Goal: Contribute content: Contribute content

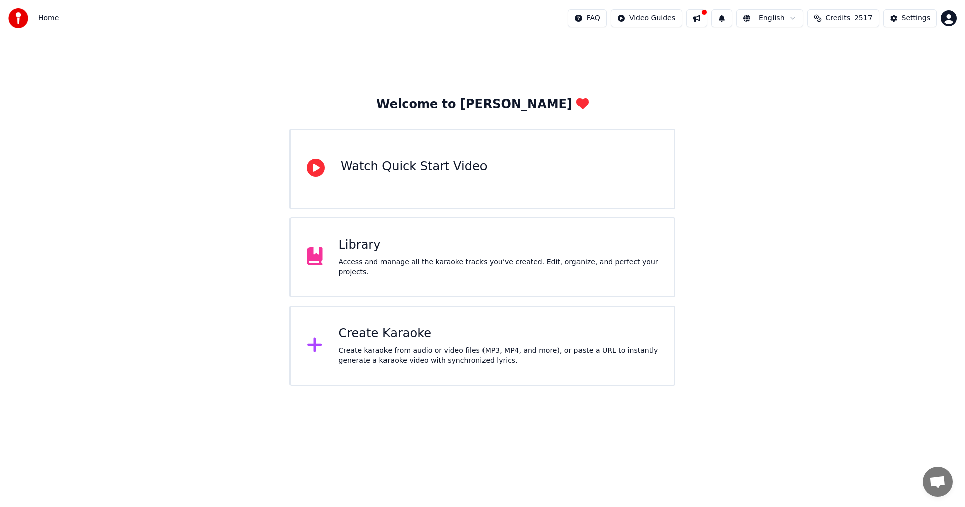
click at [410, 247] on div "Library" at bounding box center [499, 245] width 320 height 16
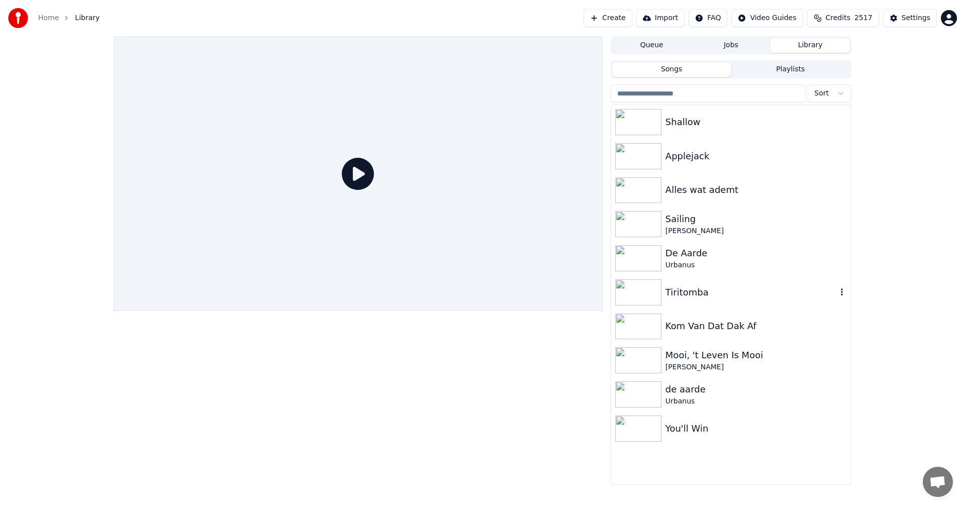
click at [645, 284] on img at bounding box center [638, 292] width 46 height 26
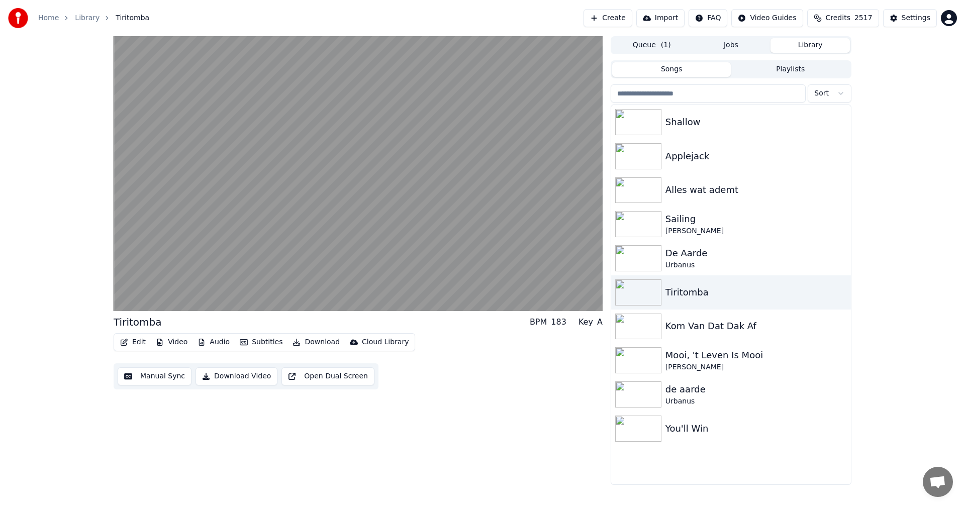
click at [483, 405] on div "Tiritomba BPM 183 Key A Edit Video Audio Subtitles Download Cloud Library Manua…" at bounding box center [358, 260] width 489 height 449
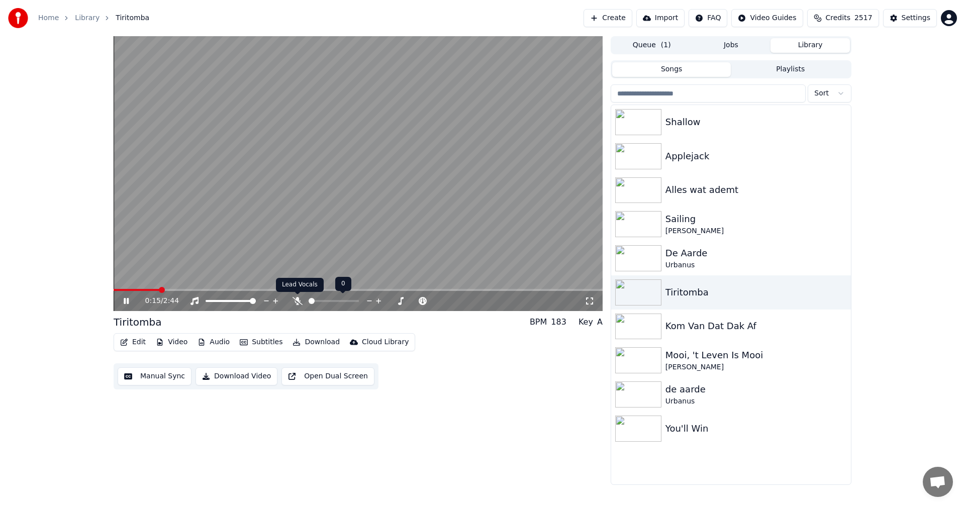
click at [295, 300] on icon at bounding box center [297, 301] width 10 height 8
click at [356, 255] on video at bounding box center [358, 173] width 489 height 275
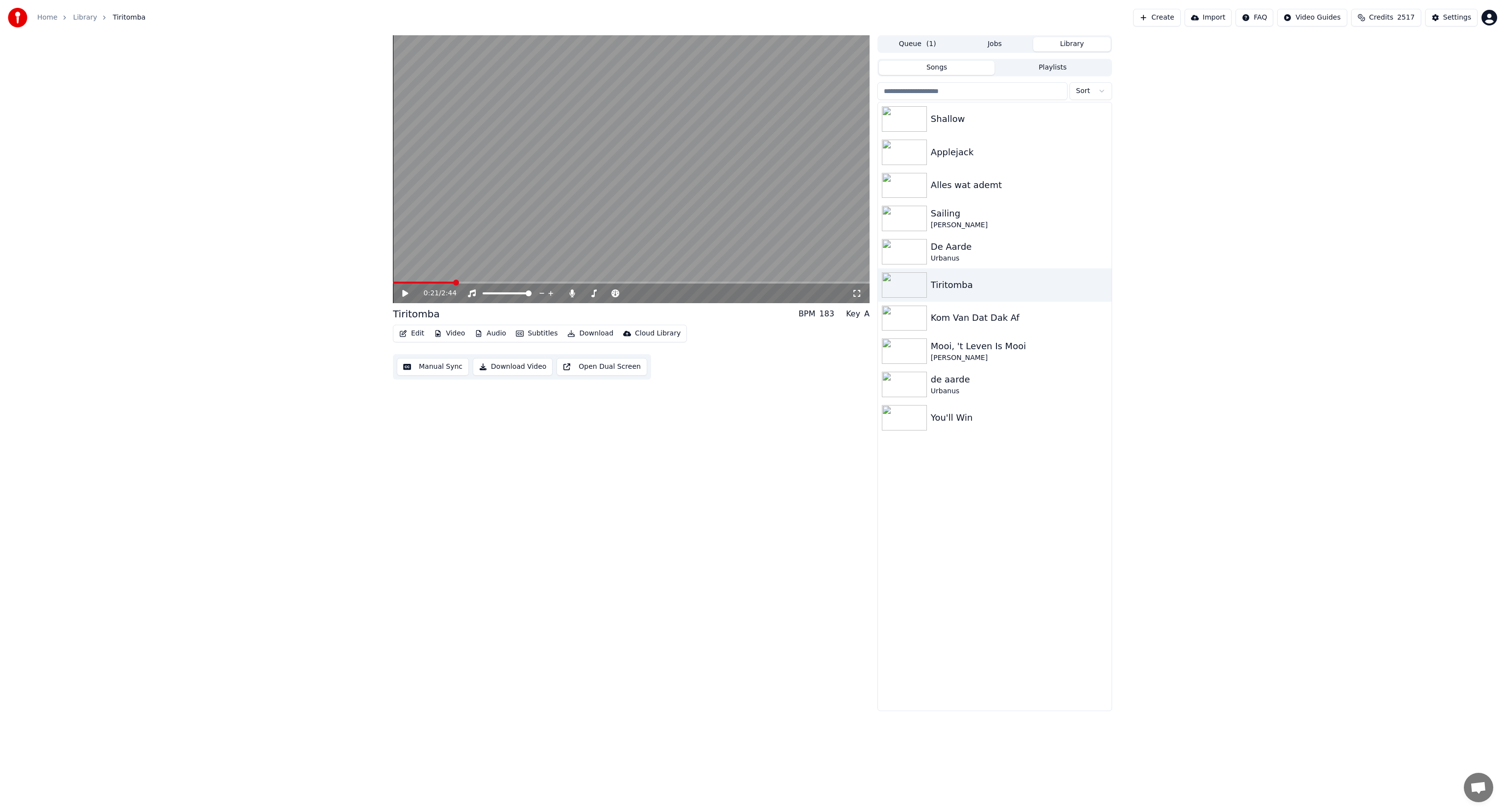
click at [408, 293] on icon at bounding box center [405, 292] width 6 height 7
click at [570, 289] on span at bounding box center [572, 287] width 5 height 5
click at [572, 293] on icon at bounding box center [573, 293] width 6 height 8
click at [568, 295] on icon at bounding box center [573, 293] width 10 height 8
click at [403, 292] on icon at bounding box center [405, 293] width 5 height 6
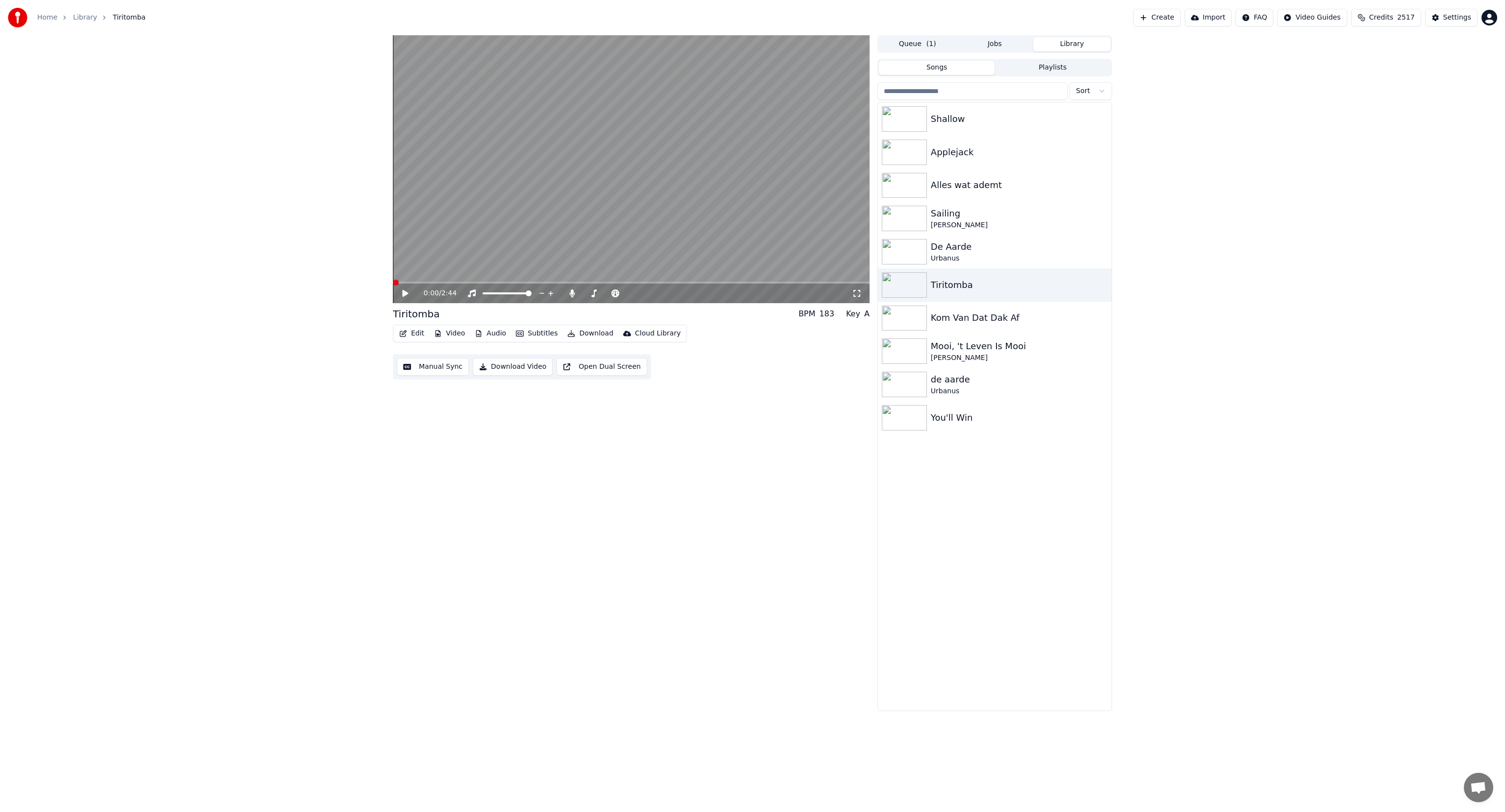
click at [393, 282] on span at bounding box center [396, 283] width 6 height 6
click at [406, 293] on icon at bounding box center [405, 292] width 6 height 7
click at [406, 293] on icon at bounding box center [405, 293] width 5 height 6
click at [406, 293] on icon at bounding box center [405, 292] width 6 height 7
click at [406, 293] on icon at bounding box center [405, 293] width 5 height 6
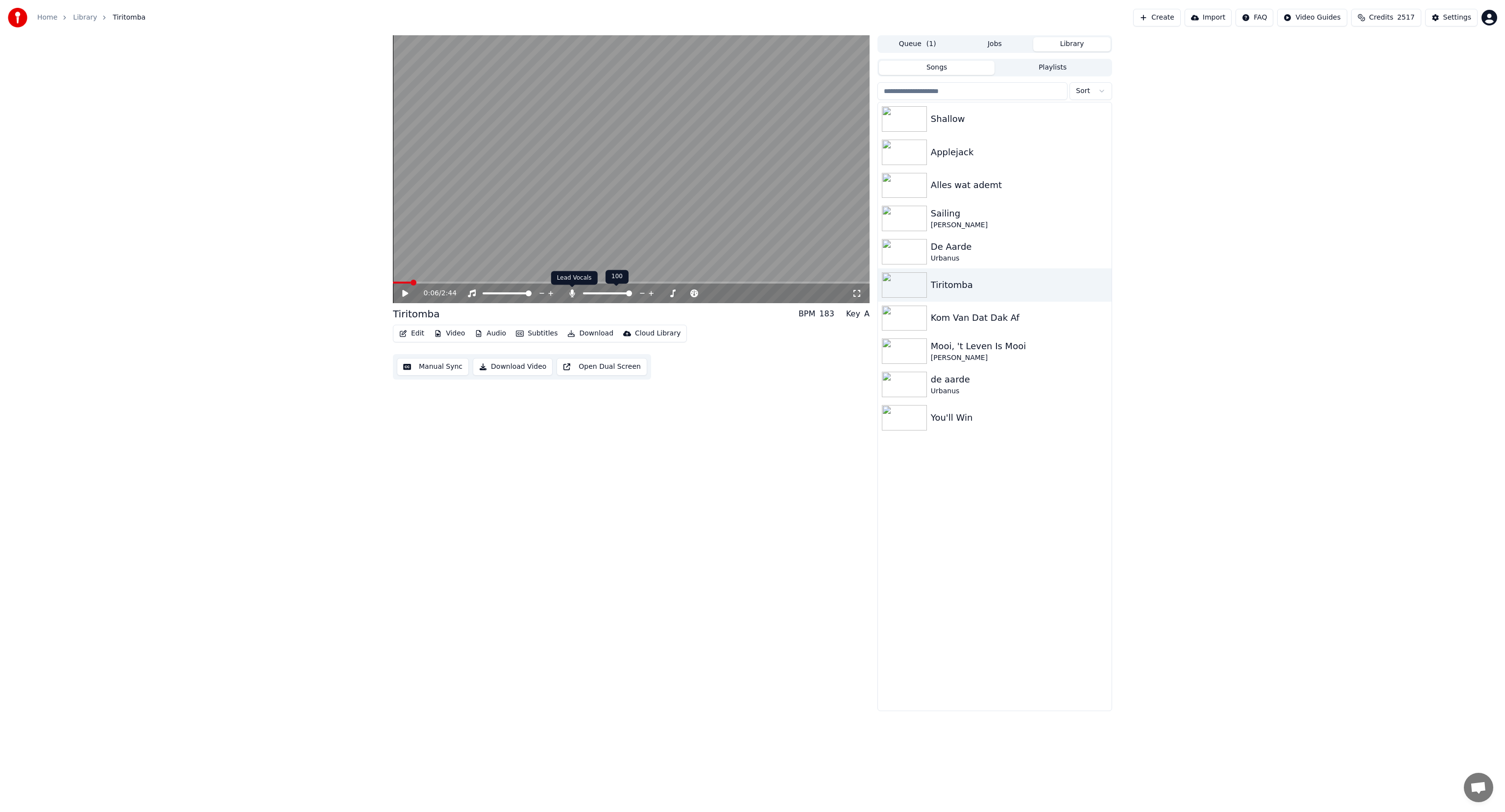
click at [574, 293] on icon at bounding box center [573, 293] width 6 height 8
click at [406, 295] on icon at bounding box center [413, 293] width 23 height 8
click at [475, 330] on icon "button" at bounding box center [479, 333] width 8 height 7
click at [393, 285] on span at bounding box center [396, 283] width 6 height 6
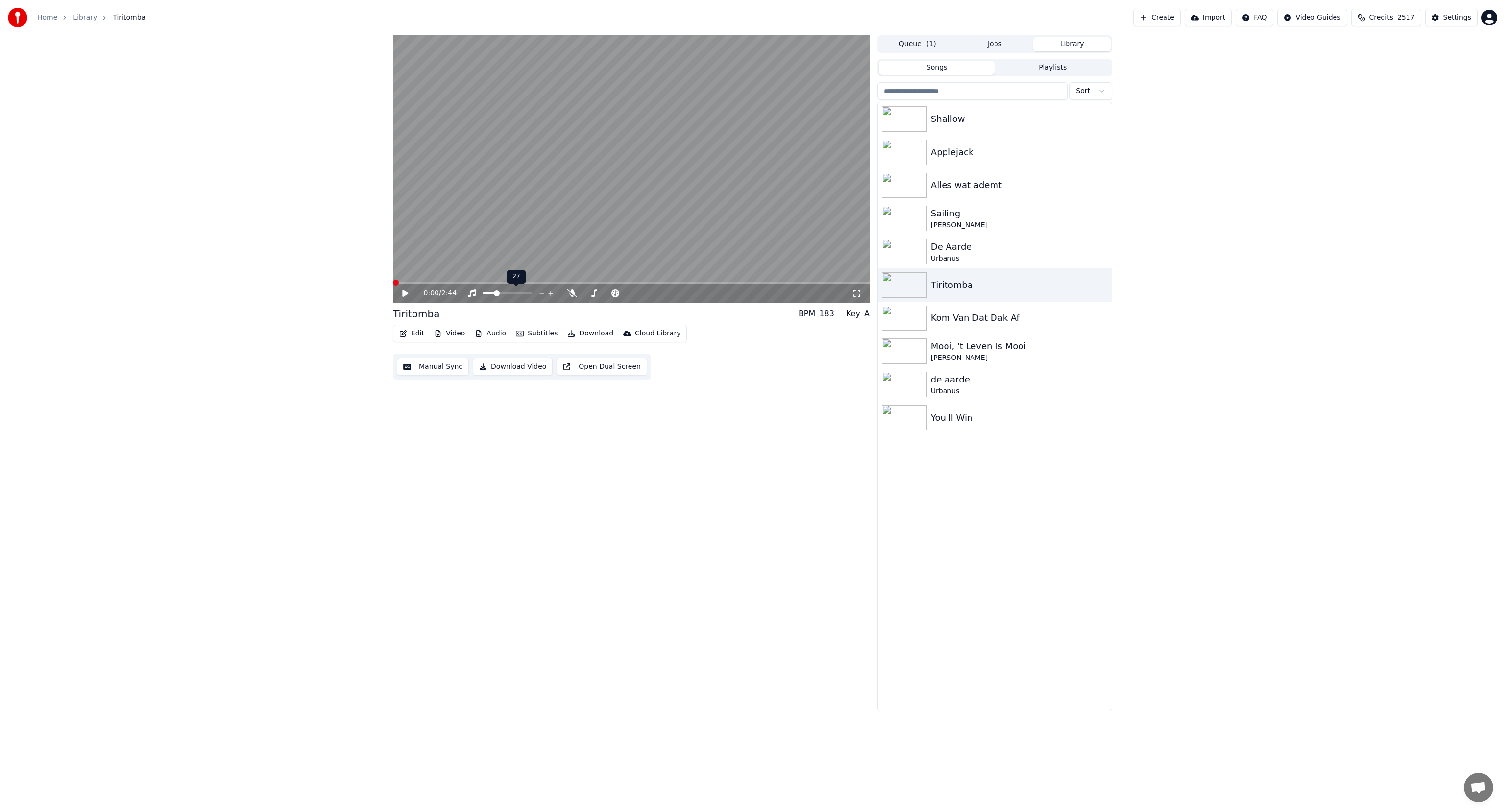
click at [495, 291] on span at bounding box center [496, 293] width 6 height 6
click at [404, 291] on icon at bounding box center [405, 292] width 6 height 7
click at [414, 284] on span at bounding box center [416, 283] width 6 height 6
click at [402, 292] on icon at bounding box center [413, 293] width 23 height 8
click at [409, 284] on span at bounding box center [411, 283] width 6 height 6
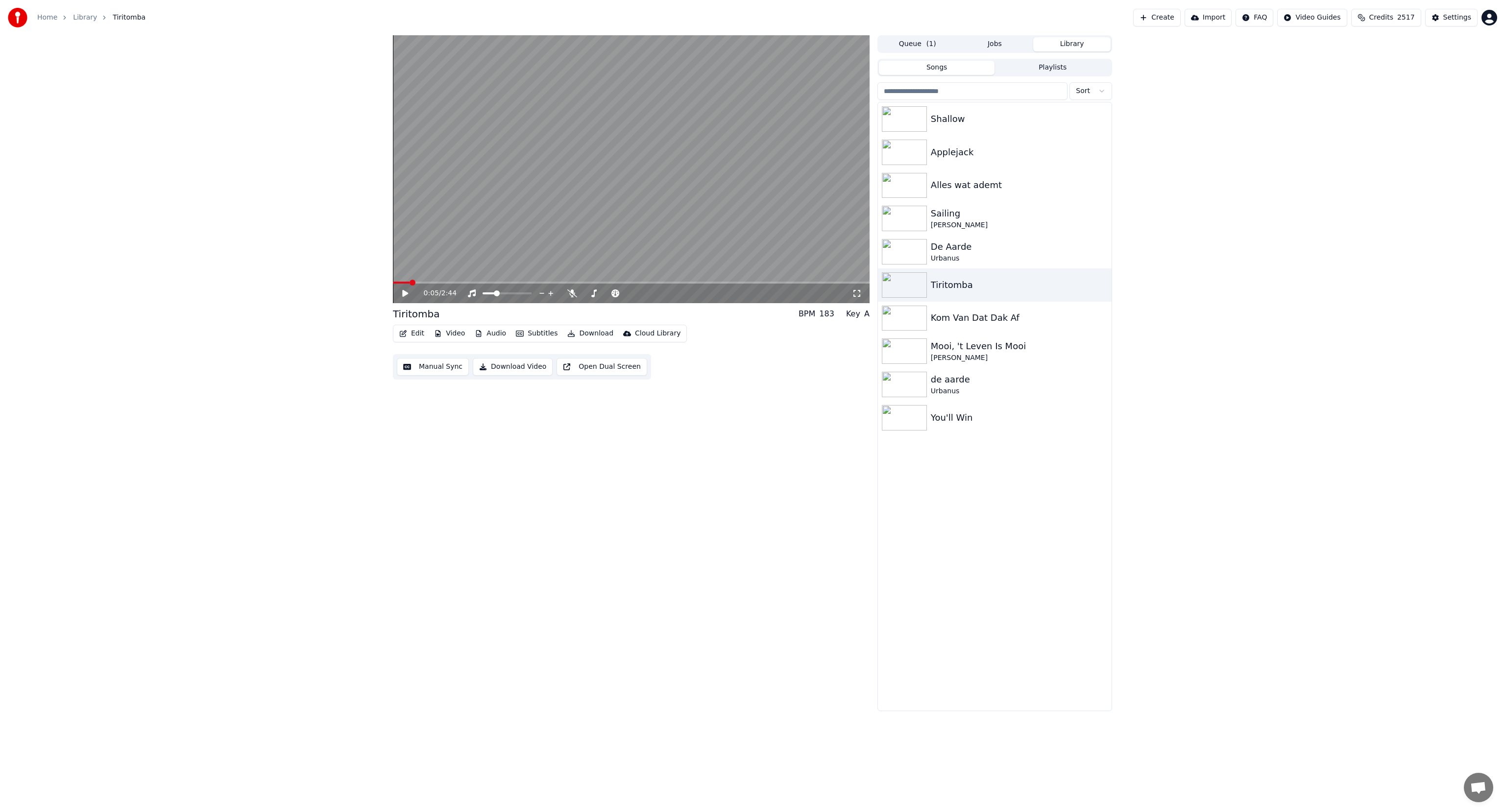
click at [406, 294] on icon at bounding box center [405, 292] width 6 height 7
click at [506, 187] on video at bounding box center [631, 169] width 477 height 268
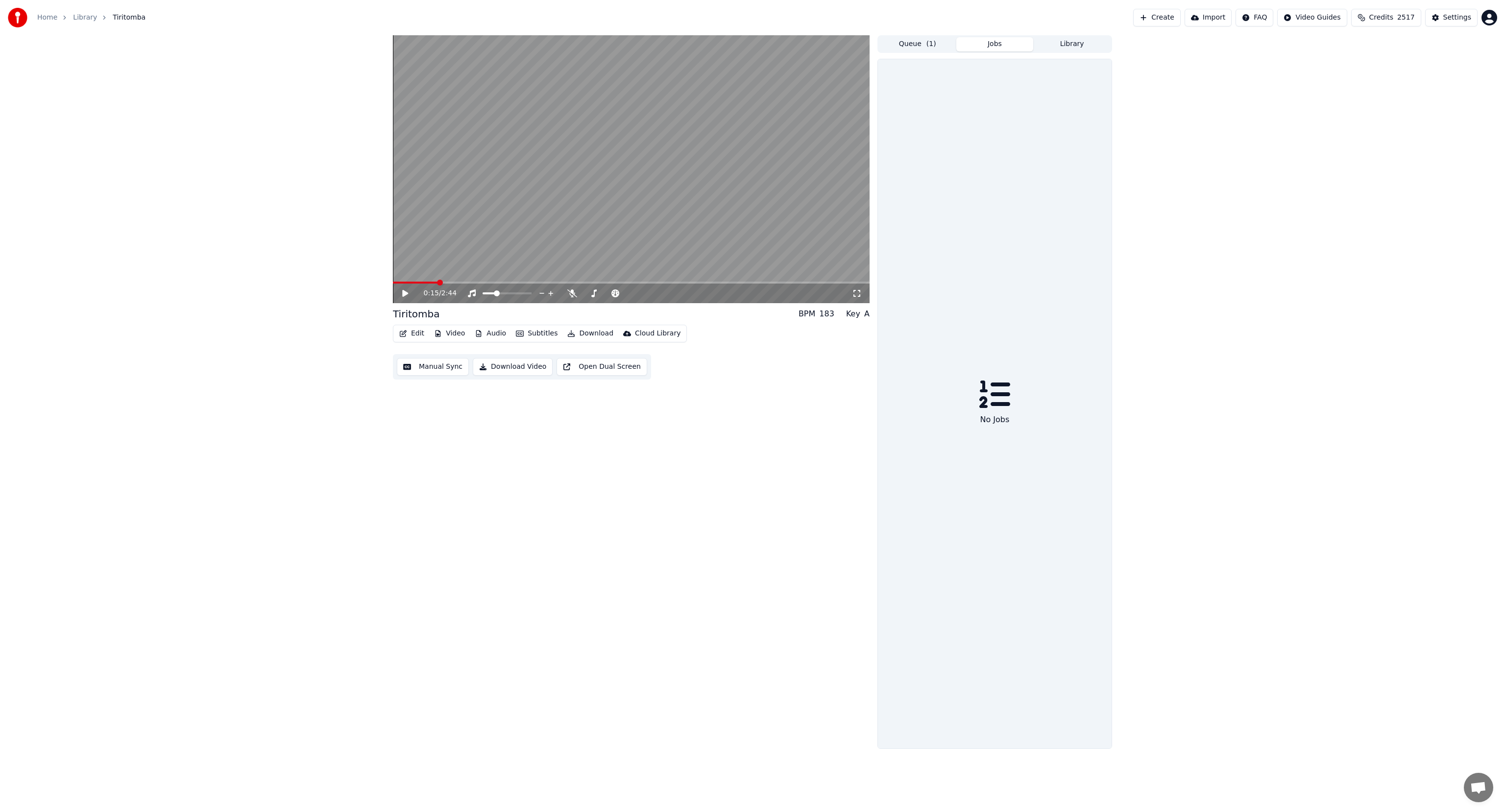
click at [940, 41] on button "Jobs" at bounding box center [995, 44] width 77 height 15
click at [940, 15] on button "Create" at bounding box center [1157, 18] width 48 height 18
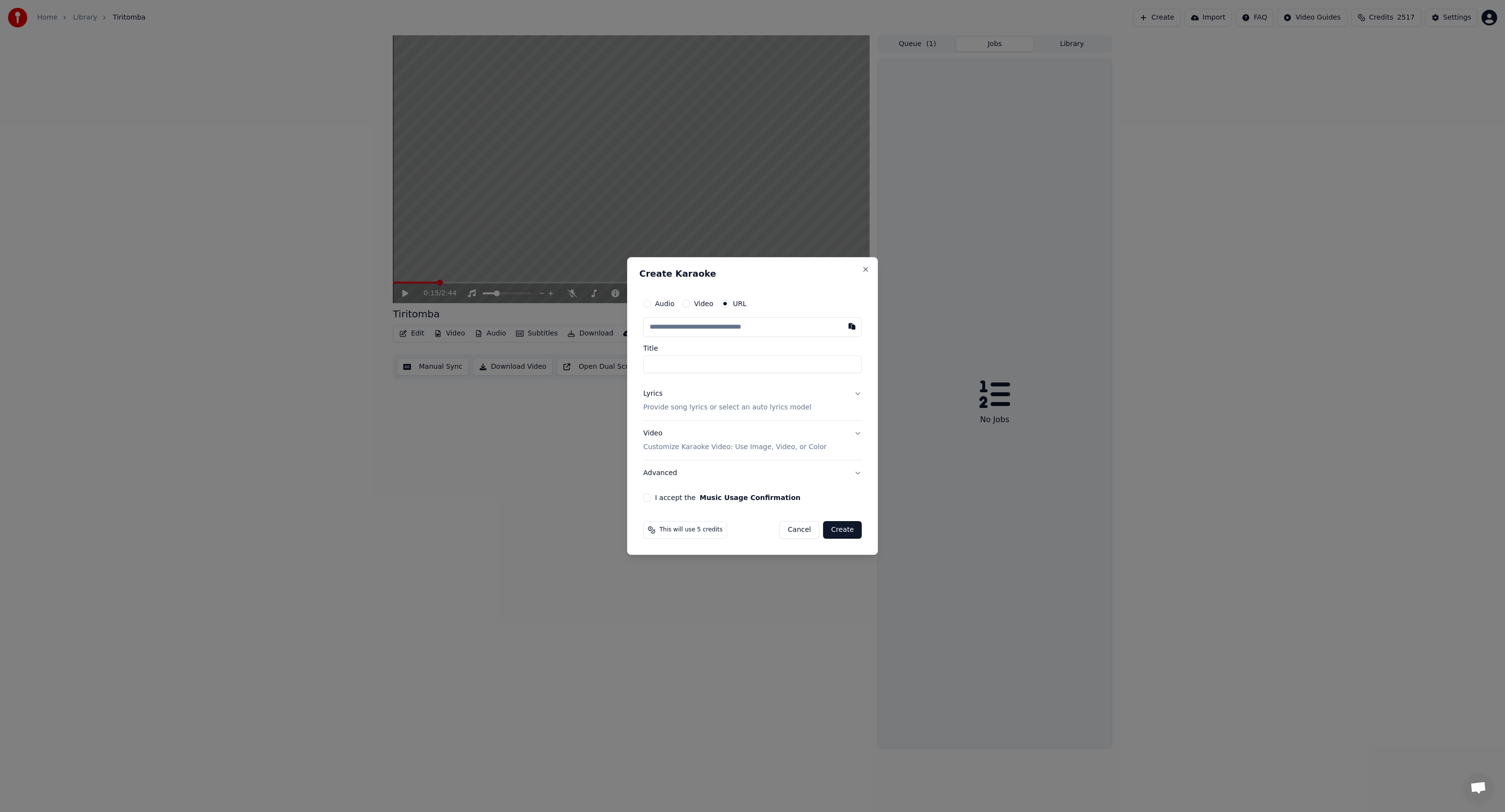
click at [666, 329] on input "text" at bounding box center [753, 328] width 218 height 19
type input "**********"
type input "*********"
type input "**********"
click at [794, 493] on button "Cancel" at bounding box center [799, 530] width 40 height 18
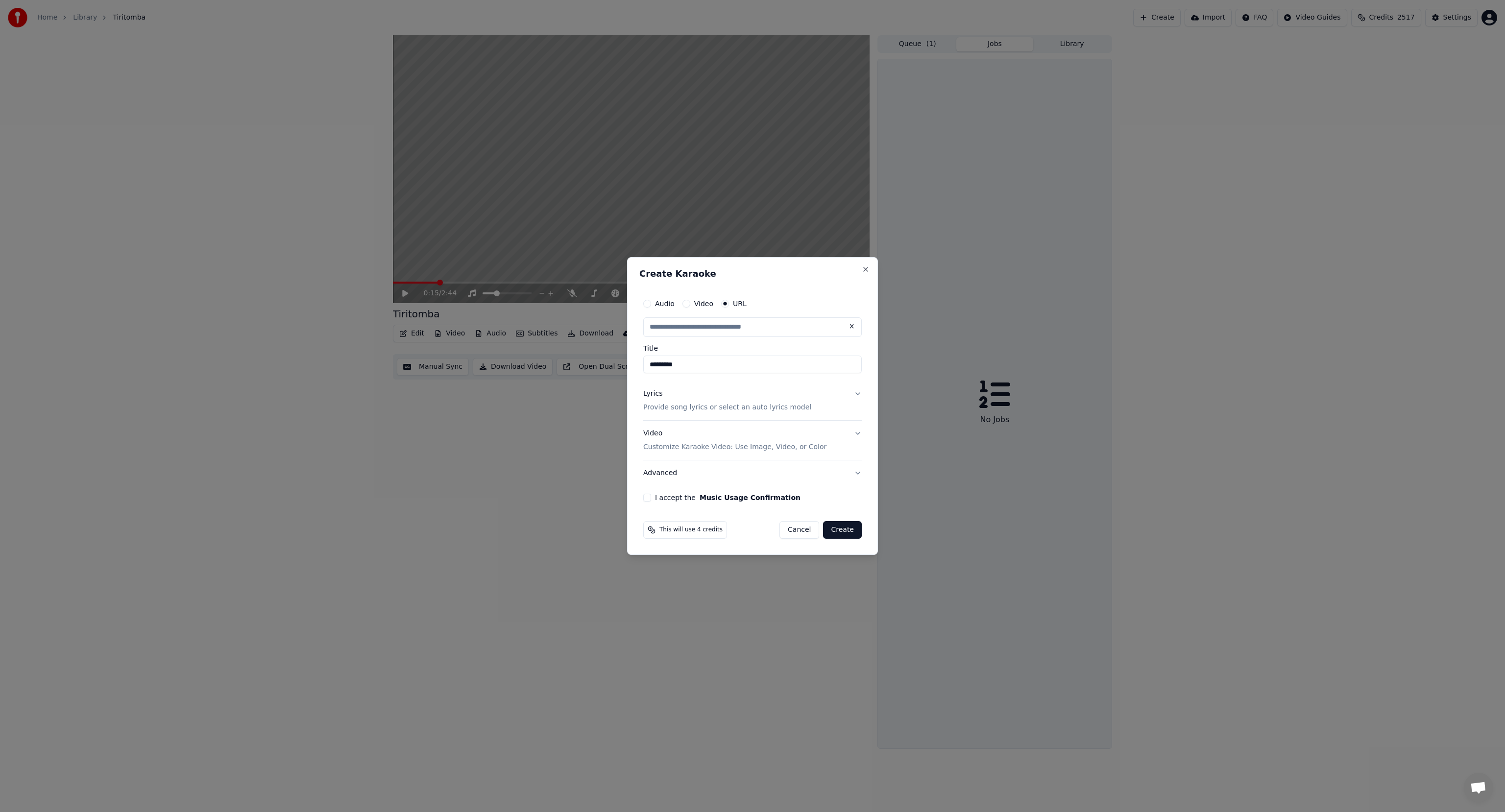
type input "**********"
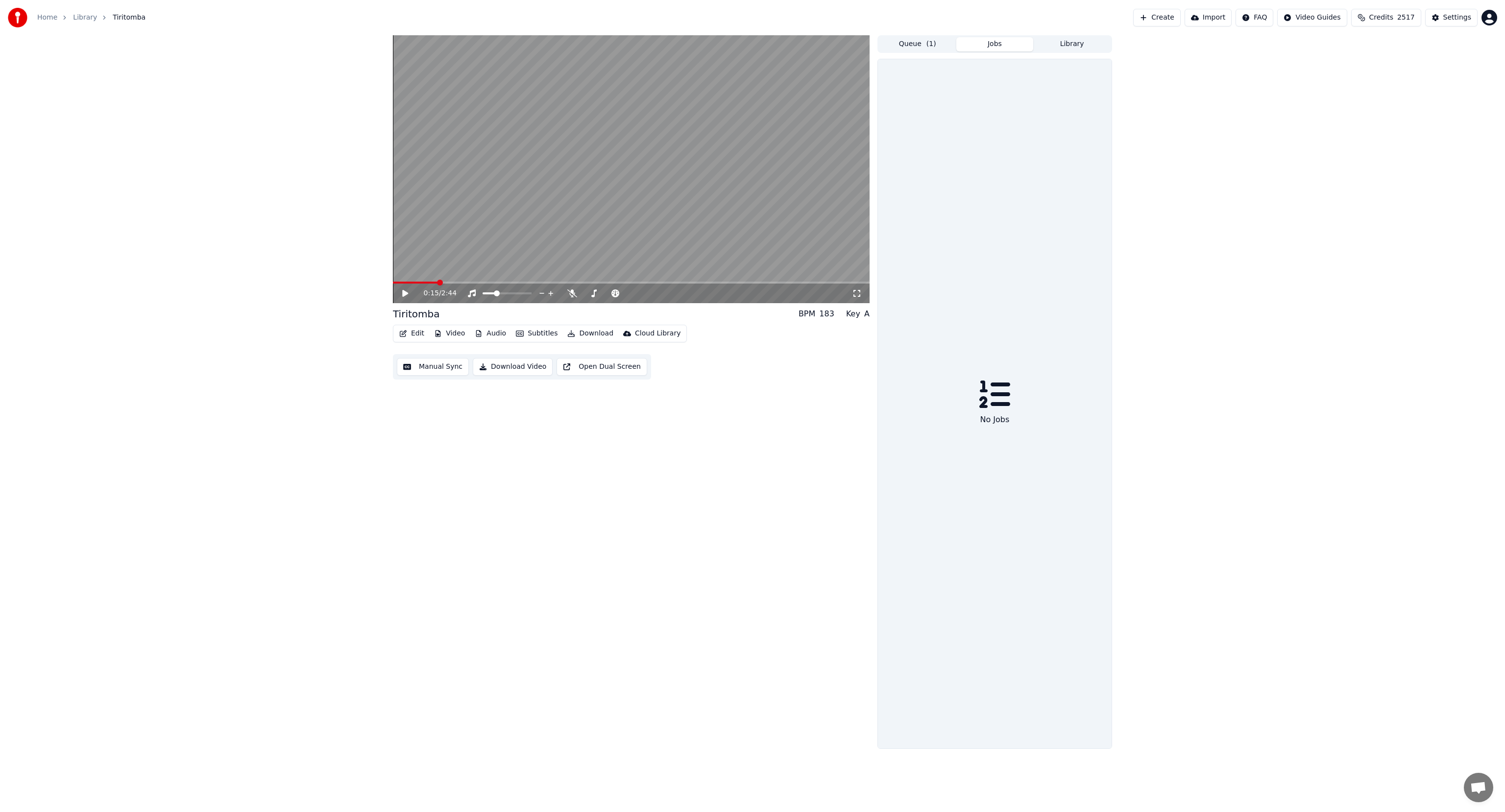
click at [403, 290] on icon at bounding box center [405, 292] width 6 height 7
click at [393, 284] on span at bounding box center [396, 283] width 6 height 6
click at [455, 493] on div "0:19 / 2:44 Tiritomba BPM 183 Key A Edit Video Audio Subtitles Download Cloud L…" at bounding box center [631, 392] width 477 height 714
click at [406, 294] on icon at bounding box center [413, 293] width 23 height 8
click at [940, 173] on div "0:20 / 2:44 Tiritomba BPM 183 Key A Edit Video Audio Subtitles Download Cloud L…" at bounding box center [752, 392] width 1505 height 714
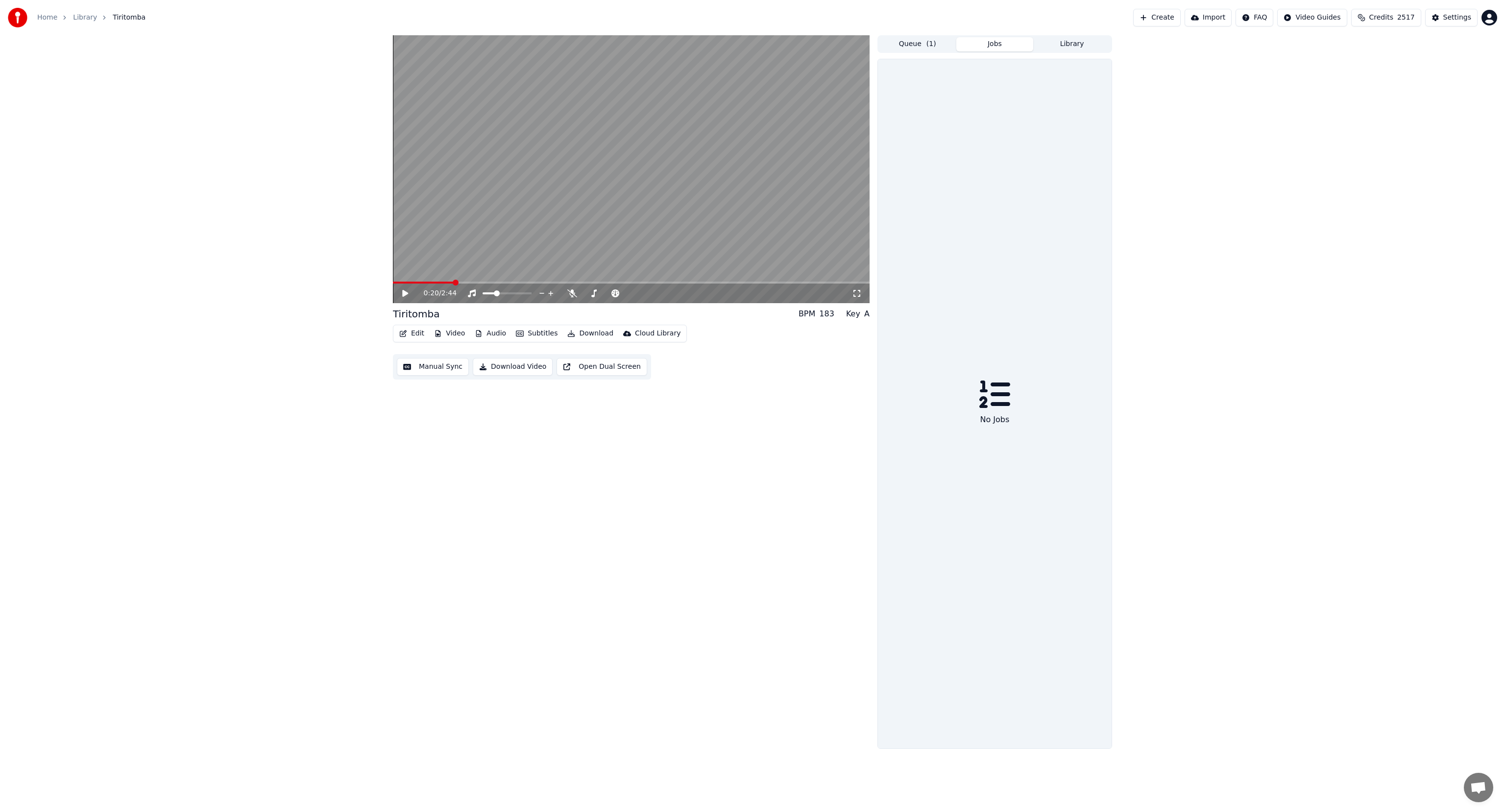
click at [940, 19] on button "Create" at bounding box center [1157, 18] width 48 height 18
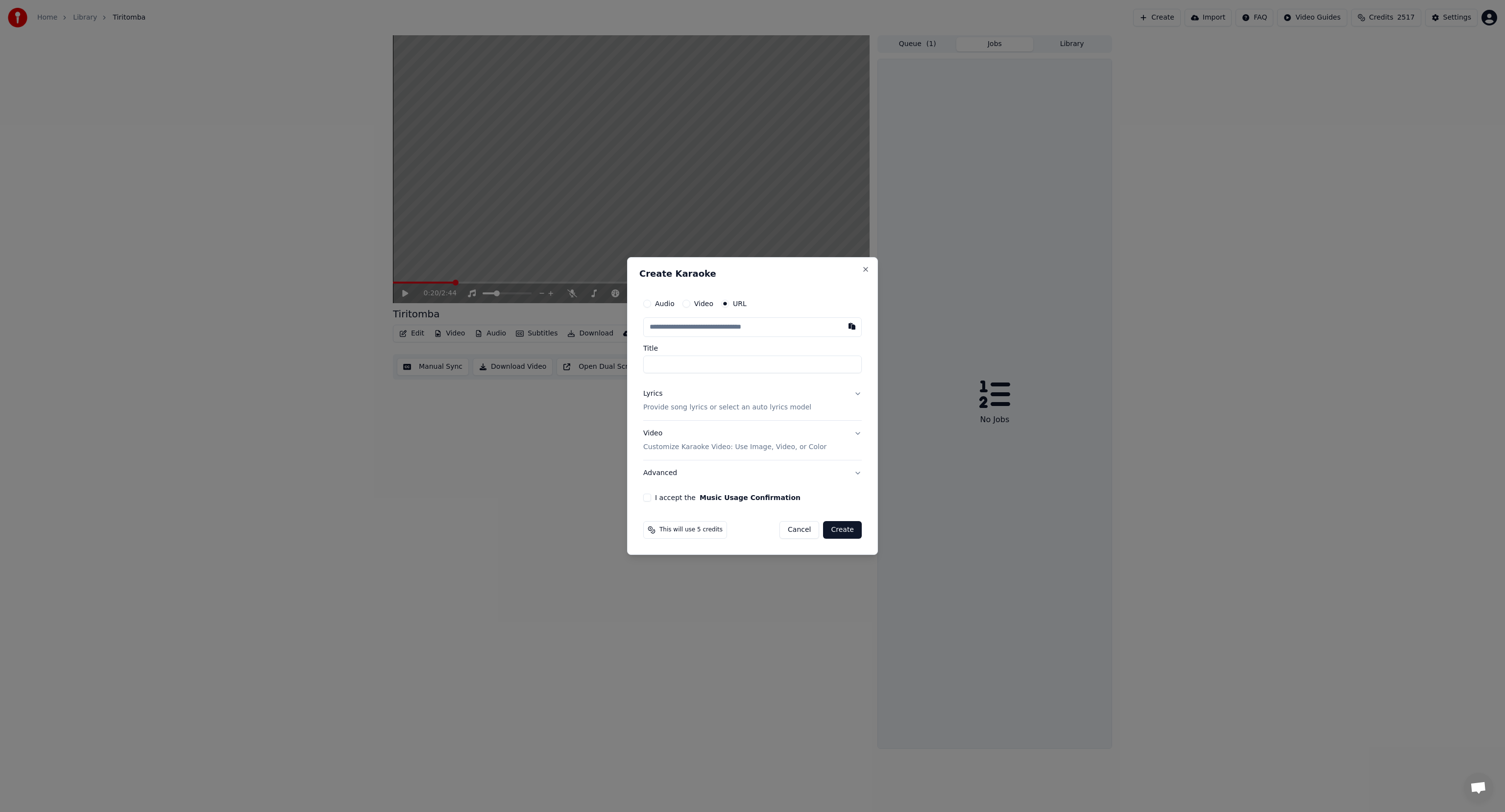
click at [673, 326] on input "text" at bounding box center [753, 328] width 218 height 19
type input "**********"
type input "*********"
type input "**********"
click at [666, 403] on p "Provide song lyrics or select an auto lyrics model" at bounding box center [728, 407] width 168 height 10
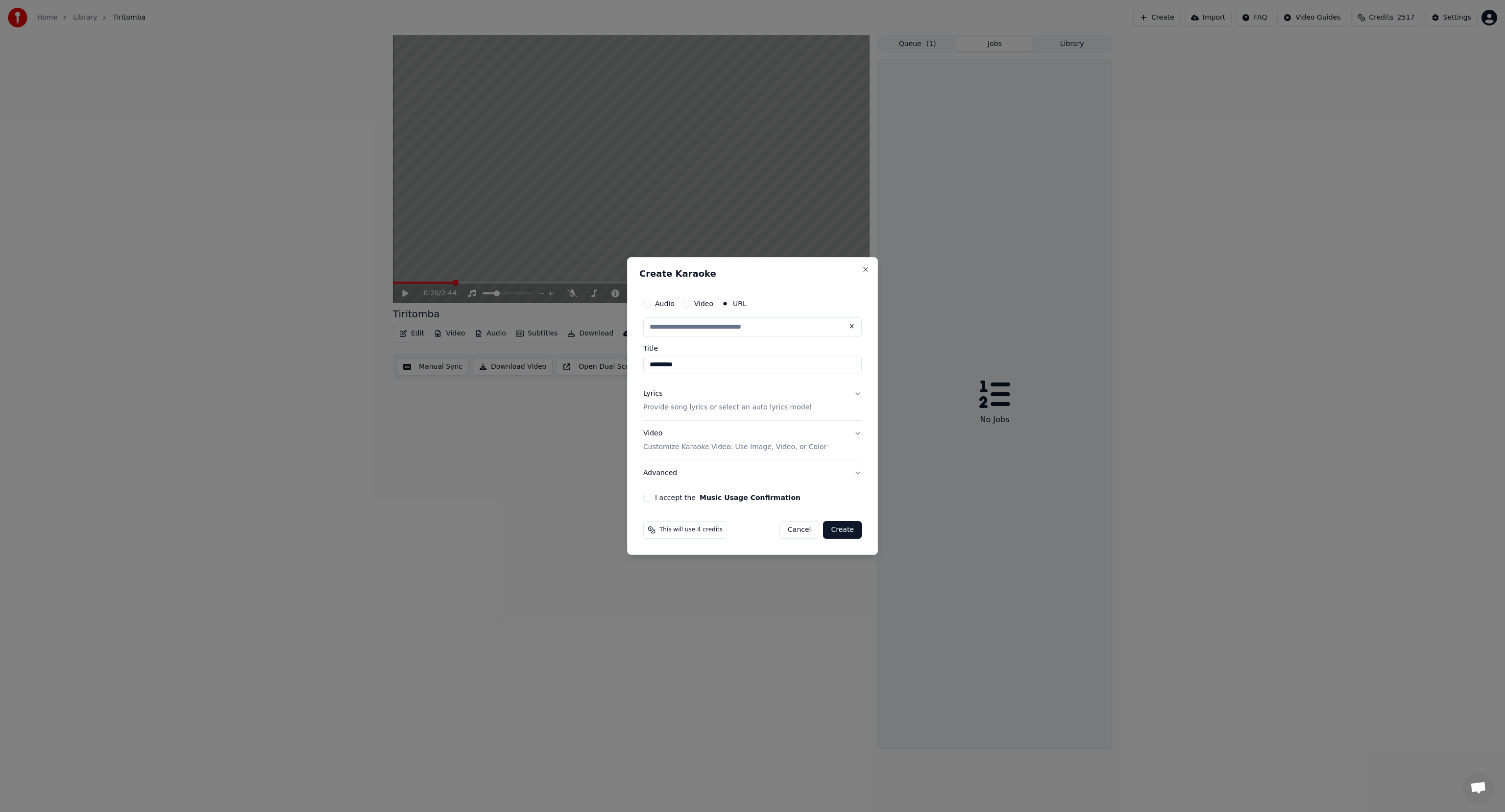
type input "**********"
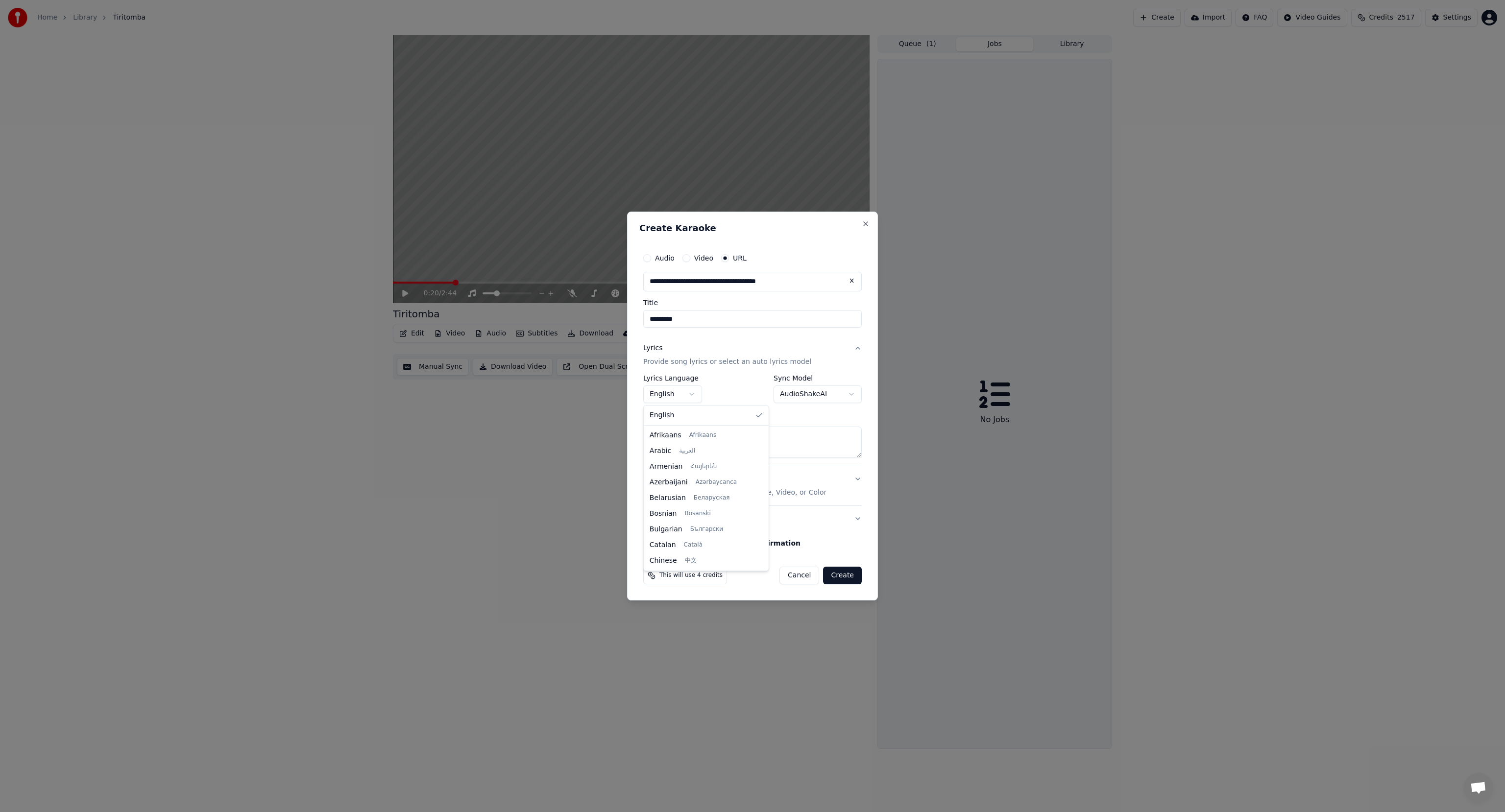
click at [666, 396] on body "**********" at bounding box center [752, 406] width 1505 height 812
select select "**"
click at [811, 394] on body "**********" at bounding box center [752, 406] width 1505 height 812
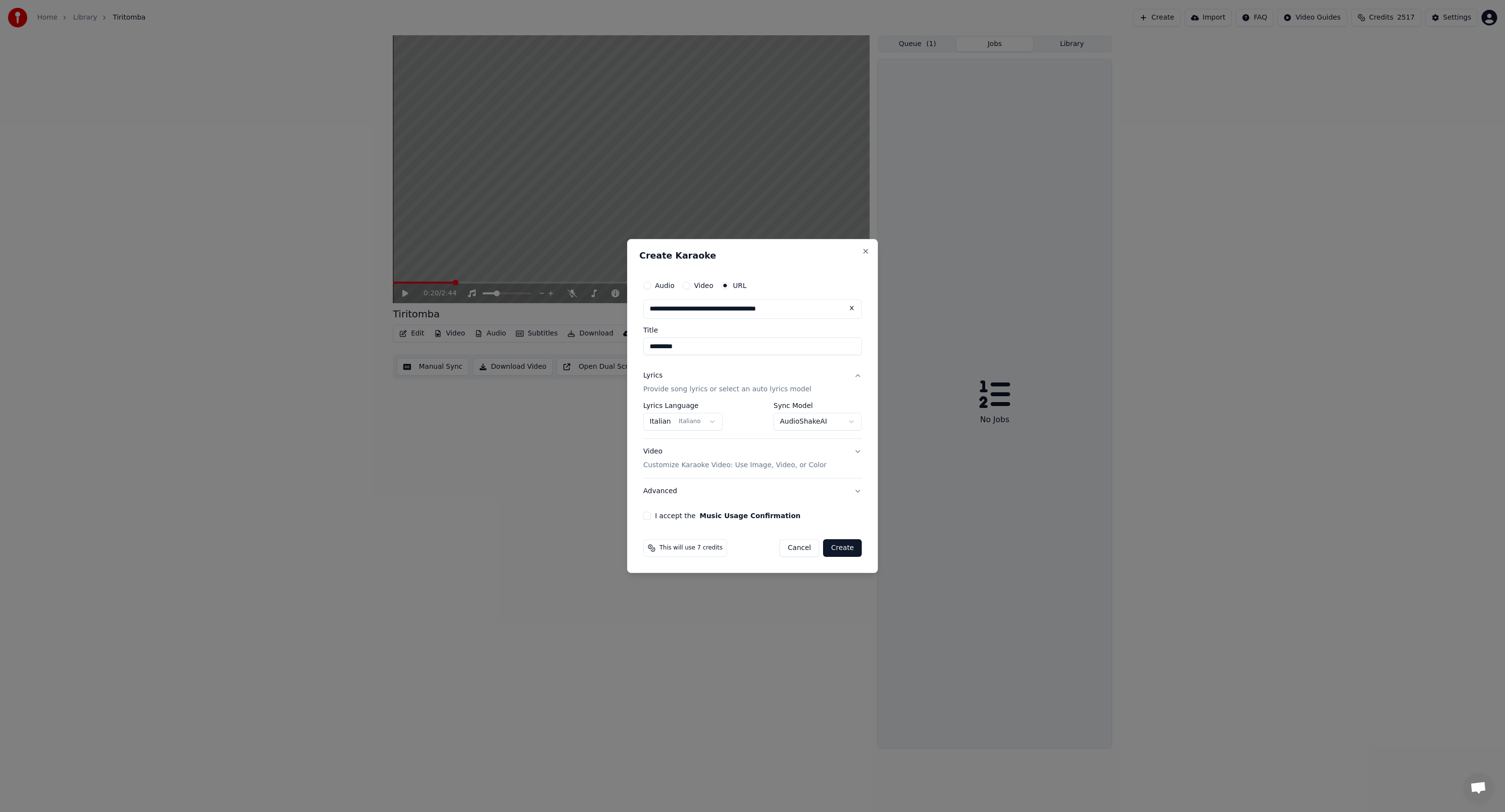
click at [647, 493] on button "I accept the Music Usage Confirmation" at bounding box center [648, 516] width 8 height 8
click at [834, 493] on button "Create" at bounding box center [843, 548] width 39 height 18
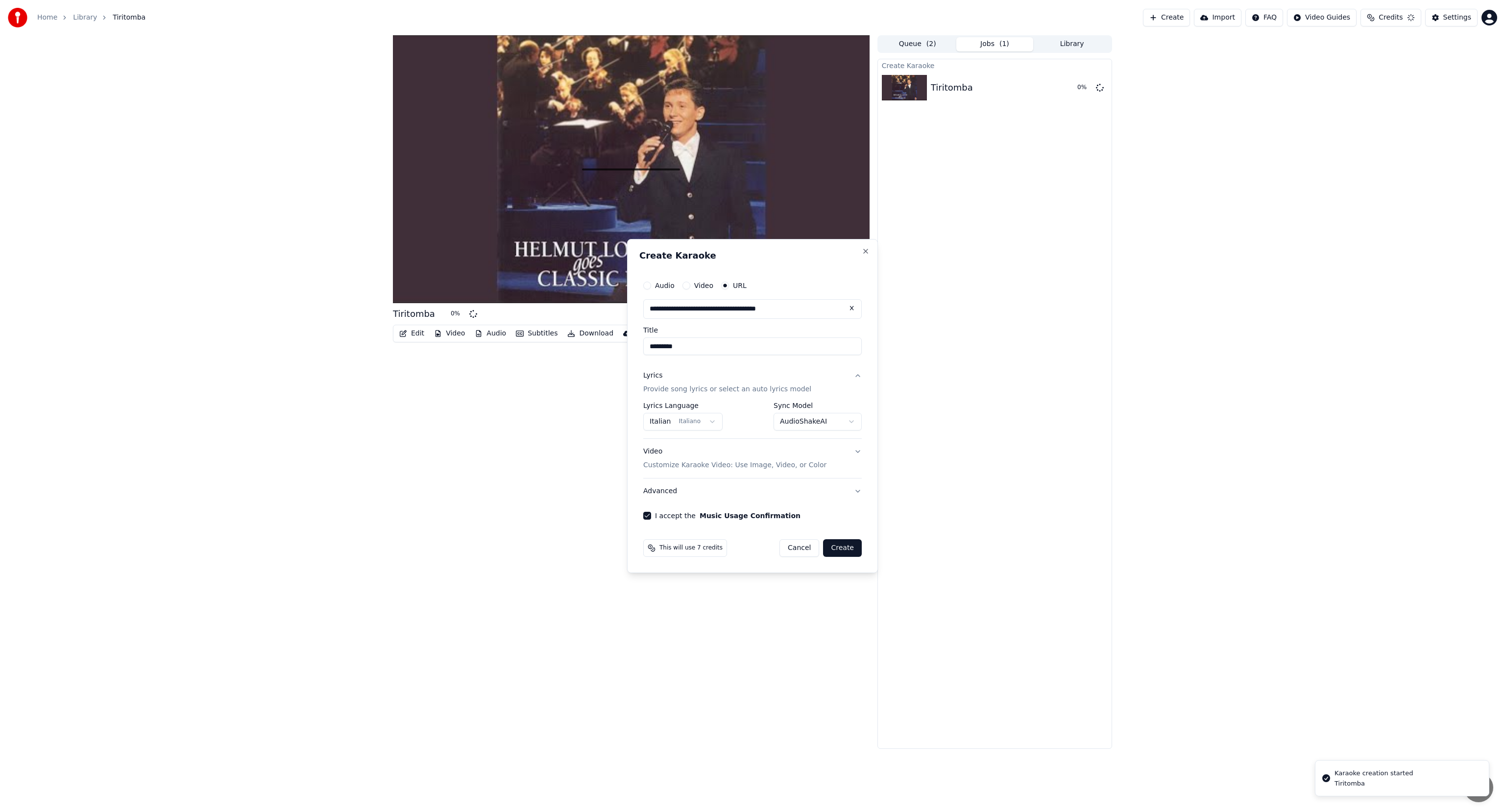
select select "**********"
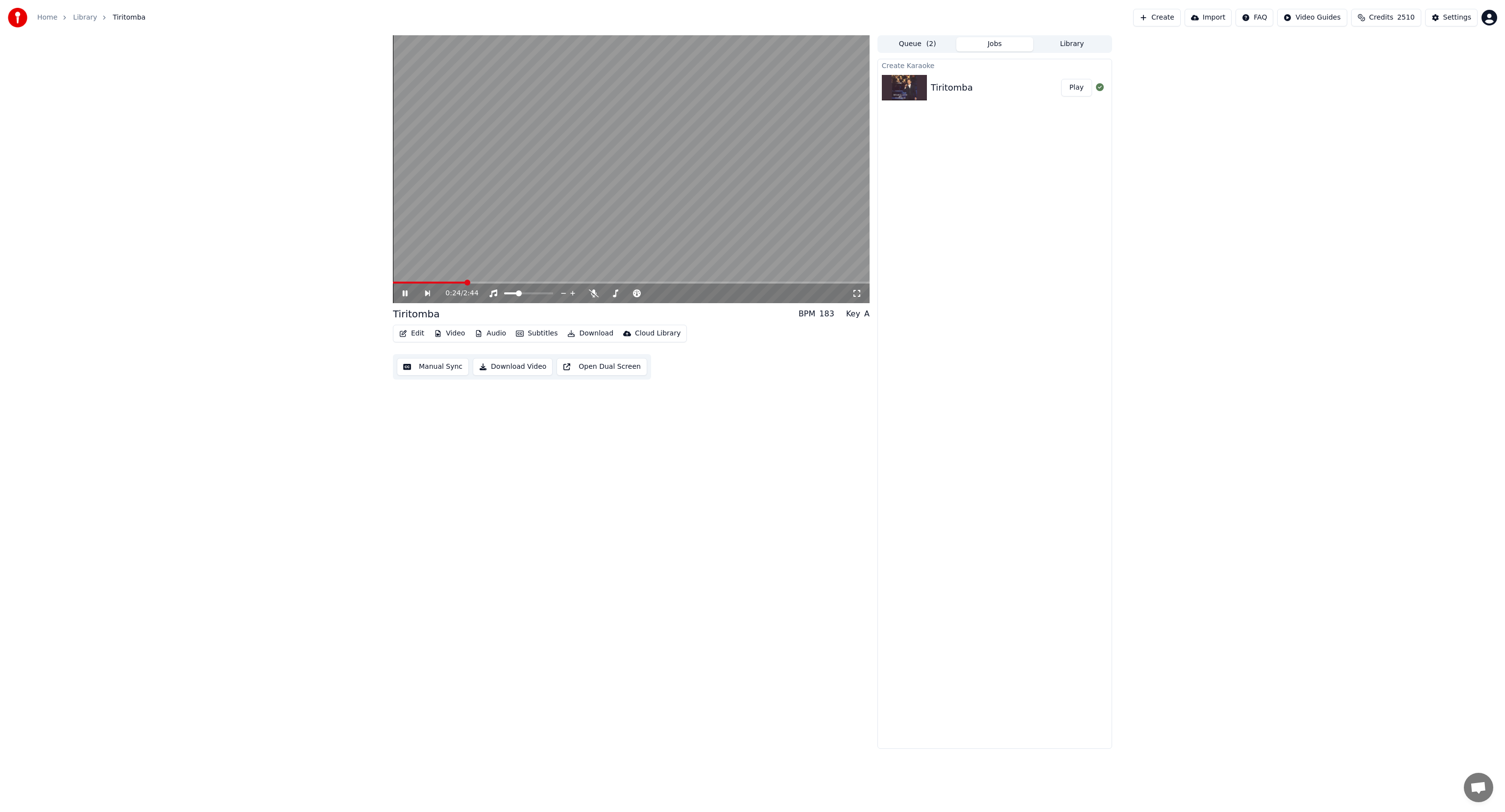
click at [402, 294] on icon at bounding box center [412, 293] width 22 height 8
click at [920, 47] on button "Queue ( 2 )" at bounding box center [917, 44] width 77 height 15
click at [940, 46] on button "Jobs" at bounding box center [995, 44] width 77 height 15
click at [927, 45] on span "( 2 )" at bounding box center [931, 44] width 10 height 10
click at [887, 72] on icon at bounding box center [885, 75] width 6 height 7
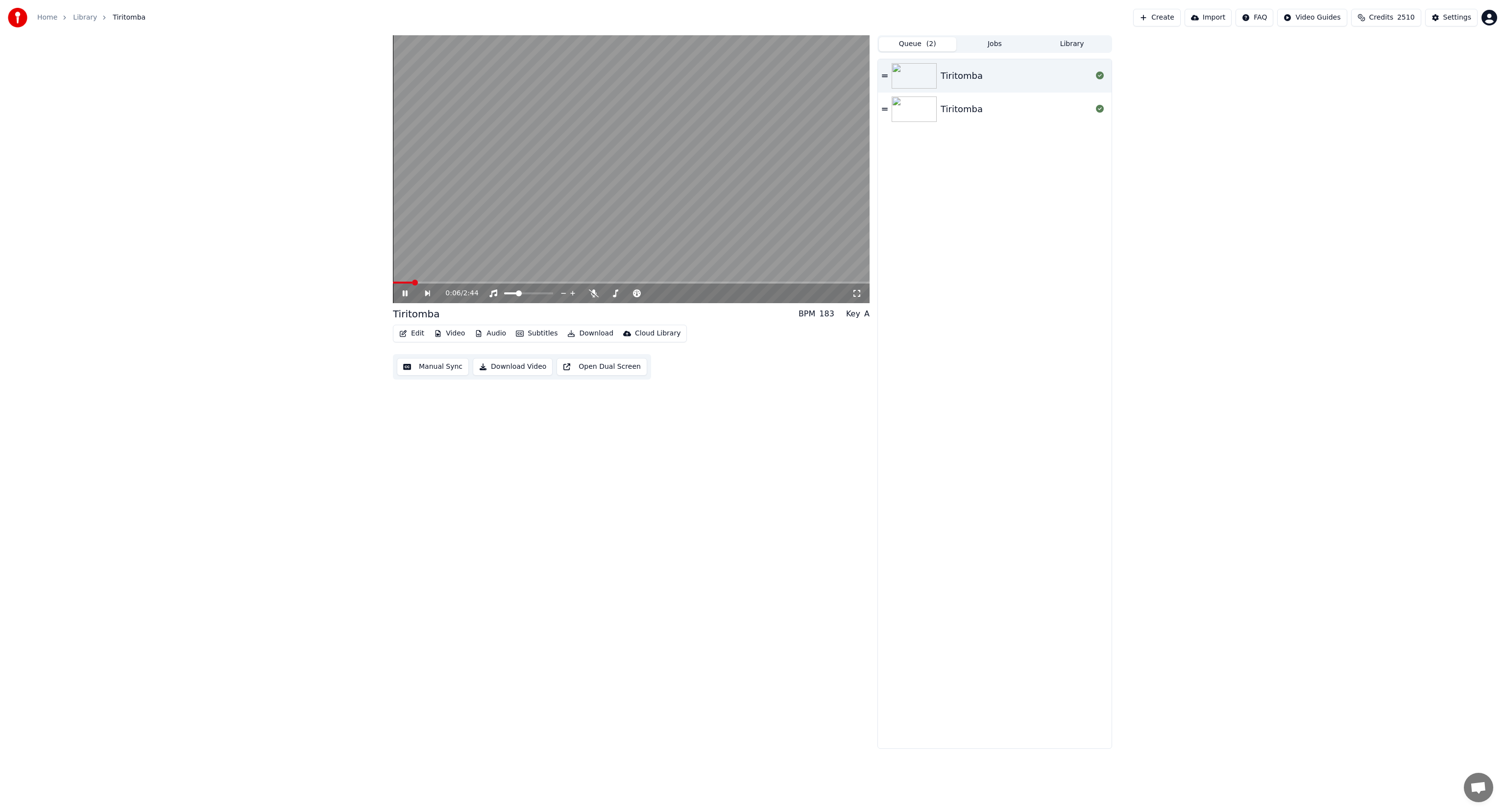
click at [405, 296] on icon at bounding box center [412, 293] width 22 height 8
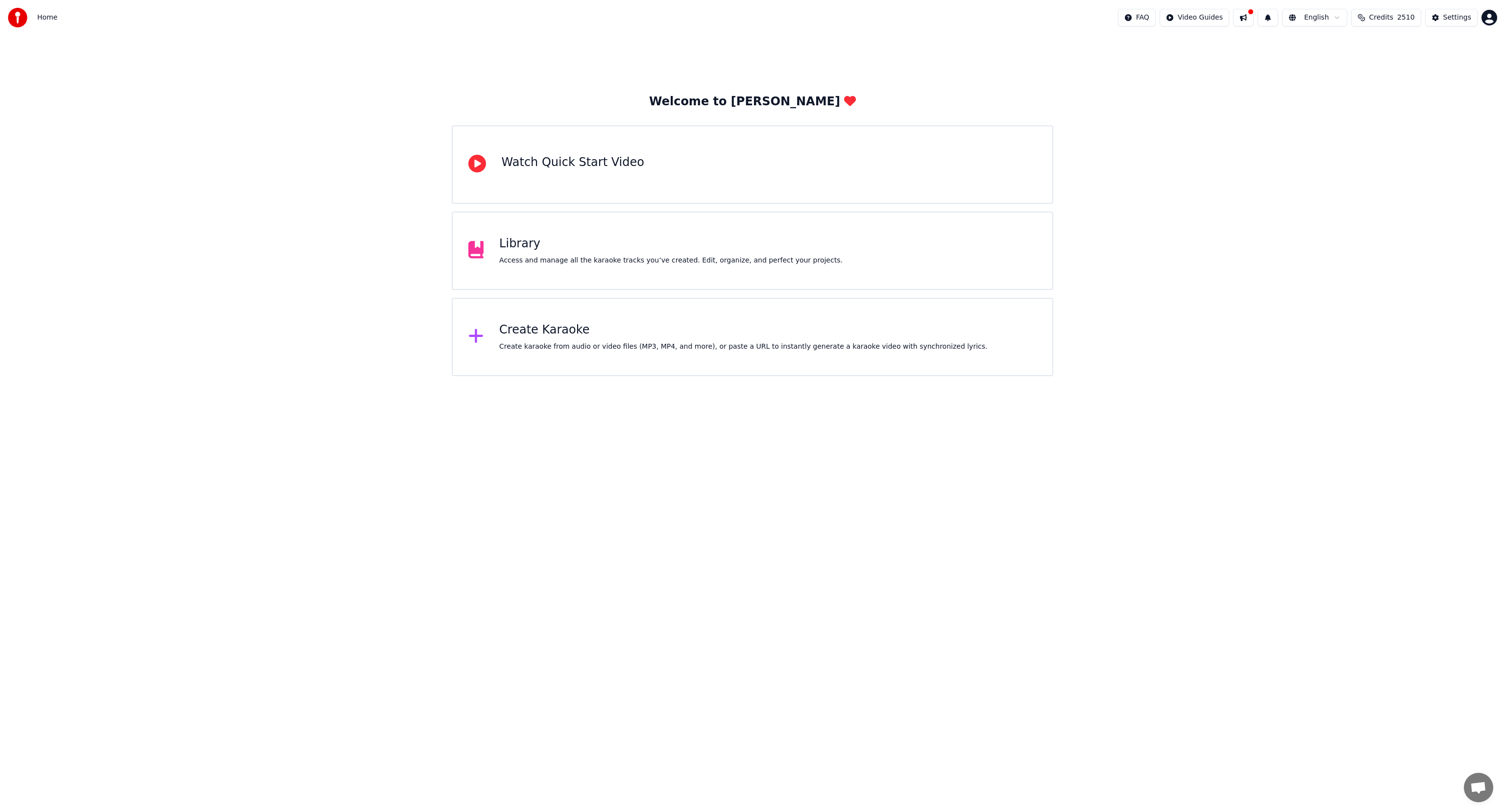
click at [541, 322] on div "Create Karaoke Create karaoke from audio or video files (MP3, MP4, and more), o…" at bounding box center [752, 336] width 602 height 78
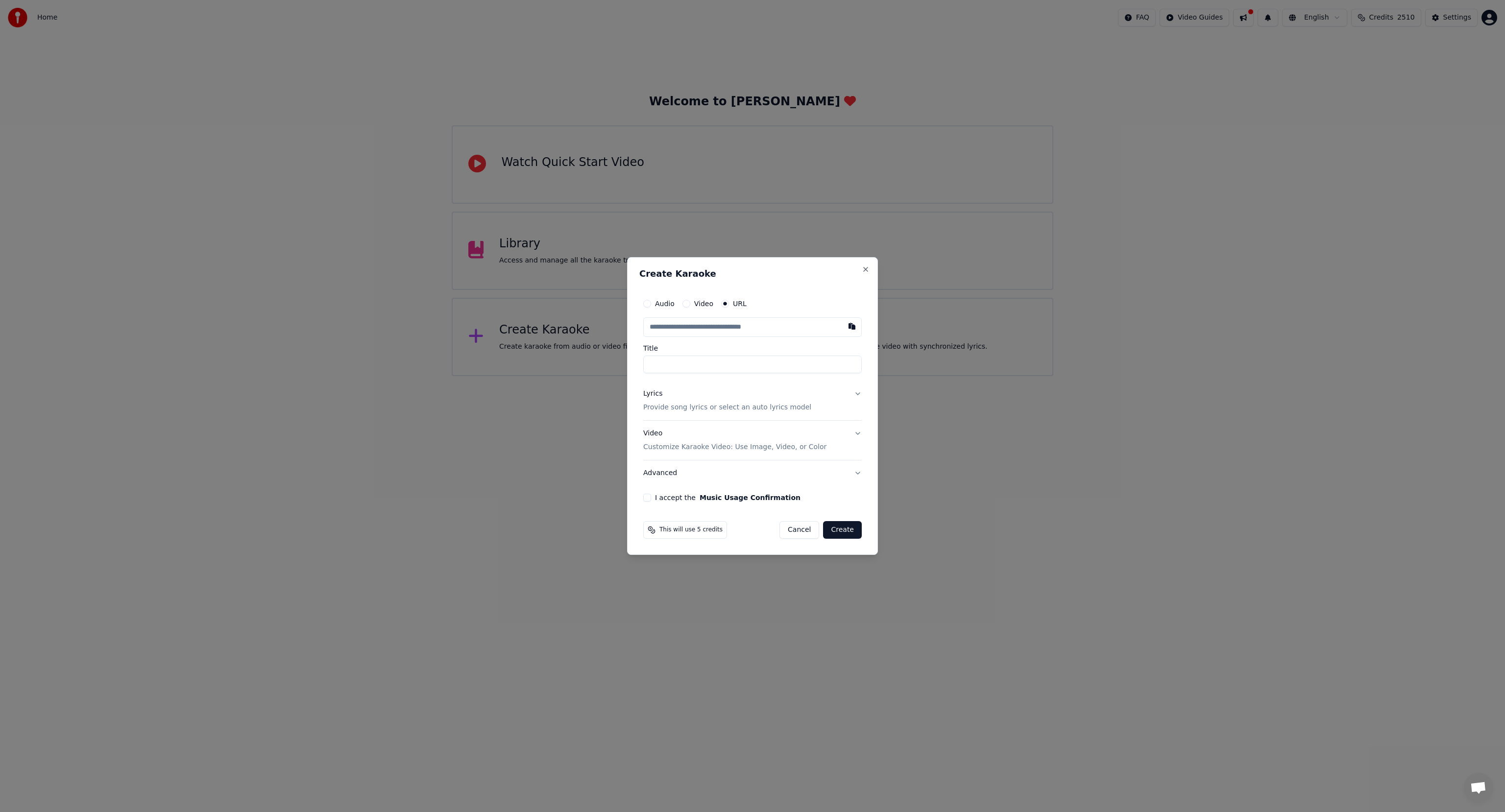
click at [686, 329] on input "text" at bounding box center [753, 328] width 218 height 19
type input "**********"
type input "*********"
type input "**********"
click at [672, 366] on input "*********" at bounding box center [753, 365] width 218 height 18
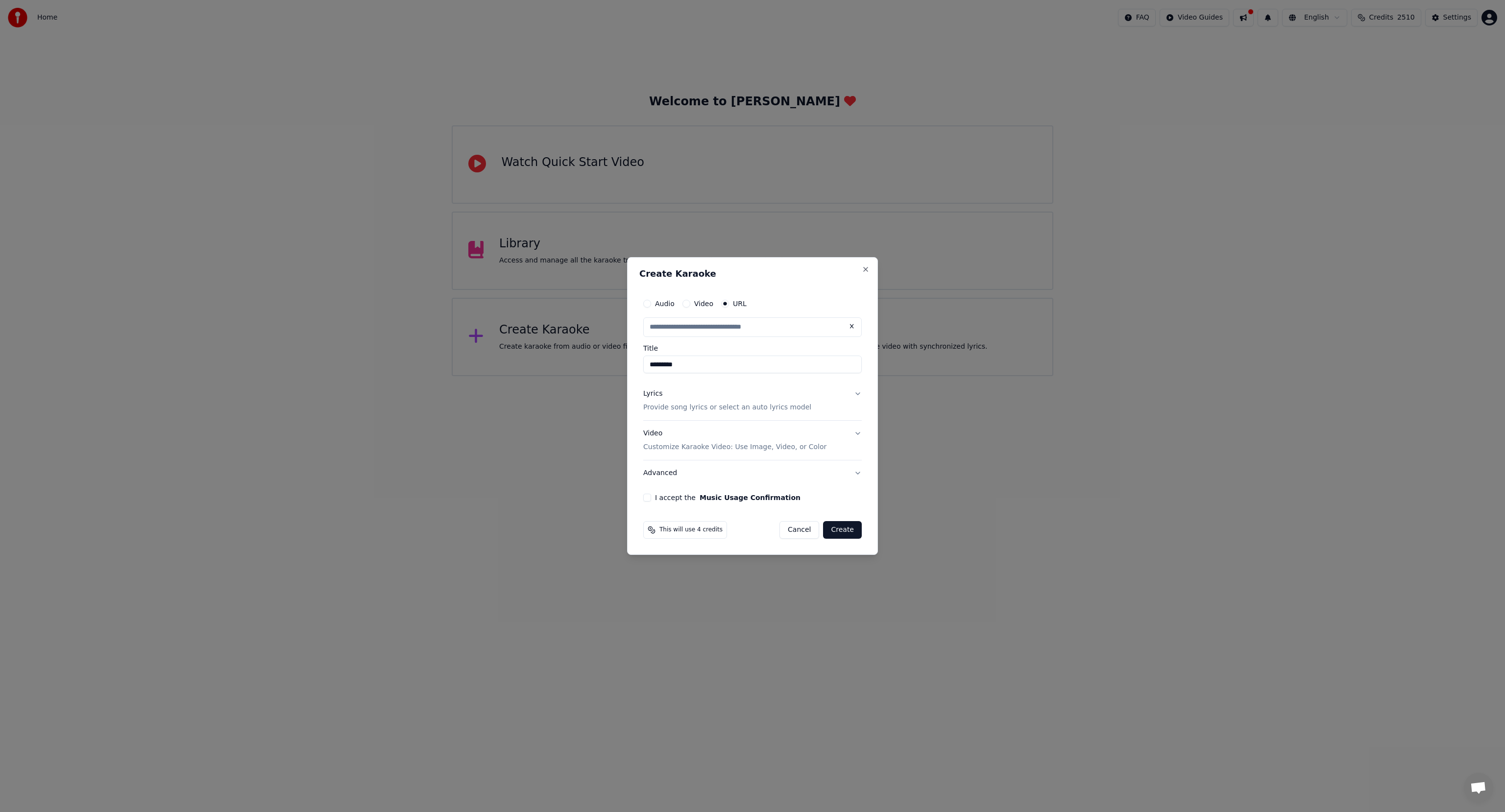
click at [667, 407] on p "Provide song lyrics or select an auto lyrics model" at bounding box center [728, 407] width 168 height 10
type input "**********"
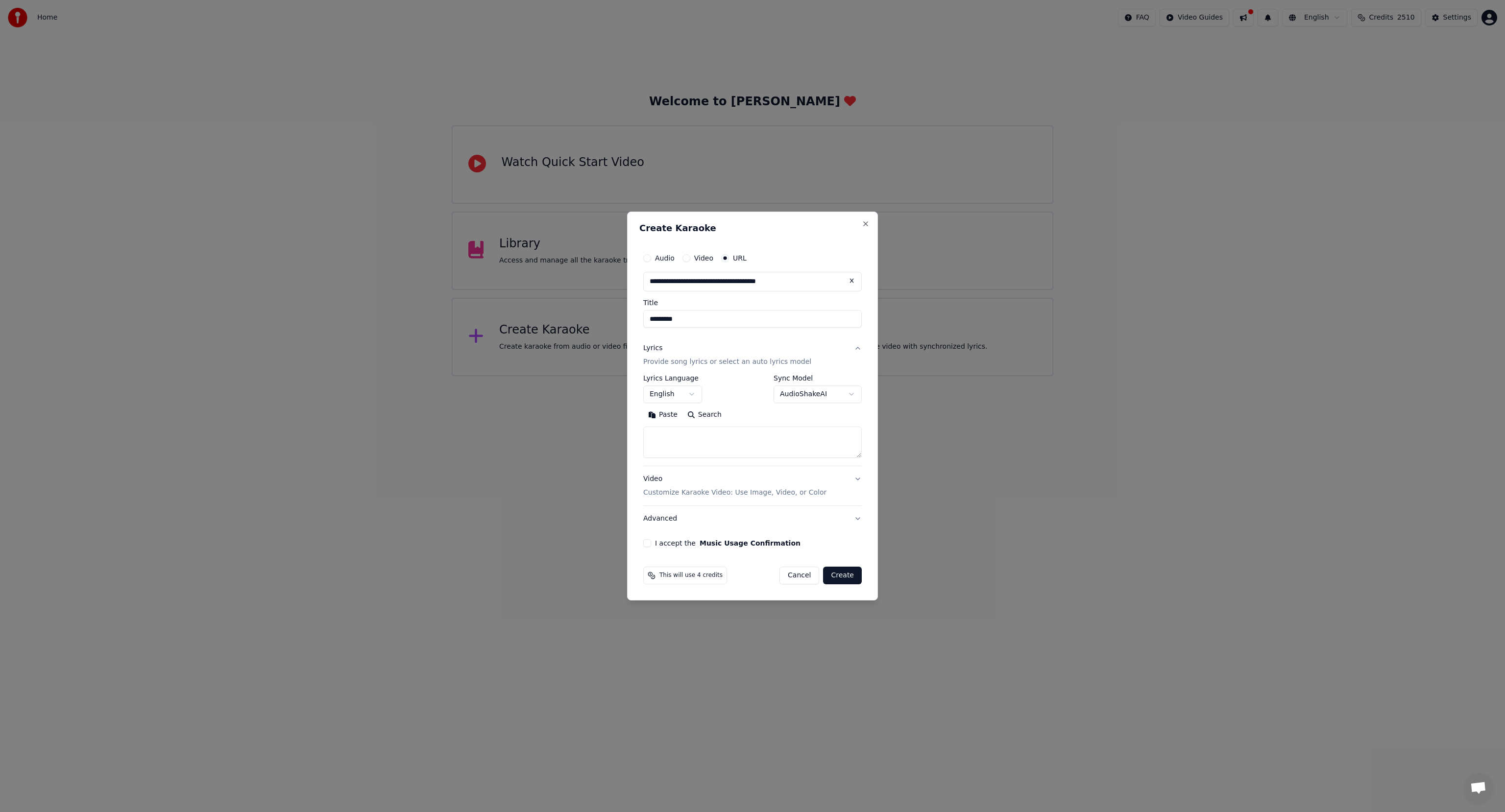
click at [661, 376] on body "**********" at bounding box center [752, 188] width 1505 height 376
select select "**"
click at [818, 376] on body "**********" at bounding box center [752, 188] width 1505 height 376
select select "**********"
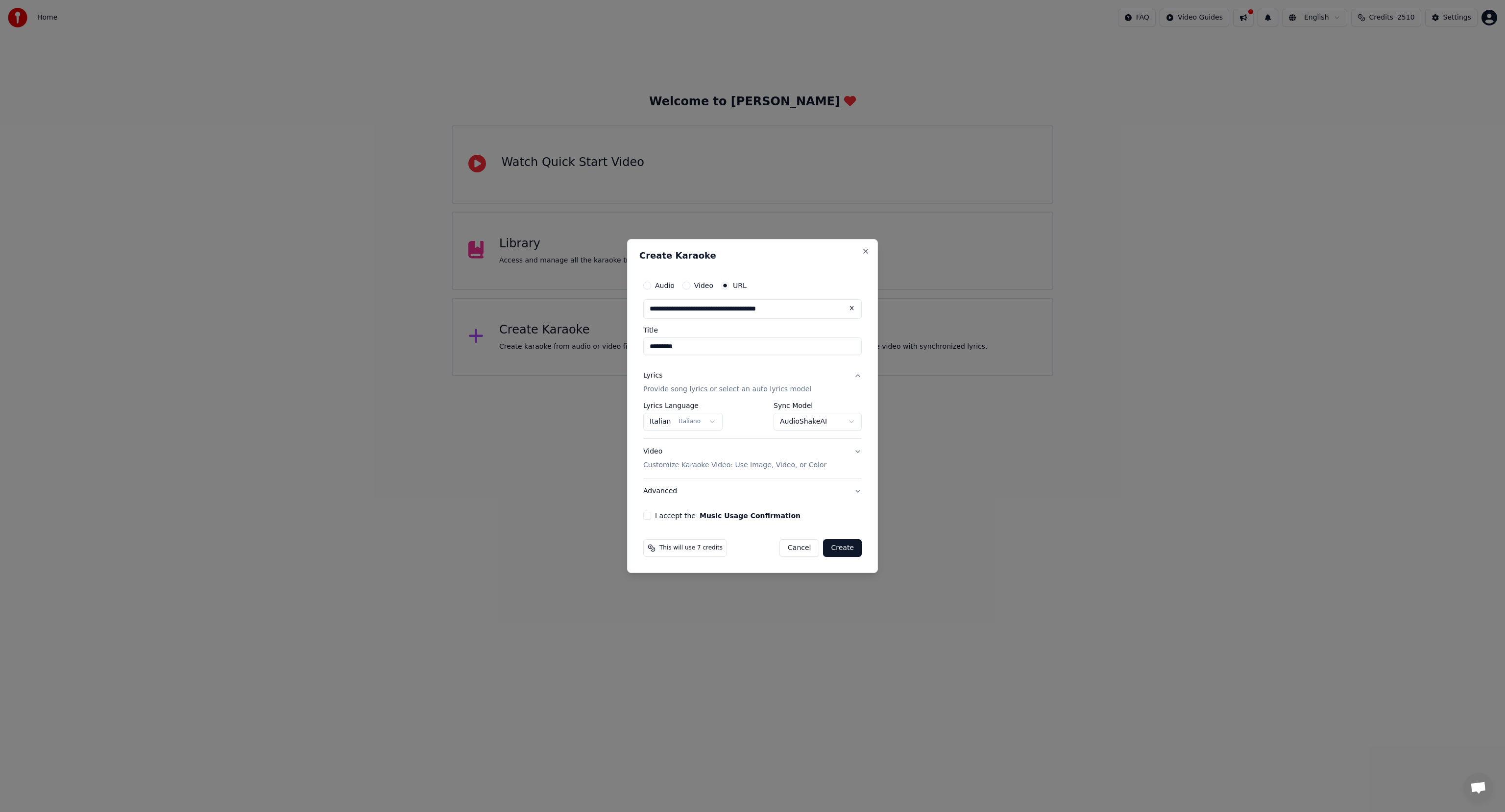
click at [646, 519] on button "I accept the Music Usage Confirmation" at bounding box center [648, 516] width 8 height 8
click at [843, 544] on button "Create" at bounding box center [843, 548] width 39 height 18
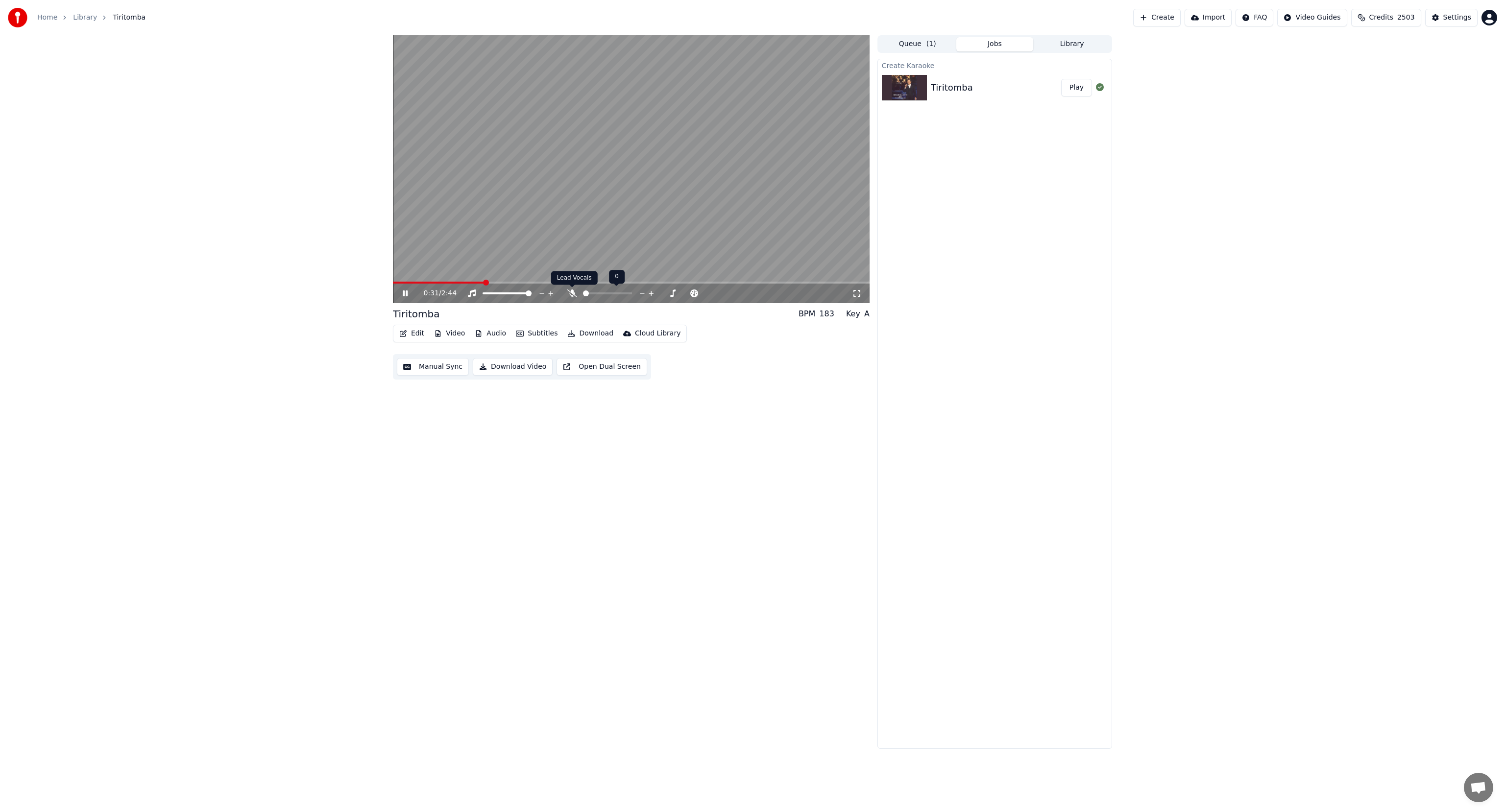
click at [574, 290] on icon at bounding box center [573, 293] width 10 height 8
click at [574, 293] on icon at bounding box center [573, 293] width 10 height 8
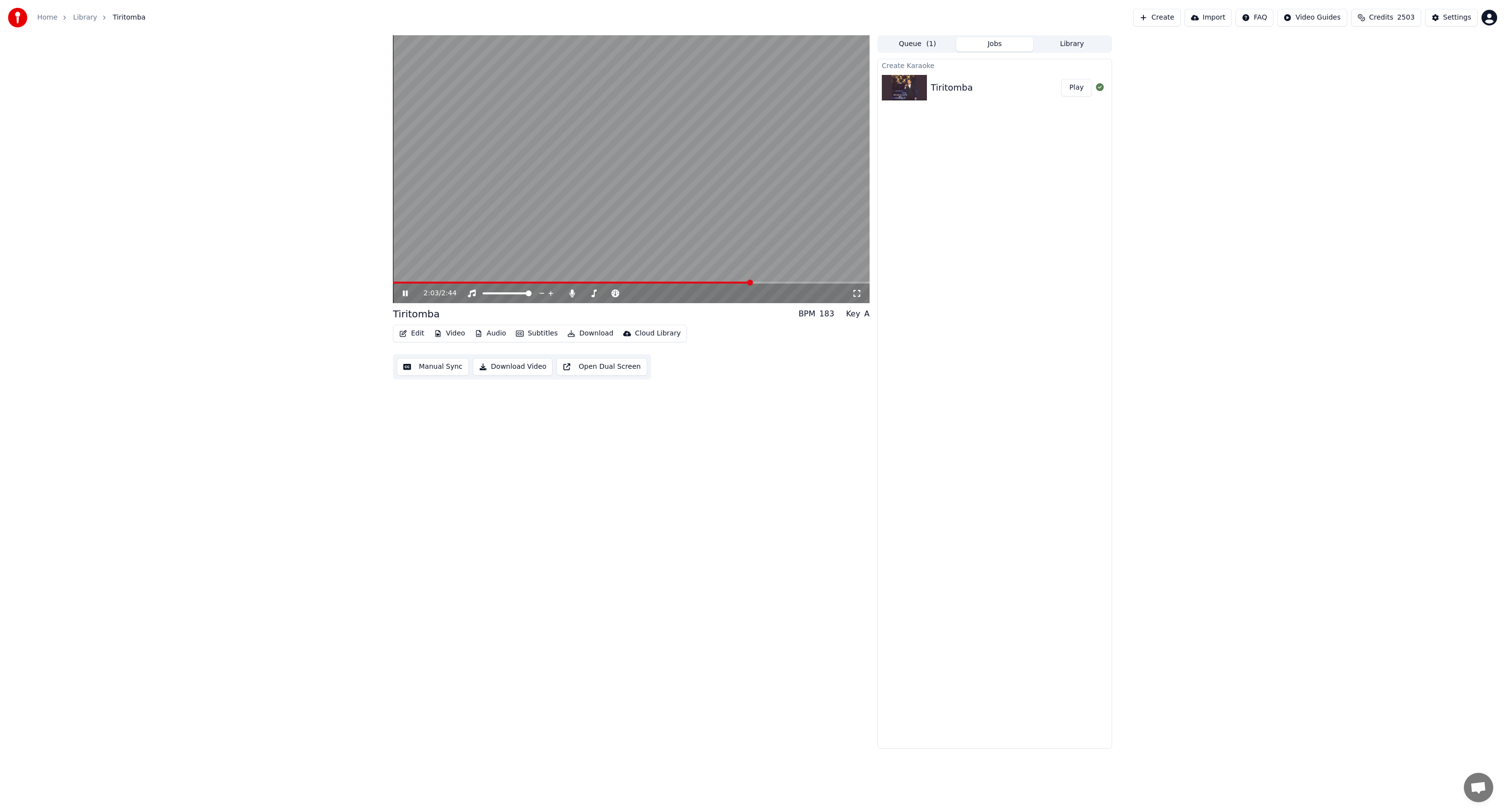
click at [449, 333] on button "Video" at bounding box center [450, 333] width 39 height 14
click at [569, 293] on icon at bounding box center [573, 293] width 10 height 8
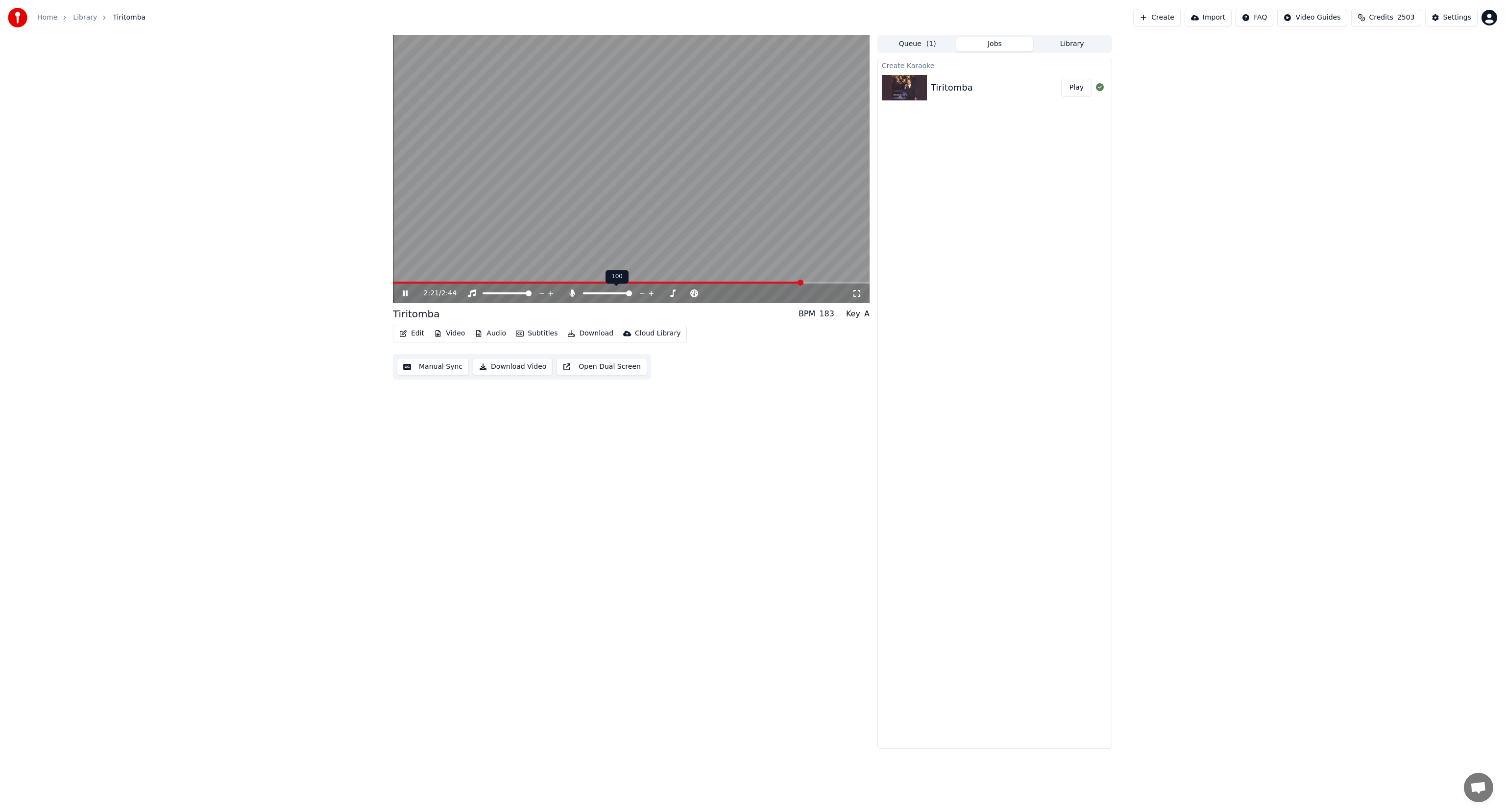
click at [569, 293] on icon at bounding box center [573, 293] width 10 height 8
click at [1276, 19] on html "Home Library Tiritomba Create Import FAQ Video Guides Credits 2503 Settings 2:4…" at bounding box center [752, 406] width 1505 height 812
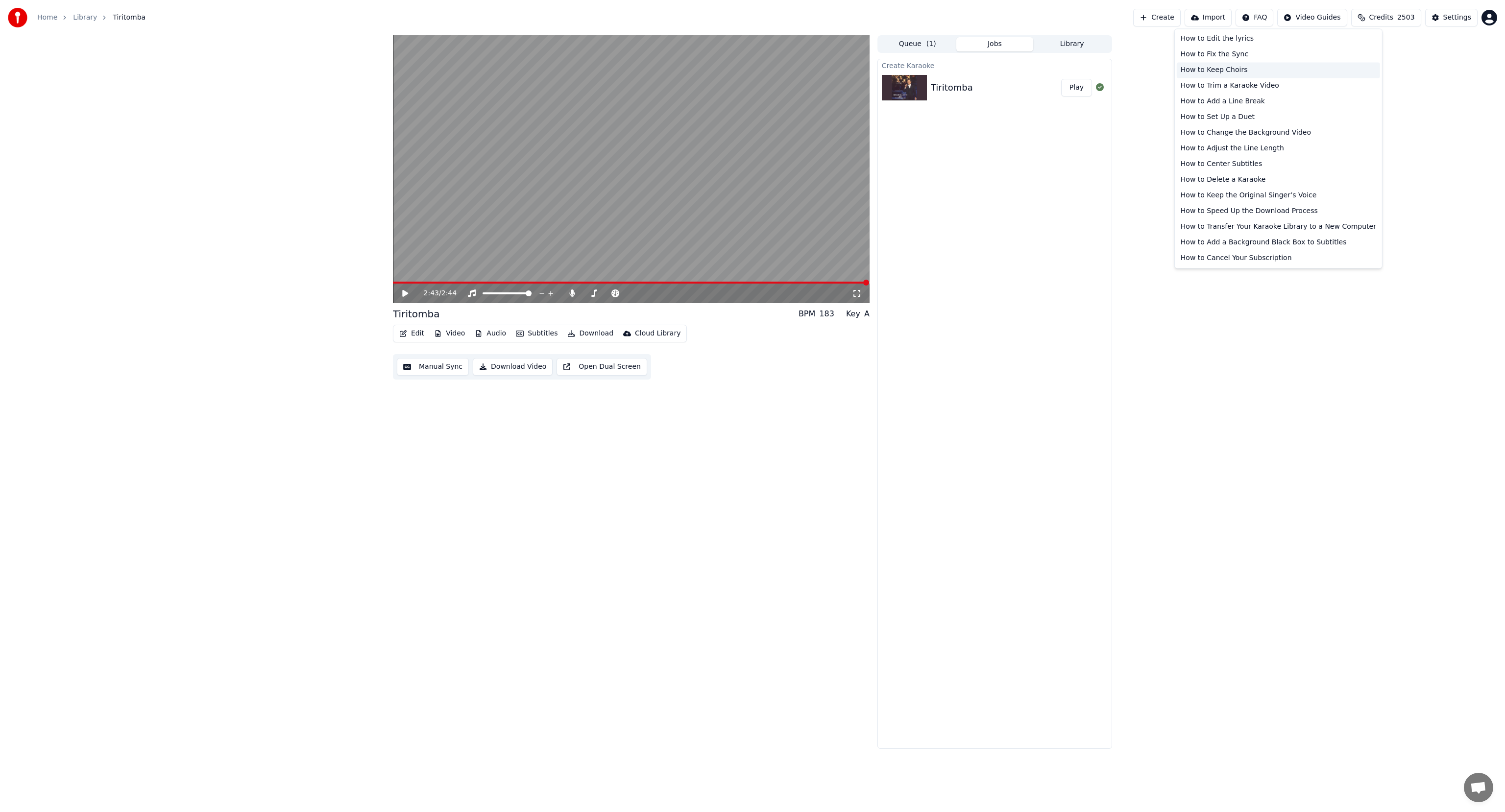
click at [1215, 70] on div "How to Keep Choirs" at bounding box center [1279, 70] width 204 height 16
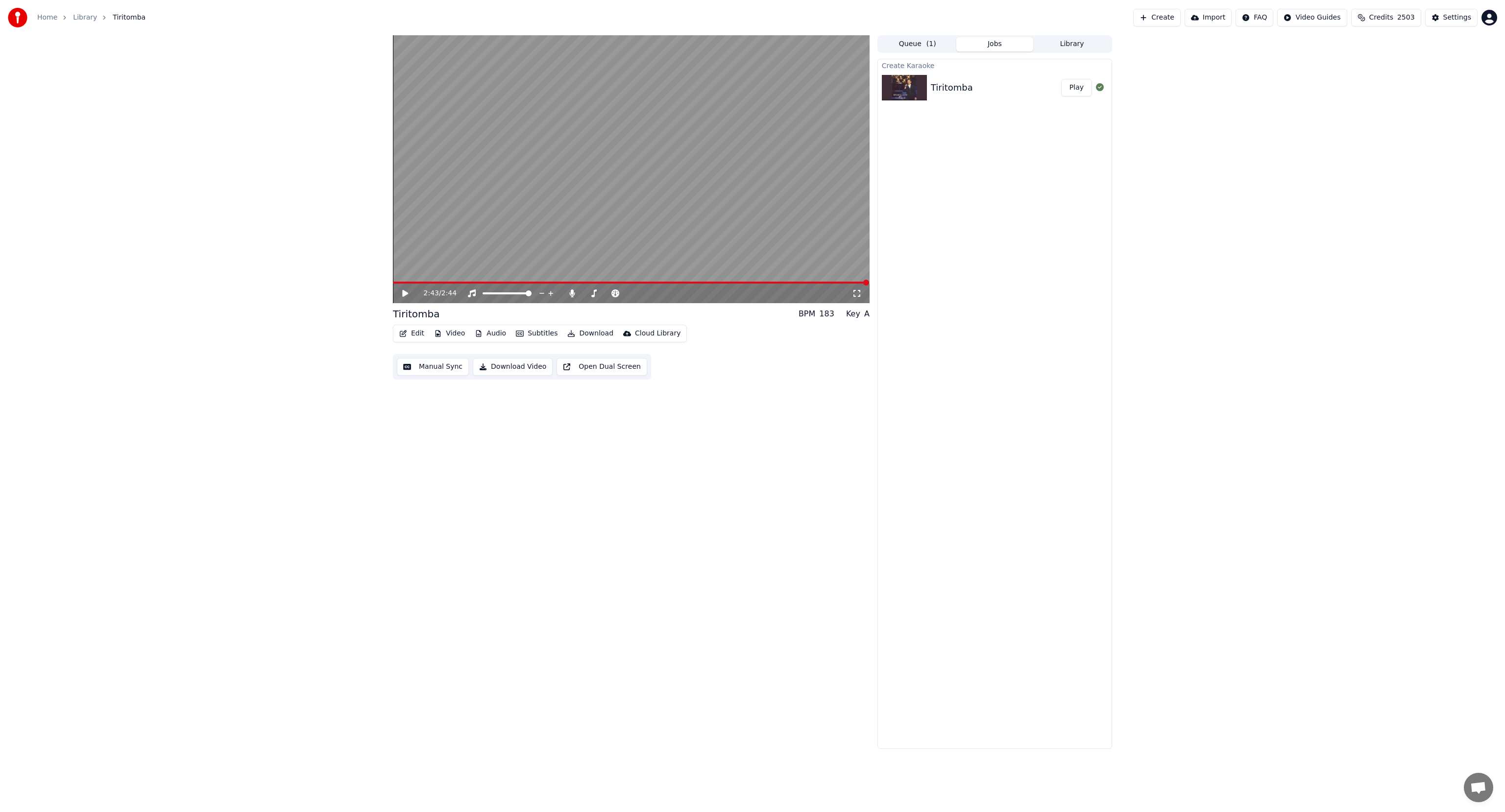
click at [1166, 19] on button "Create" at bounding box center [1157, 18] width 48 height 18
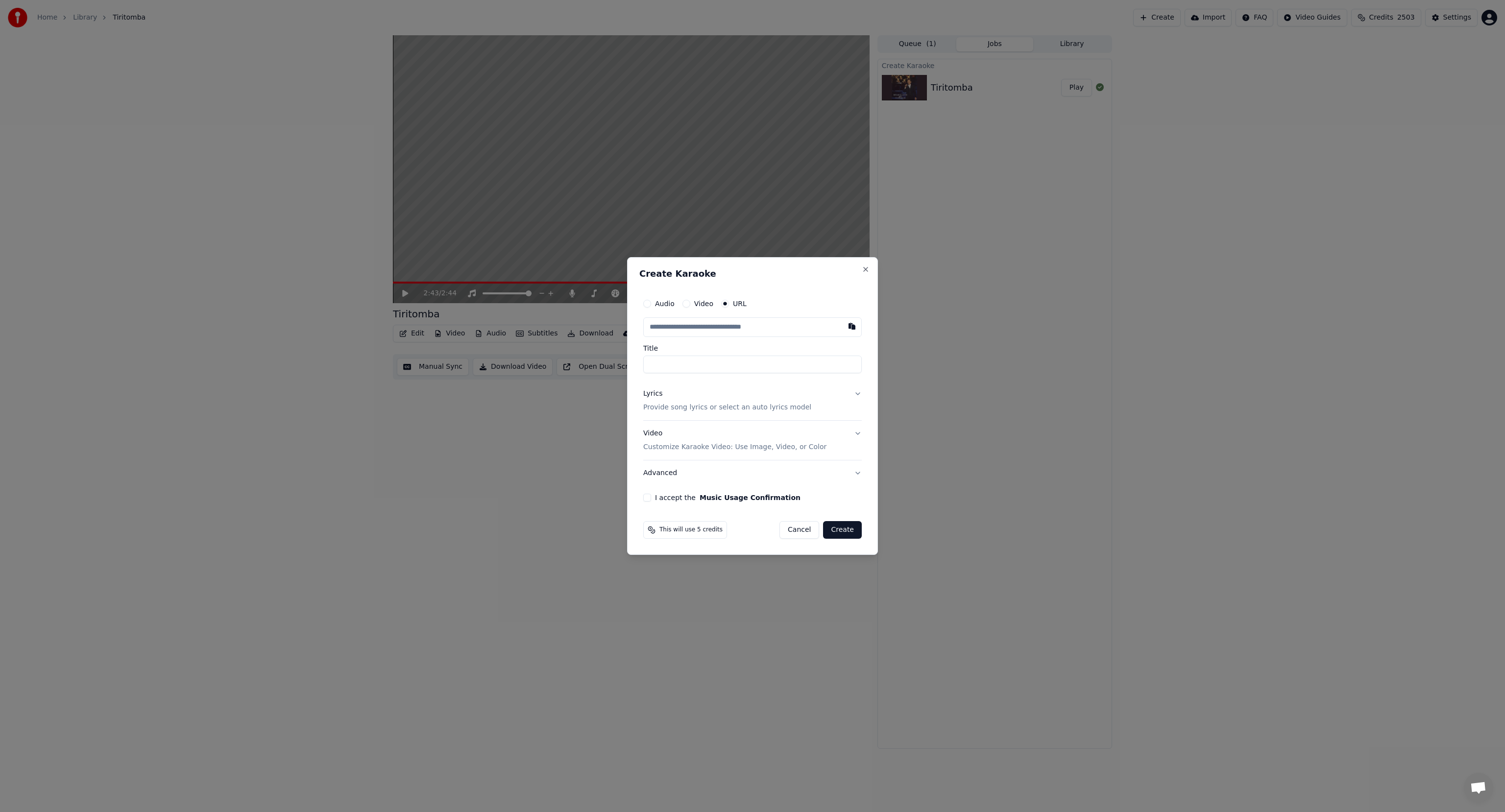
click at [693, 328] on input "text" at bounding box center [753, 328] width 218 height 19
type input "**********"
type input "*********"
type input "**********"
click at [690, 406] on p "Provide song lyrics or select an auto lyrics model" at bounding box center [728, 407] width 168 height 10
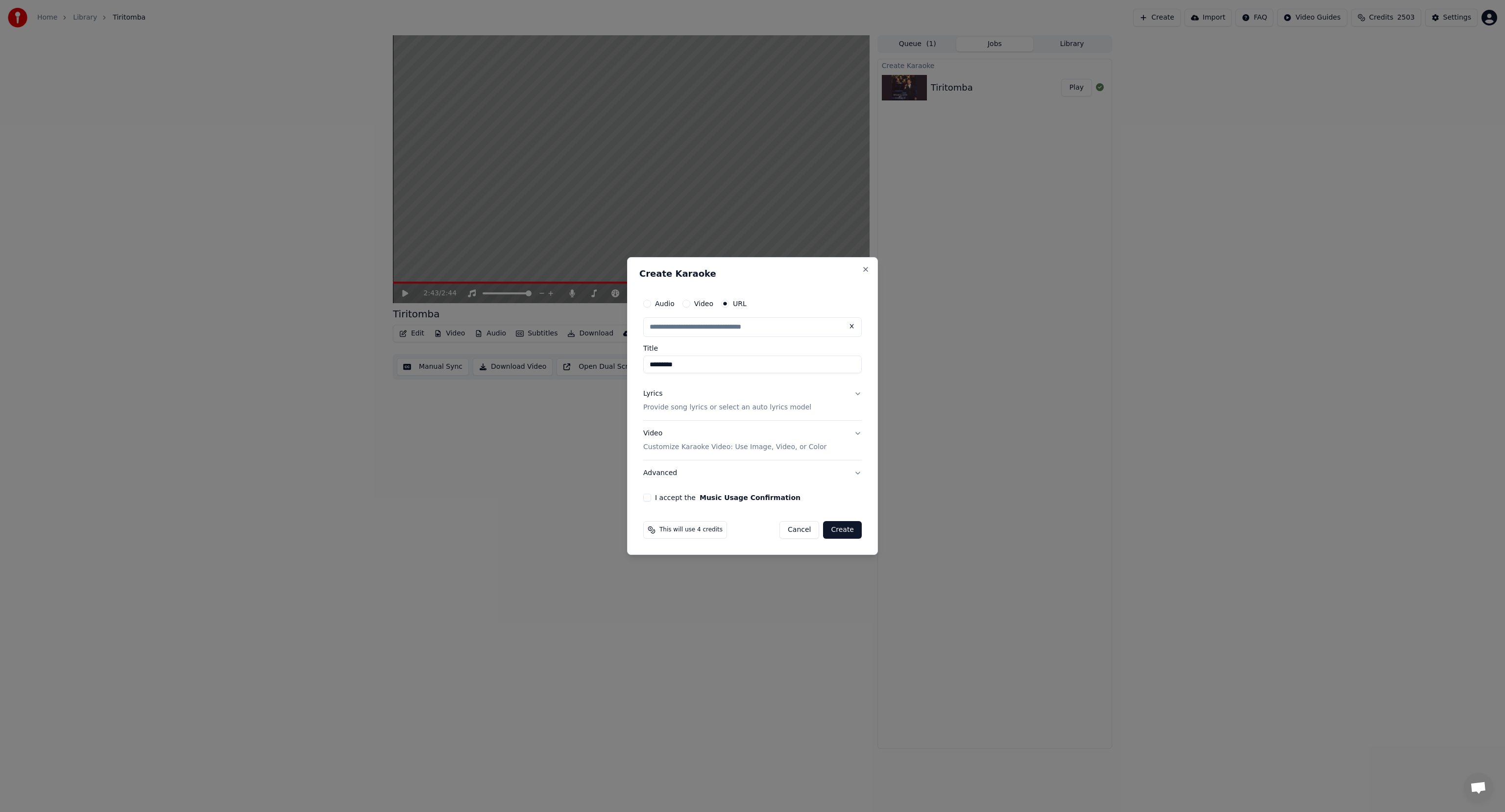
type input "**********"
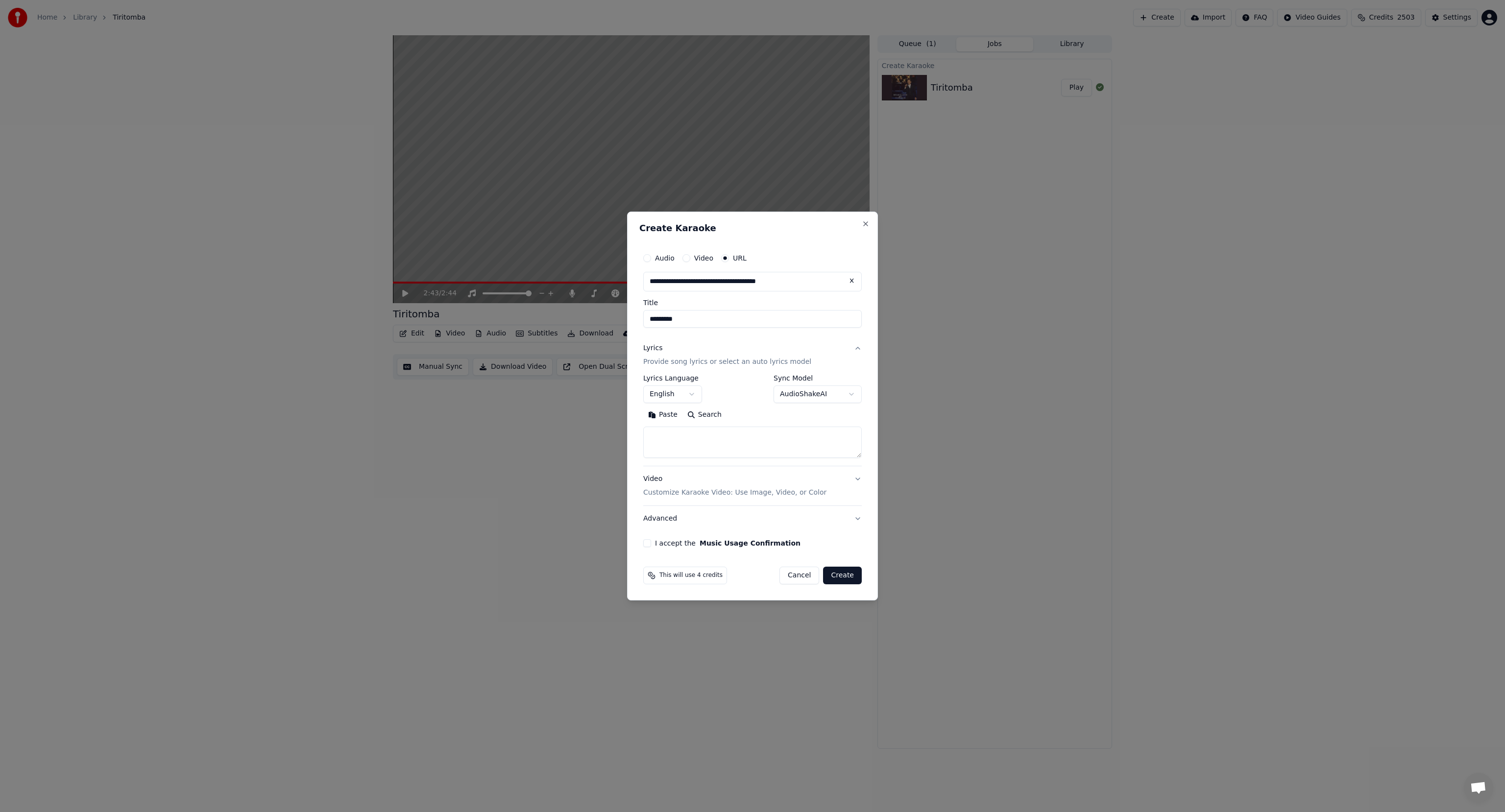
click at [653, 258] on div "Audio" at bounding box center [659, 258] width 31 height 8
click at [649, 257] on button "Audio" at bounding box center [648, 258] width 8 height 8
click at [726, 260] on button "URL" at bounding box center [726, 258] width 8 height 8
click at [702, 350] on div "Lyrics Provide song lyrics or select an auto lyrics model" at bounding box center [728, 355] width 168 height 23
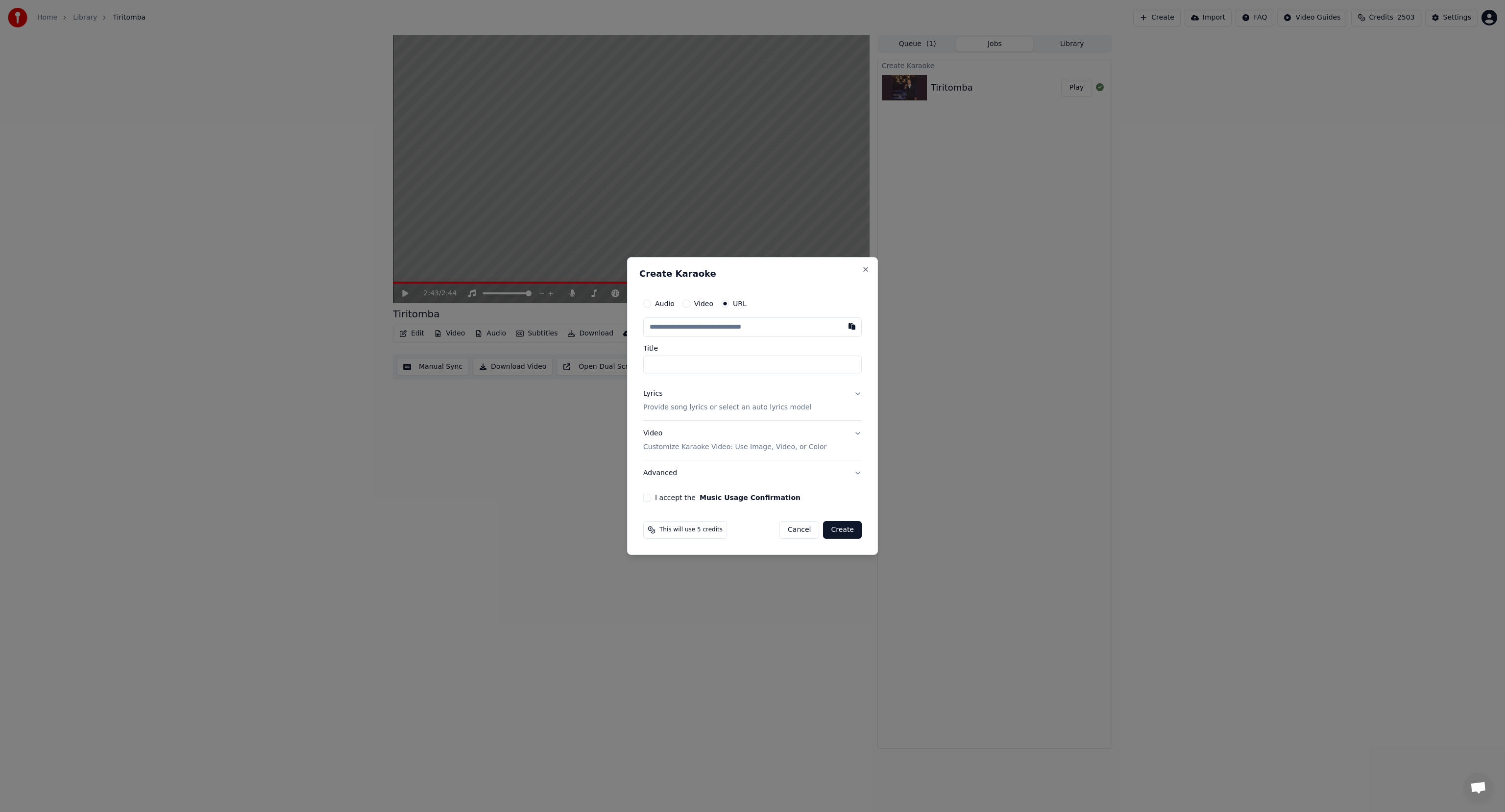
click at [670, 470] on button "Advanced" at bounding box center [753, 473] width 218 height 25
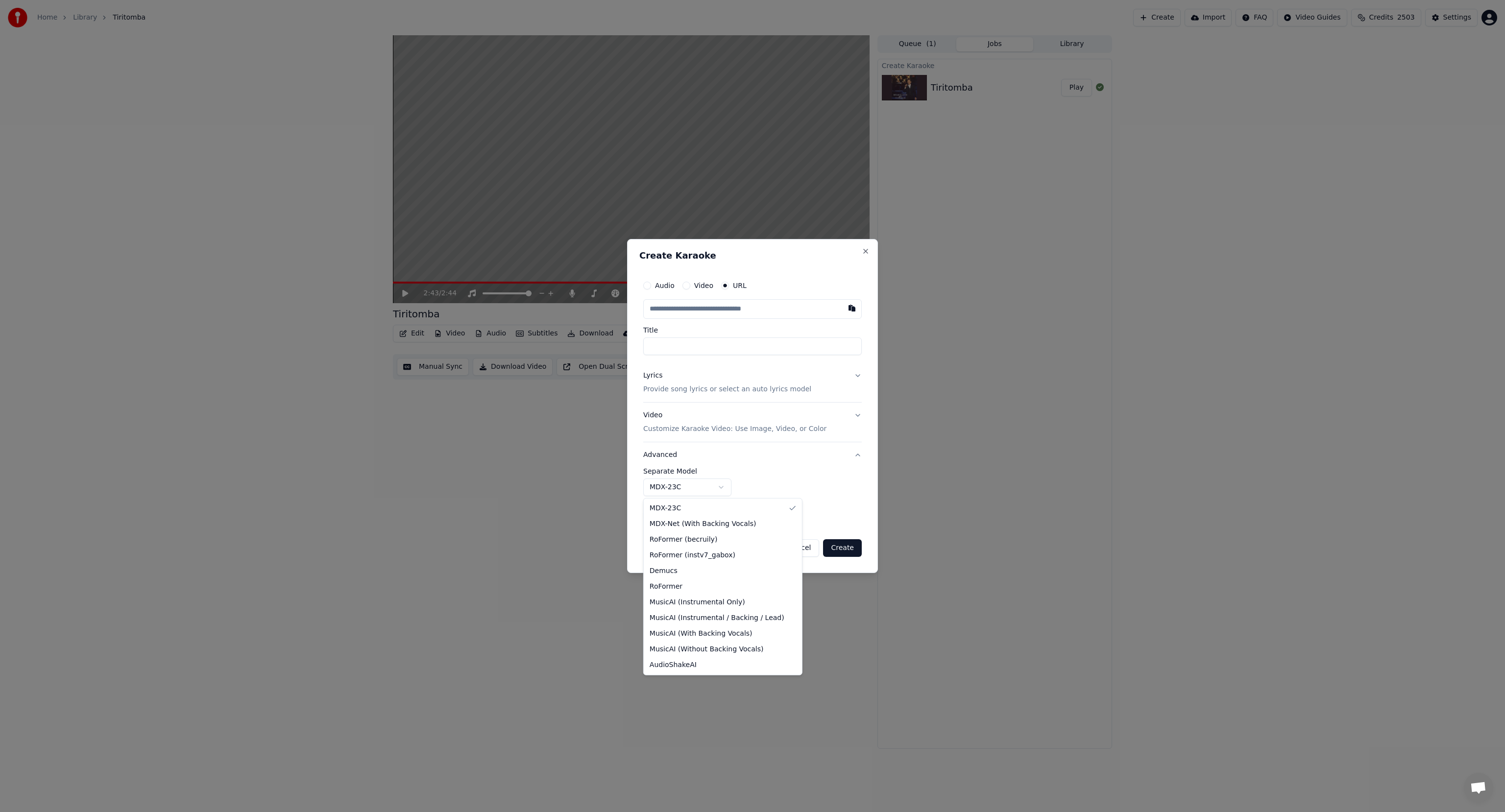
click at [666, 489] on body "**********" at bounding box center [752, 406] width 1505 height 812
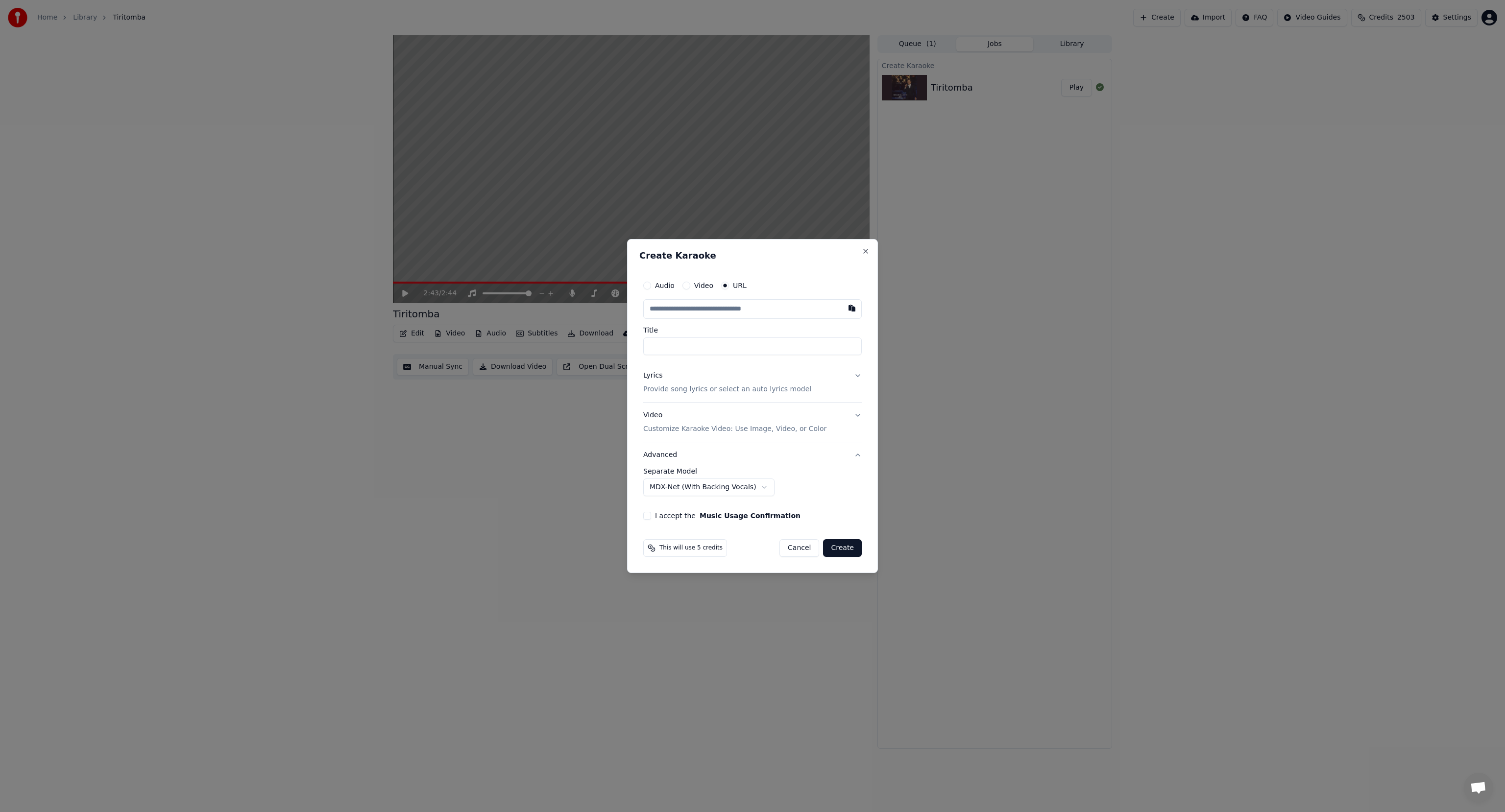
select select "******"
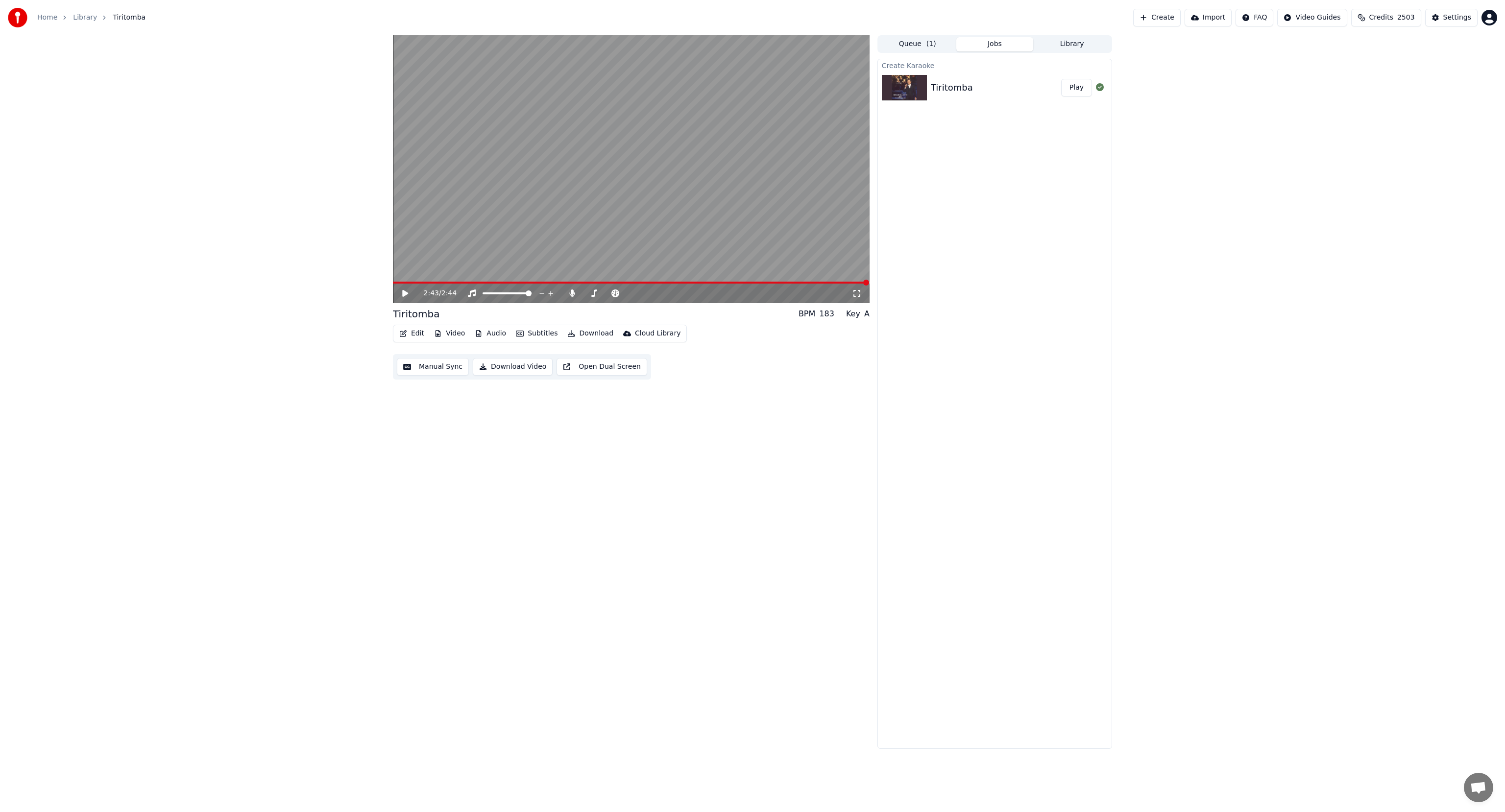
click at [921, 84] on img at bounding box center [904, 88] width 45 height 25
click at [1076, 88] on button "Play" at bounding box center [1077, 88] width 31 height 18
click at [571, 295] on icon at bounding box center [573, 293] width 10 height 8
click at [572, 291] on icon at bounding box center [573, 293] width 6 height 8
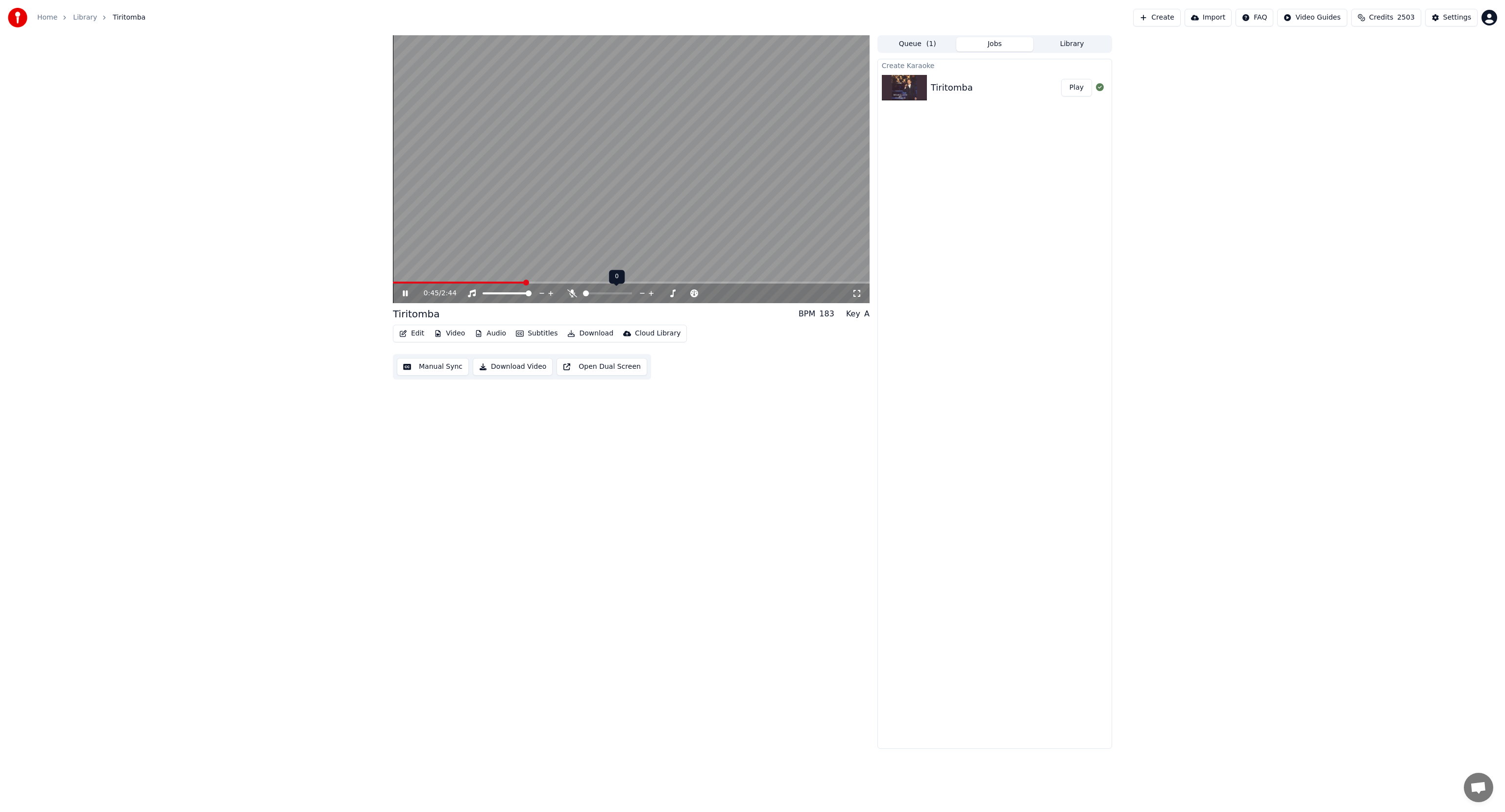
click at [572, 291] on icon at bounding box center [573, 293] width 10 height 8
click at [572, 291] on icon at bounding box center [573, 293] width 6 height 8
click at [572, 291] on icon at bounding box center [573, 293] width 10 height 8
click at [572, 291] on icon at bounding box center [573, 293] width 6 height 8
click at [572, 291] on icon at bounding box center [573, 293] width 10 height 8
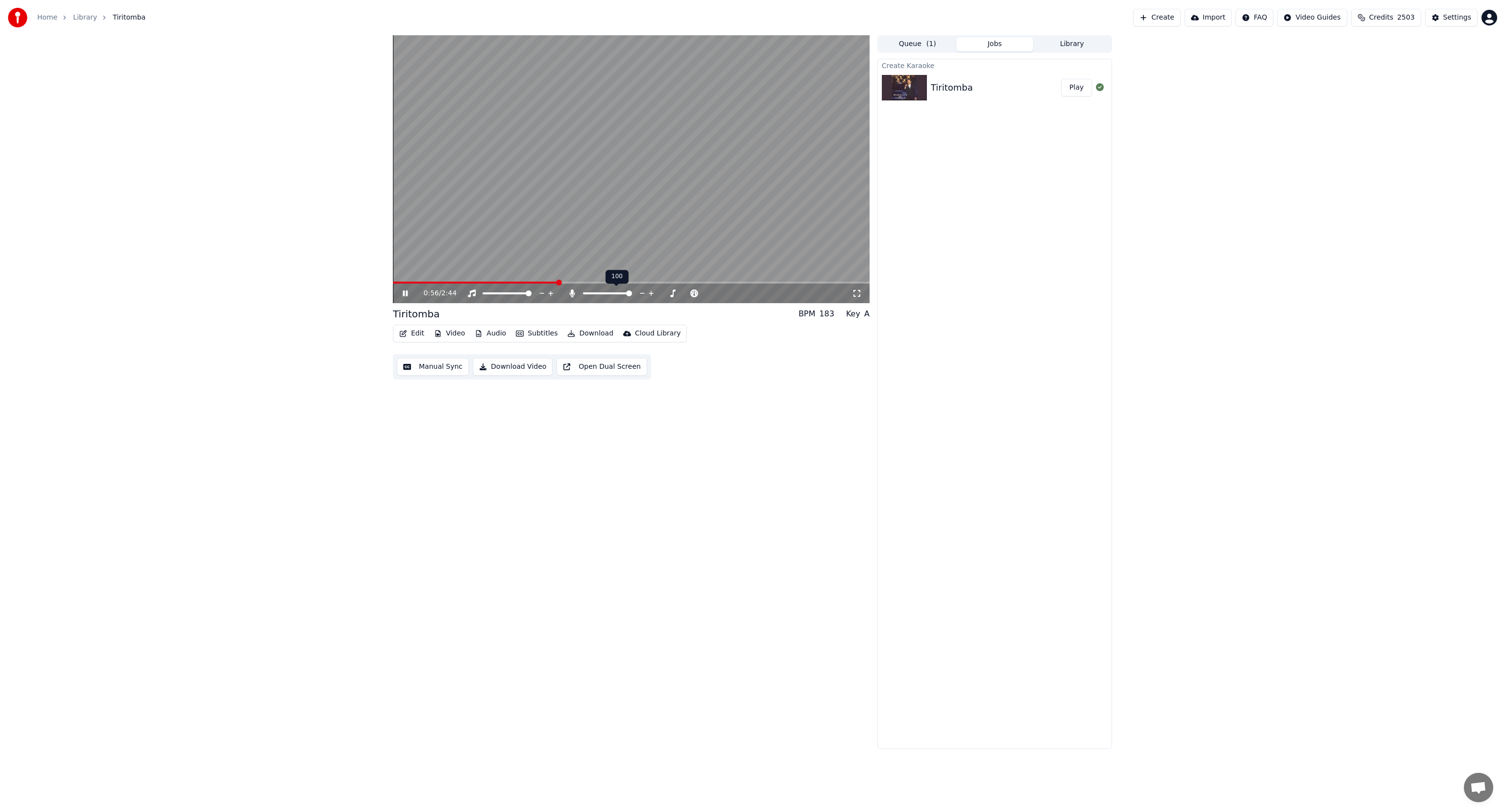
click at [572, 291] on icon at bounding box center [573, 293] width 6 height 8
click at [410, 292] on icon at bounding box center [413, 293] width 23 height 8
click at [1103, 91] on icon at bounding box center [1100, 87] width 8 height 8
click at [1050, 206] on div "Create Karaoke Tiritomba Play" at bounding box center [995, 404] width 235 height 690
click at [1172, 204] on div "0:59 / 2:44 Tiritomba BPM 183 Key A Edit Video Audio Subtitles Download Cloud L…" at bounding box center [752, 392] width 1505 height 714
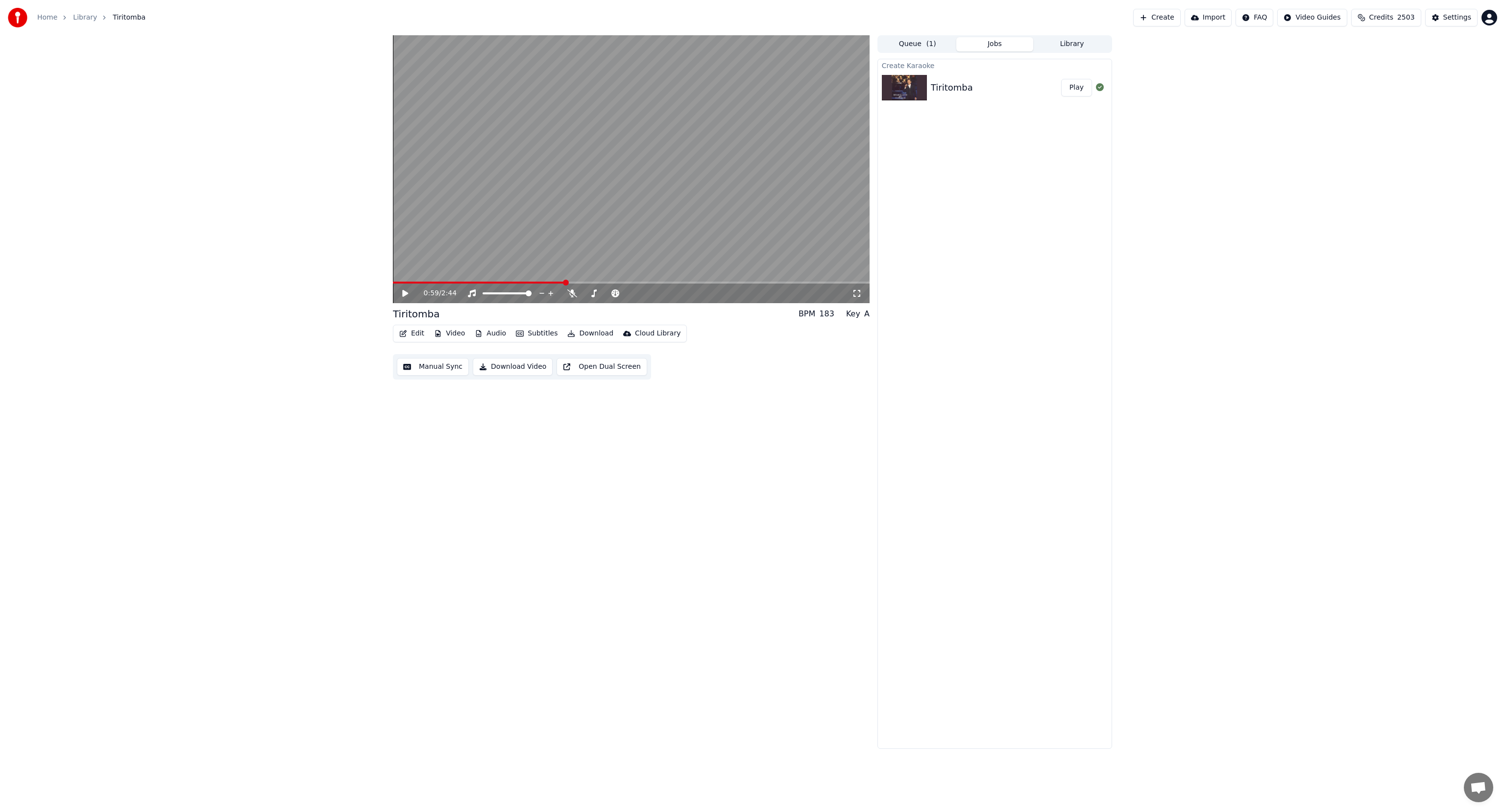
click at [1082, 515] on div "Create Karaoke Tiritomba Play" at bounding box center [995, 404] width 235 height 690
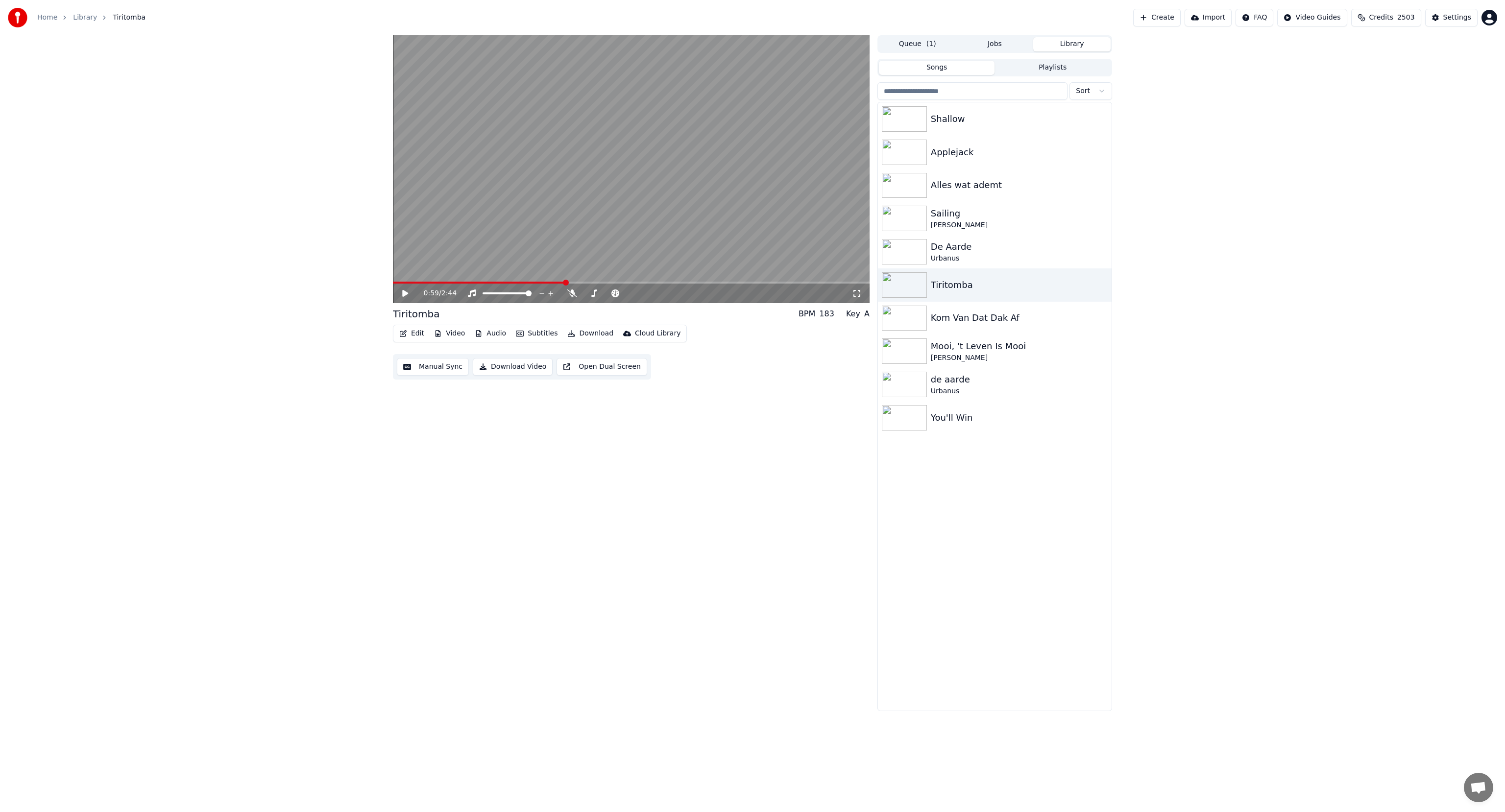
click at [1074, 43] on button "Library" at bounding box center [1072, 44] width 77 height 15
click at [996, 44] on button "Jobs" at bounding box center [995, 44] width 77 height 15
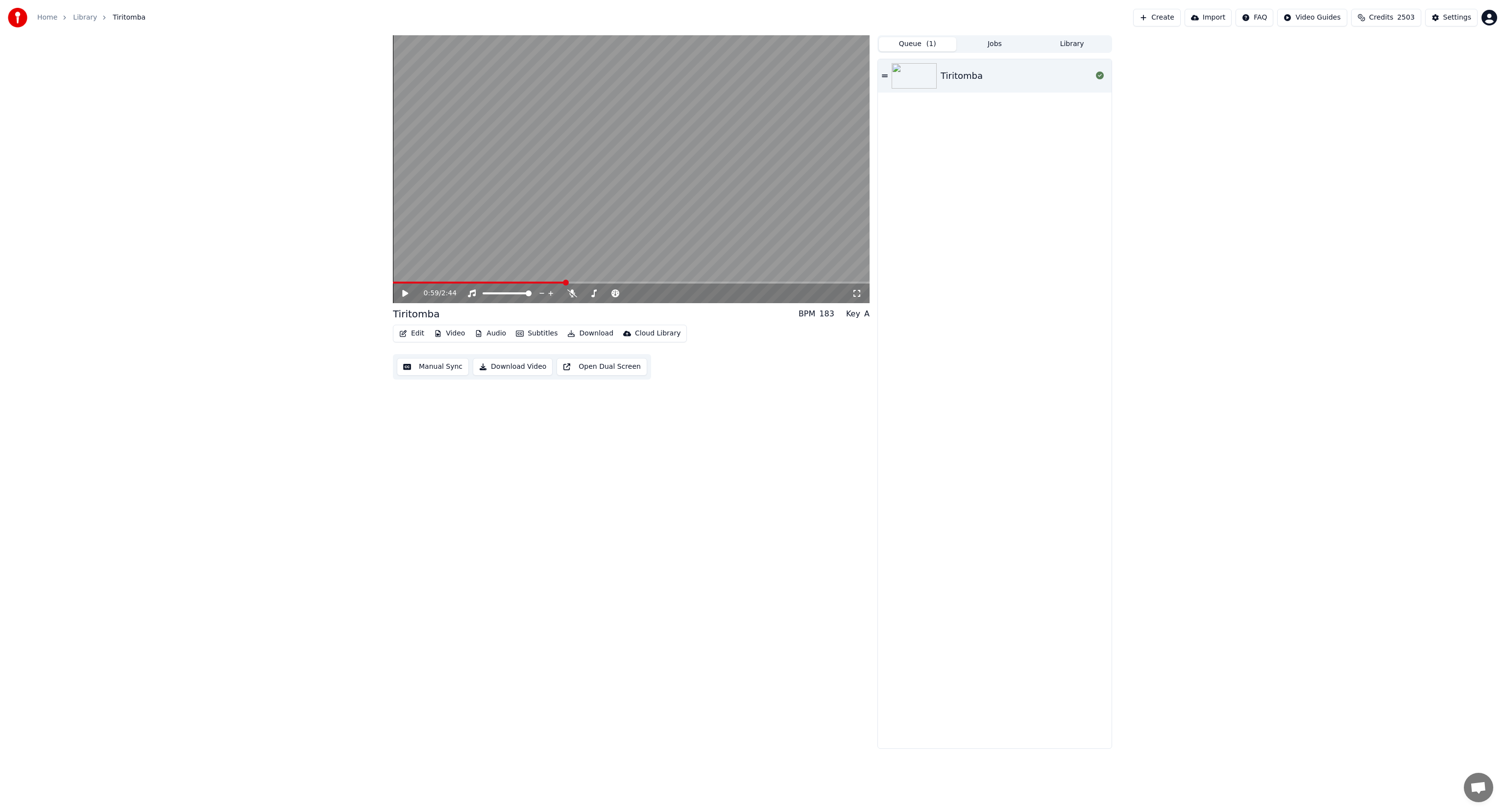
click at [918, 40] on button "Queue ( 1 )" at bounding box center [917, 44] width 77 height 15
click at [887, 74] on icon at bounding box center [885, 75] width 6 height 3
click at [448, 283] on span at bounding box center [451, 283] width 6 height 6
click at [572, 293] on icon at bounding box center [573, 293] width 10 height 8
click at [570, 290] on icon at bounding box center [573, 293] width 10 height 8
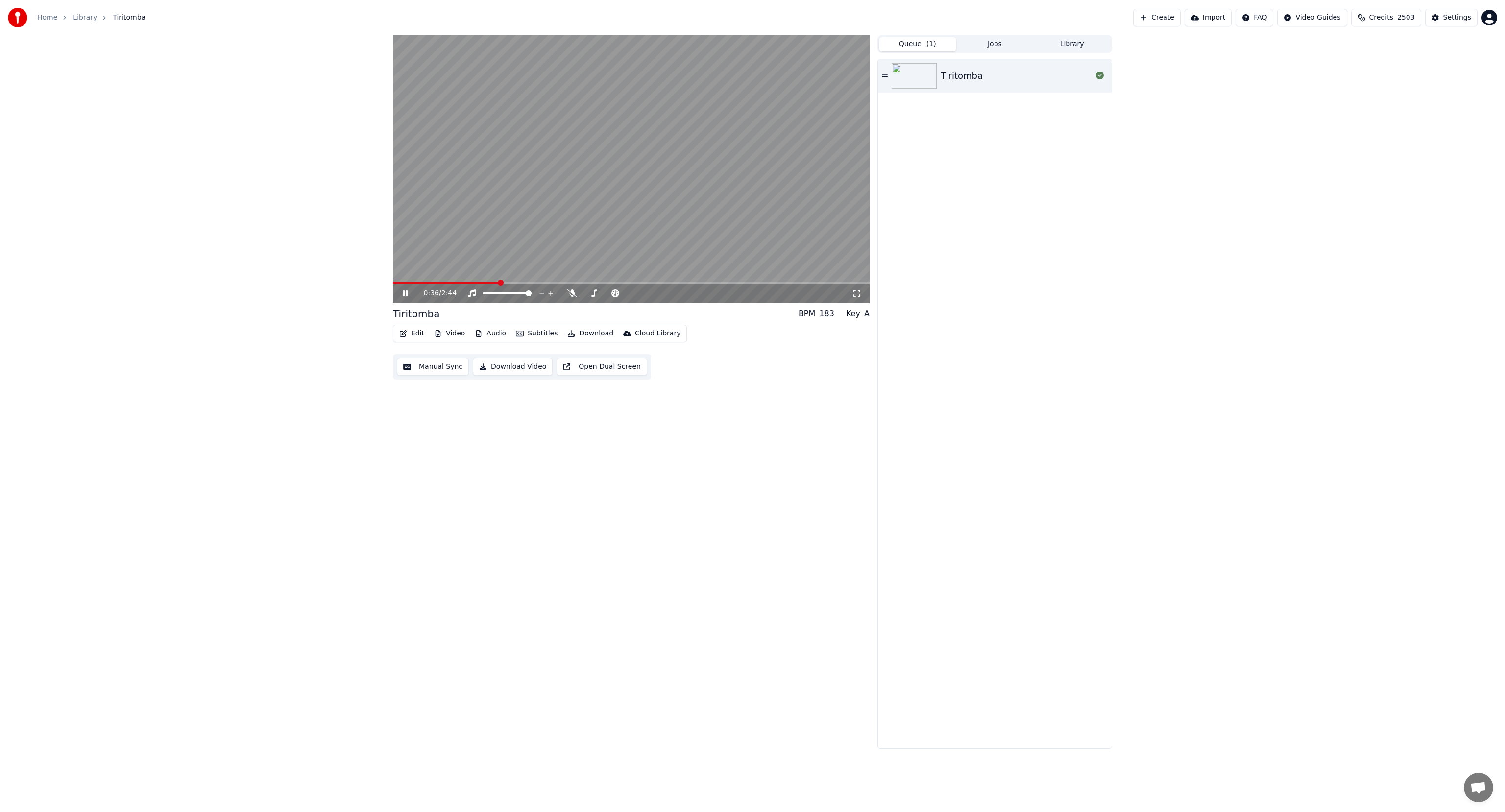
click at [406, 290] on icon at bounding box center [413, 293] width 23 height 8
click at [400, 291] on div "0:36 / 2:44" at bounding box center [631, 293] width 469 height 10
click at [404, 290] on icon at bounding box center [405, 292] width 6 height 7
click at [571, 291] on icon at bounding box center [573, 293] width 10 height 8
click at [571, 291] on icon at bounding box center [573, 293] width 6 height 8
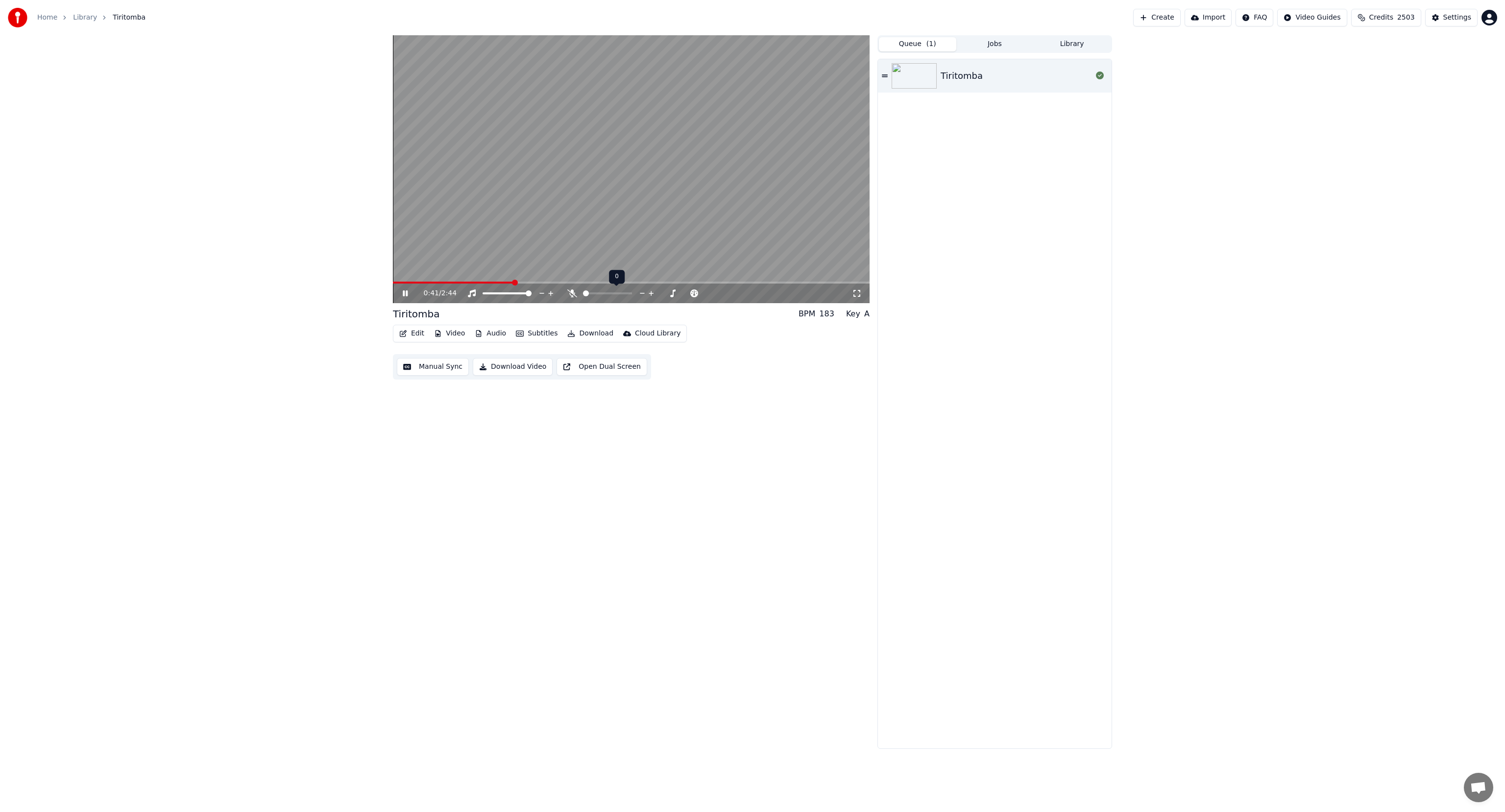
click at [571, 291] on icon at bounding box center [573, 293] width 10 height 8
click at [571, 291] on icon at bounding box center [573, 293] width 6 height 8
click at [571, 291] on icon at bounding box center [573, 293] width 10 height 8
click at [406, 291] on icon at bounding box center [405, 293] width 5 height 6
click at [1188, 192] on div "0:51 / 2:44 Tiritomba BPM 183 Key A Edit Video Audio Subtitles Download Cloud L…" at bounding box center [752, 392] width 1505 height 714
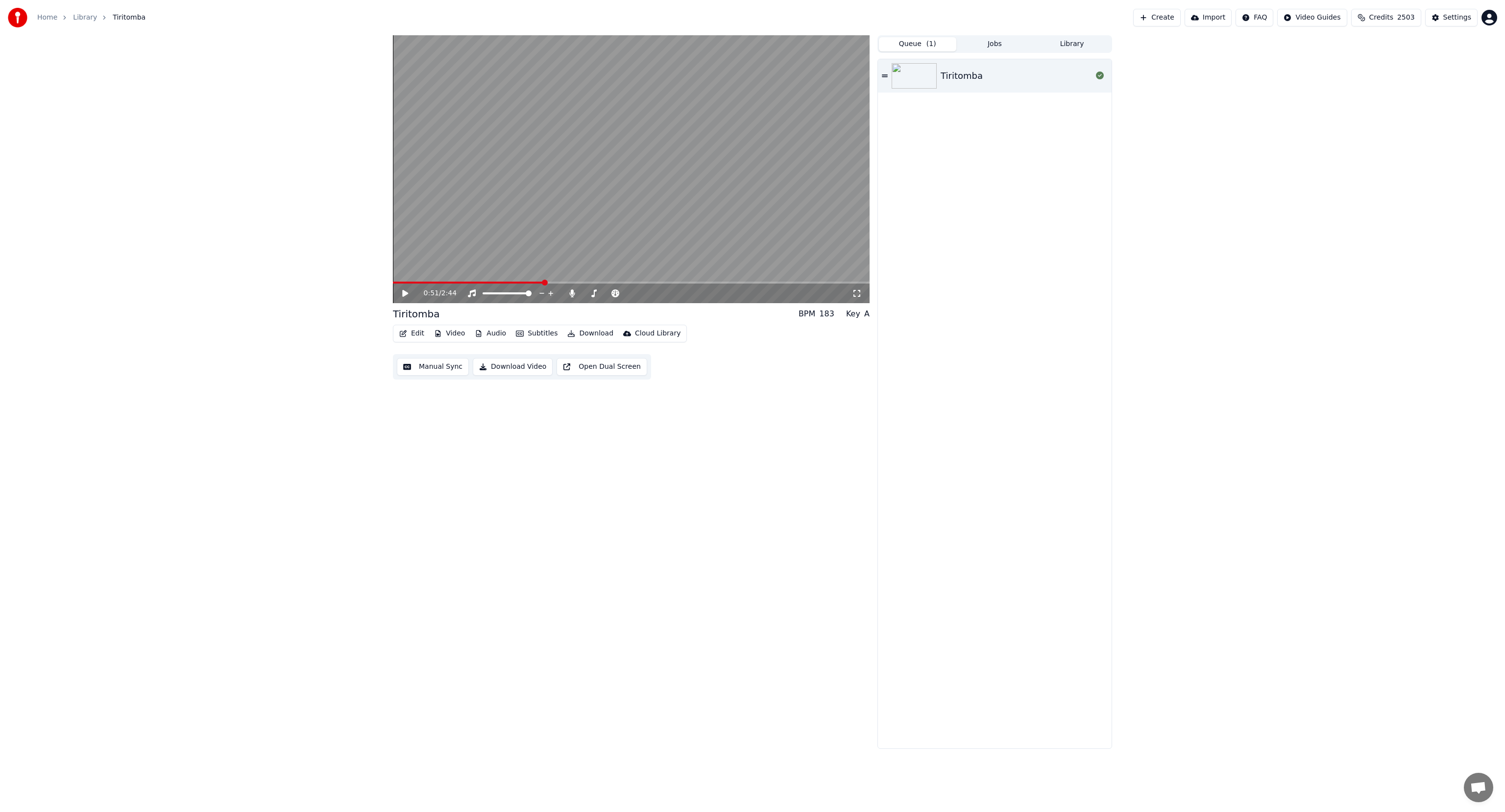
click at [1178, 15] on button "Create" at bounding box center [1157, 18] width 48 height 18
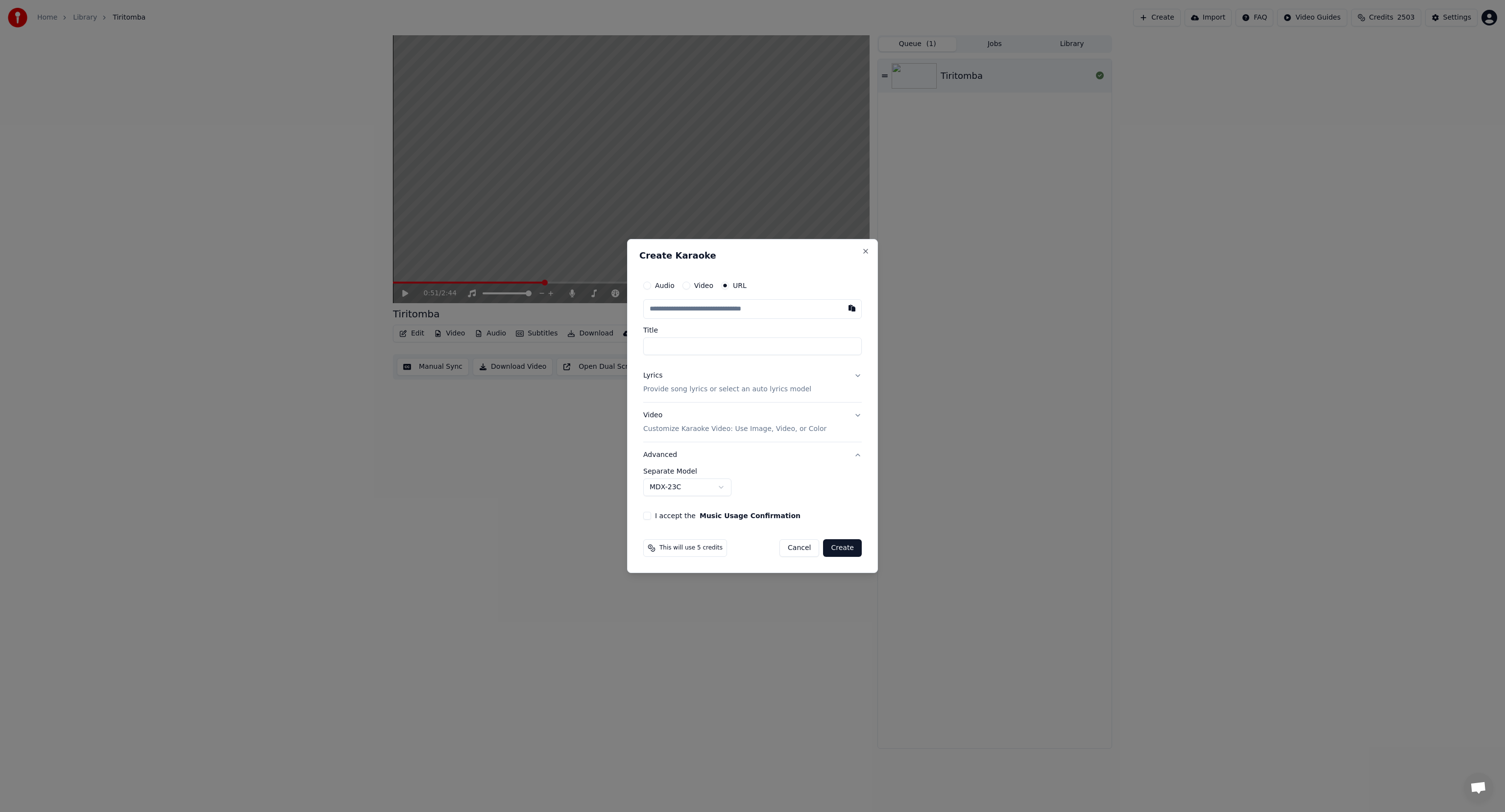
click at [728, 285] on div "URL" at bounding box center [734, 286] width 25 height 8
click at [697, 310] on input "text" at bounding box center [753, 309] width 218 height 19
paste input "**********"
type input "**********"
type input "*********"
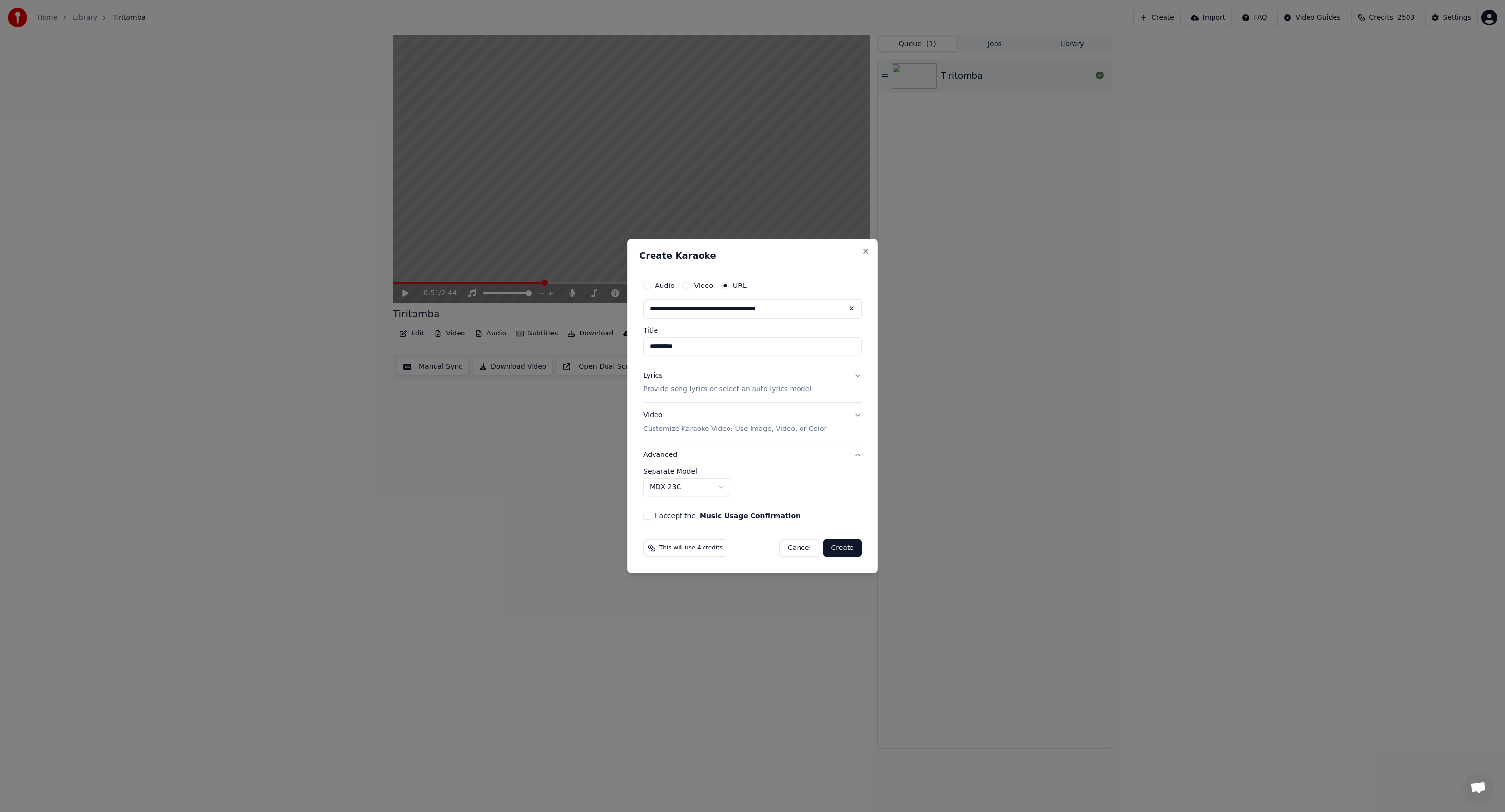
type input "**********"
click at [674, 389] on p "Provide song lyrics or select an auto lyrics model" at bounding box center [728, 389] width 168 height 10
type input "**********"
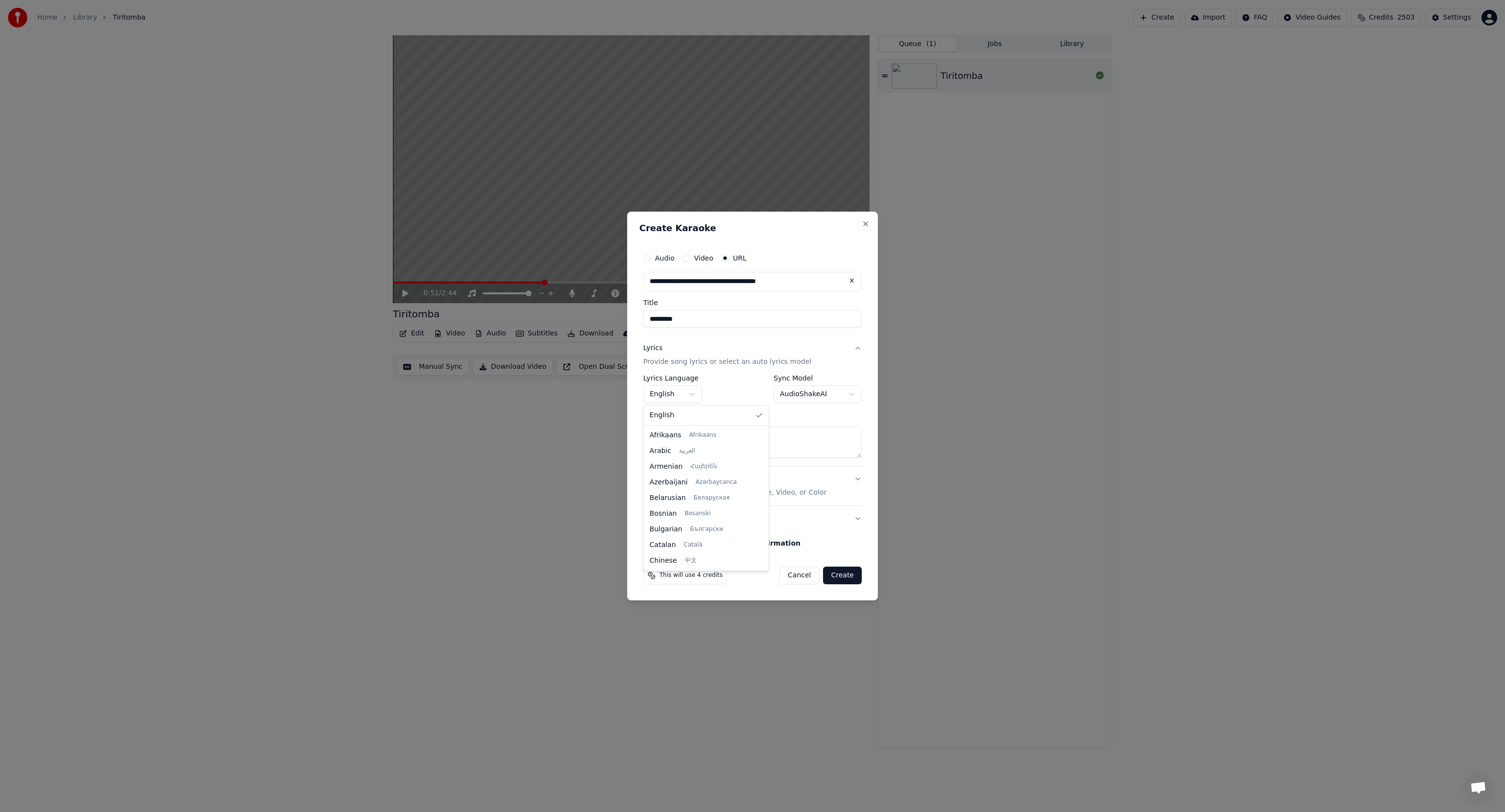
click at [670, 392] on body "**********" at bounding box center [752, 406] width 1505 height 812
select select "**"
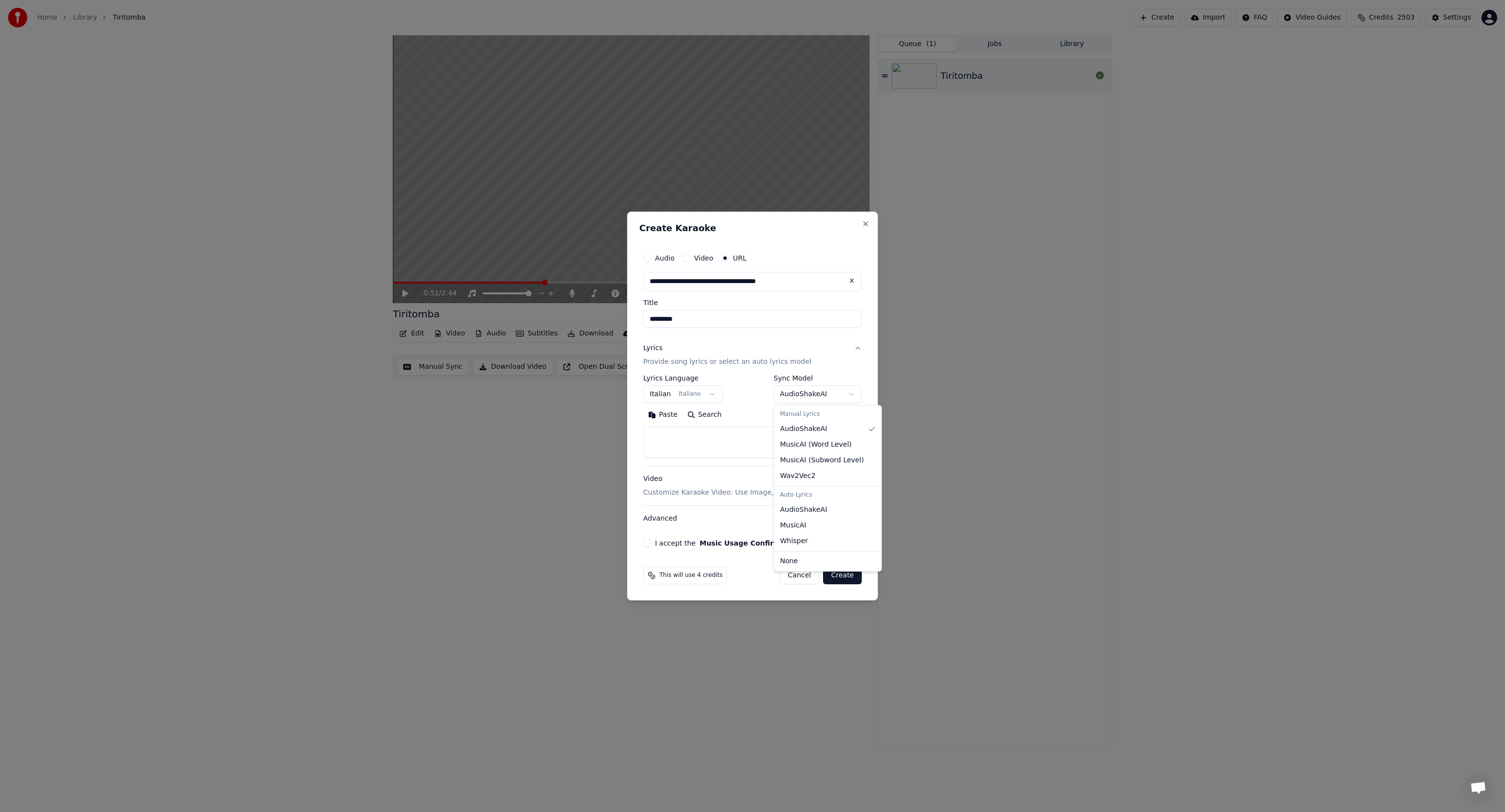
click at [790, 395] on body "**********" at bounding box center [752, 406] width 1505 height 812
select select "**********"
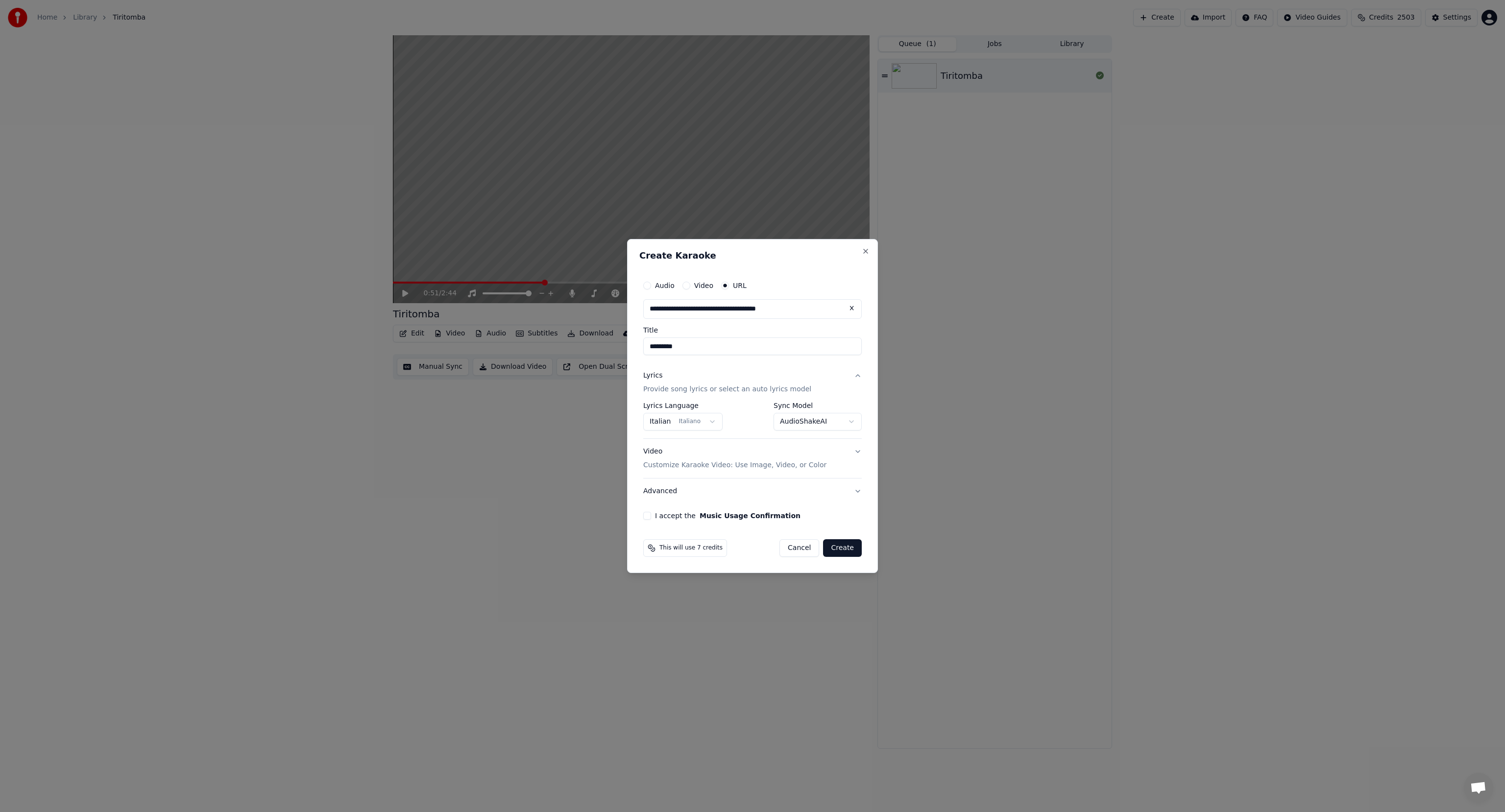
click at [654, 490] on button "Advanced" at bounding box center [753, 491] width 218 height 25
click at [678, 491] on body "**********" at bounding box center [752, 406] width 1505 height 812
click at [649, 518] on button "I accept the Music Usage Confirmation" at bounding box center [648, 516] width 8 height 8
click at [840, 546] on button "Create" at bounding box center [843, 548] width 39 height 18
select select "******"
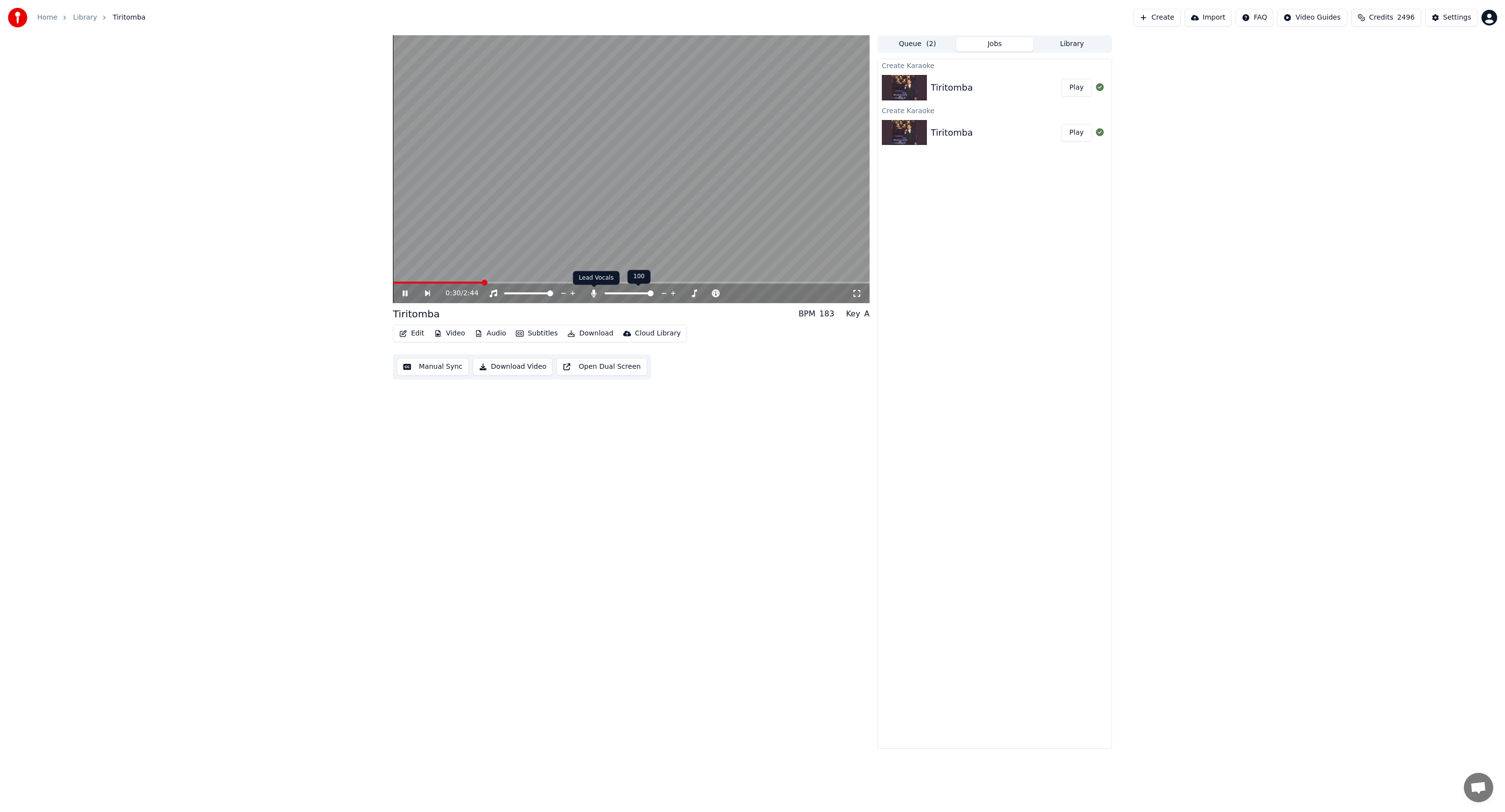
click at [594, 295] on icon at bounding box center [594, 293] width 6 height 8
click at [594, 295] on icon at bounding box center [594, 293] width 10 height 8
click at [594, 295] on icon at bounding box center [594, 293] width 6 height 8
click at [594, 295] on icon at bounding box center [594, 293] width 10 height 8
click at [594, 292] on icon at bounding box center [594, 293] width 6 height 8
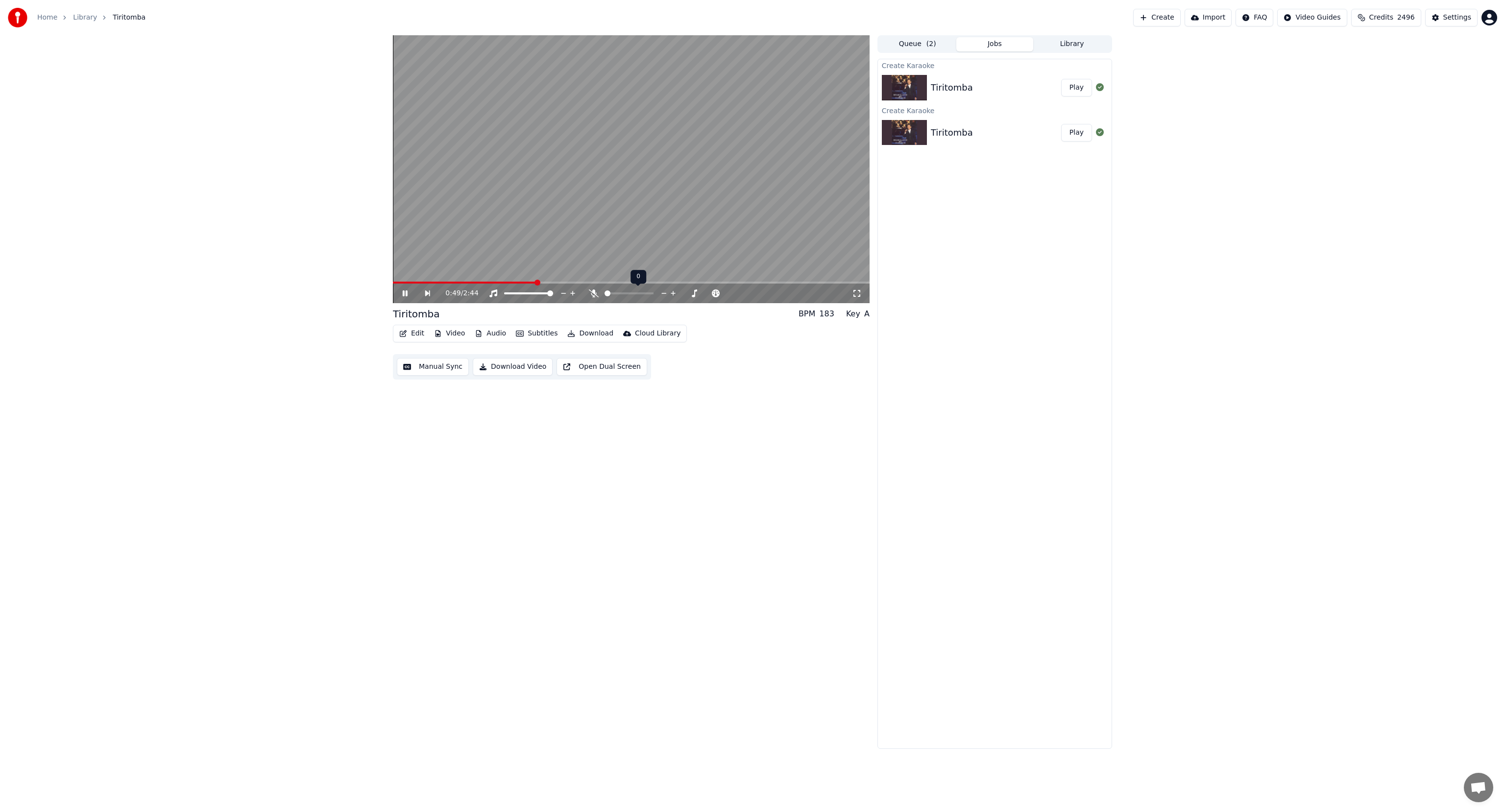
click at [594, 292] on icon at bounding box center [594, 293] width 10 height 8
click at [594, 293] on icon at bounding box center [594, 293] width 6 height 8
click at [1176, 399] on div "0:54 / 2:44 Tiritomba BPM 183 Key A Edit Video Audio Subtitles Download Cloud L…" at bounding box center [752, 392] width 1505 height 714
click at [642, 336] on div "Cloud Library" at bounding box center [657, 333] width 46 height 10
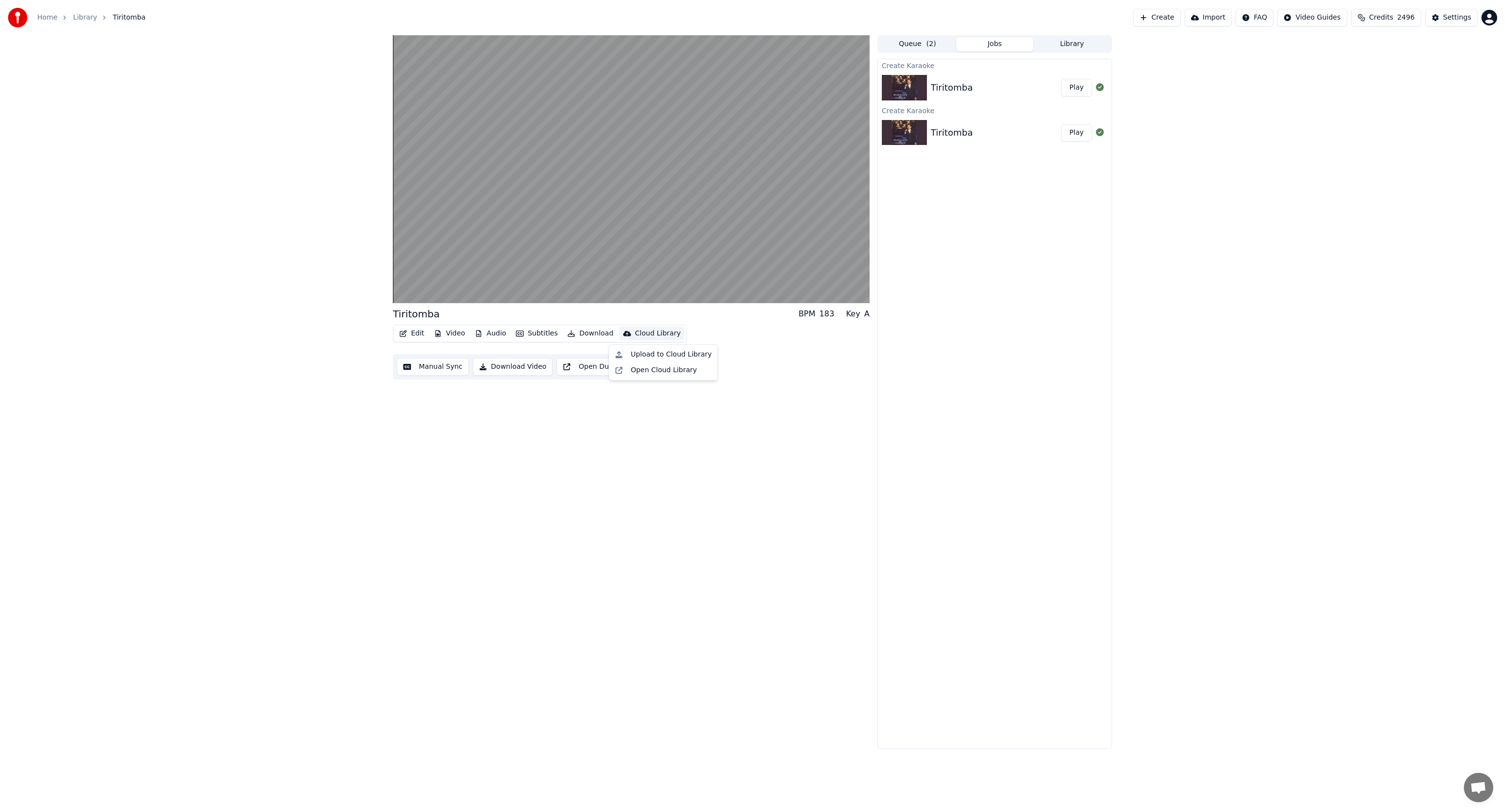
click at [1203, 309] on div "Tiritomba BPM 183 Key A Edit Video Audio Subtitles Download Cloud Library Manua…" at bounding box center [752, 392] width 1505 height 714
click at [1010, 37] on div "Queue ( 2 ) Jobs Library" at bounding box center [995, 44] width 235 height 18
click at [1010, 40] on button "Jobs" at bounding box center [995, 44] width 77 height 15
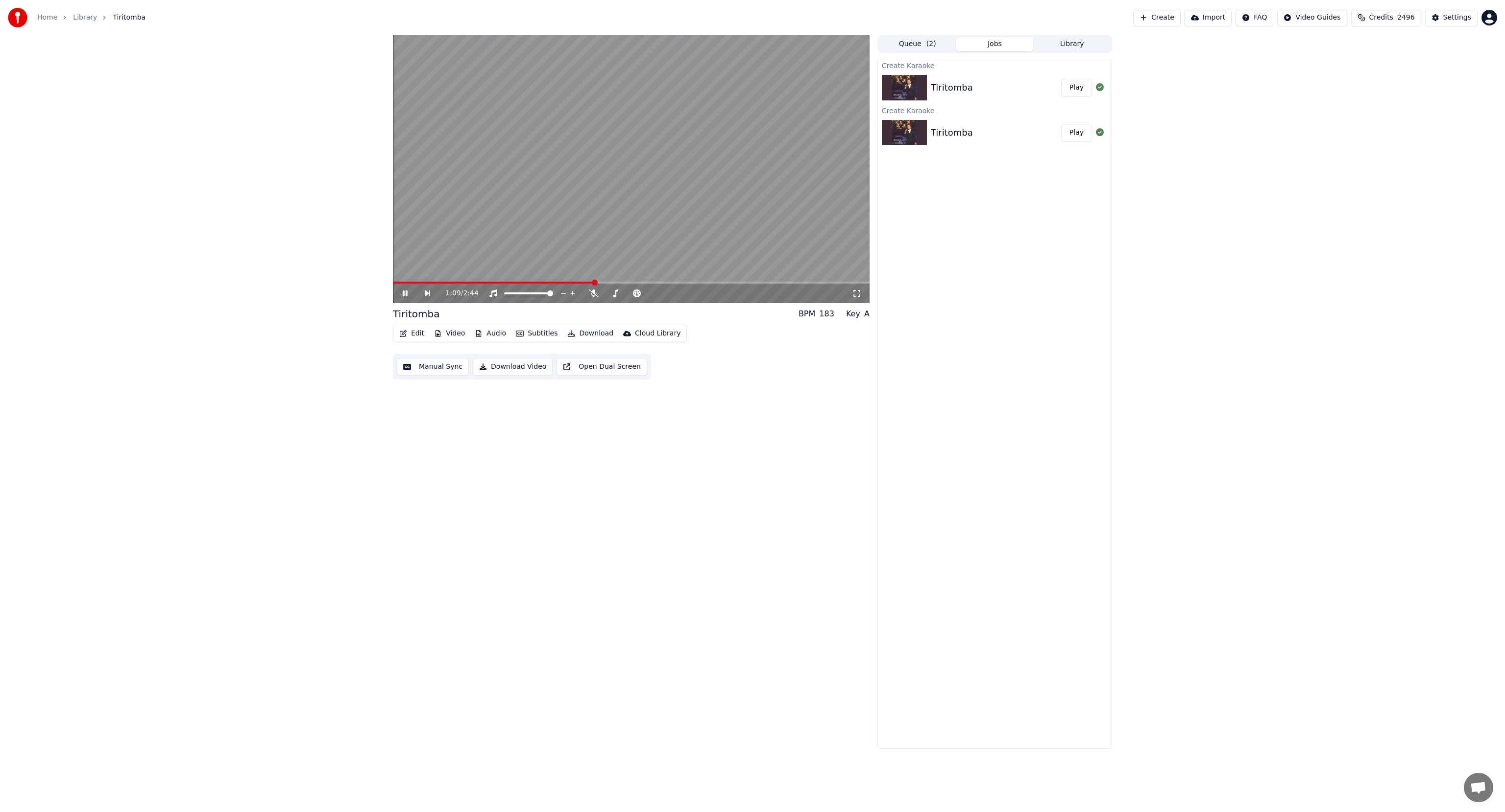
click at [403, 294] on icon at bounding box center [412, 293] width 22 height 8
click at [918, 41] on button "Queue ( 2 )" at bounding box center [917, 44] width 77 height 15
click at [946, 64] on div "Tiritomba" at bounding box center [995, 76] width 234 height 33
click at [887, 71] on div "Tiritomba" at bounding box center [995, 76] width 234 height 33
click at [886, 73] on icon at bounding box center [885, 75] width 6 height 7
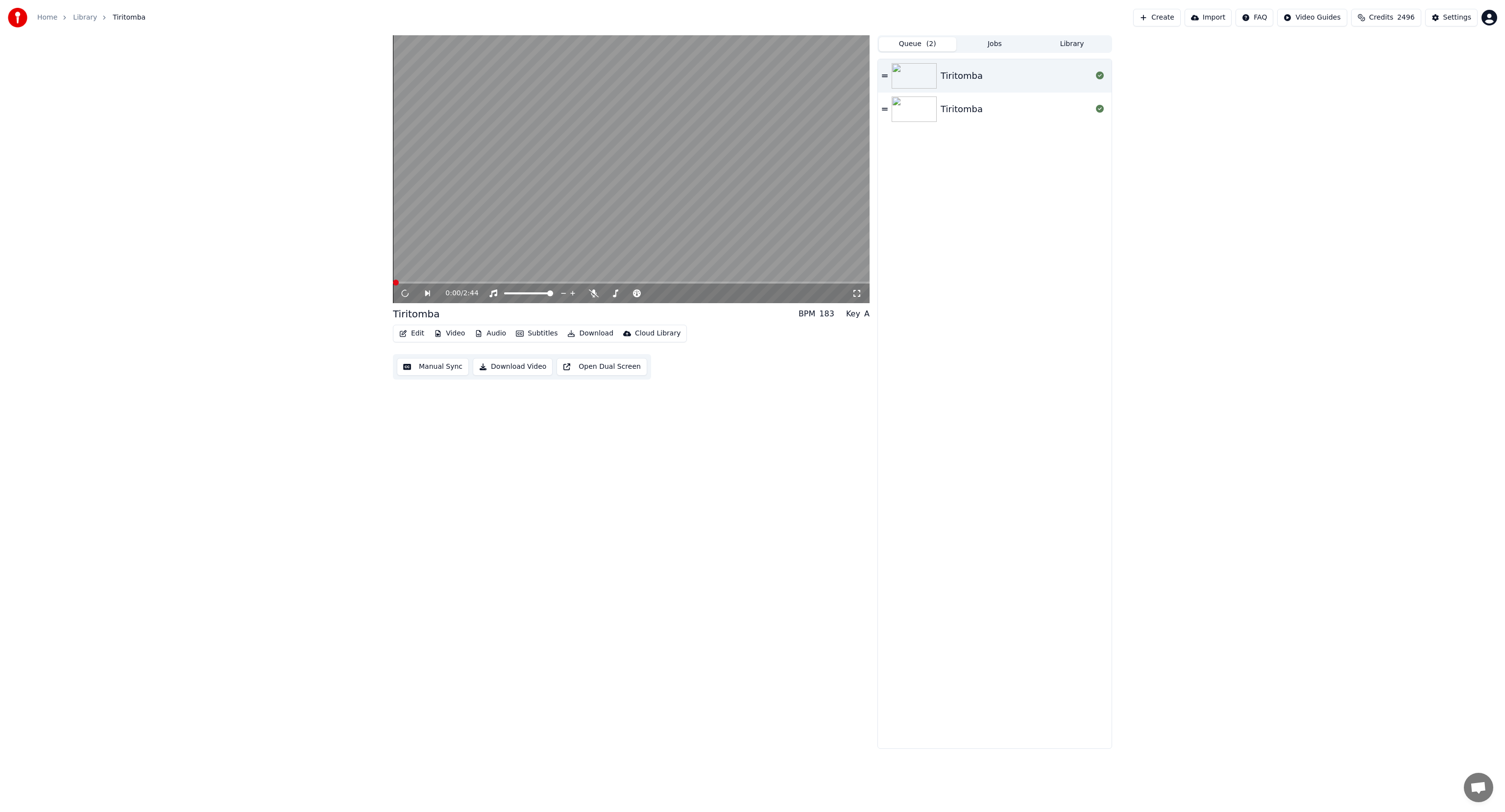
click at [886, 73] on icon at bounding box center [885, 75] width 6 height 7
click at [1462, 19] on div "Settings" at bounding box center [1457, 18] width 28 height 10
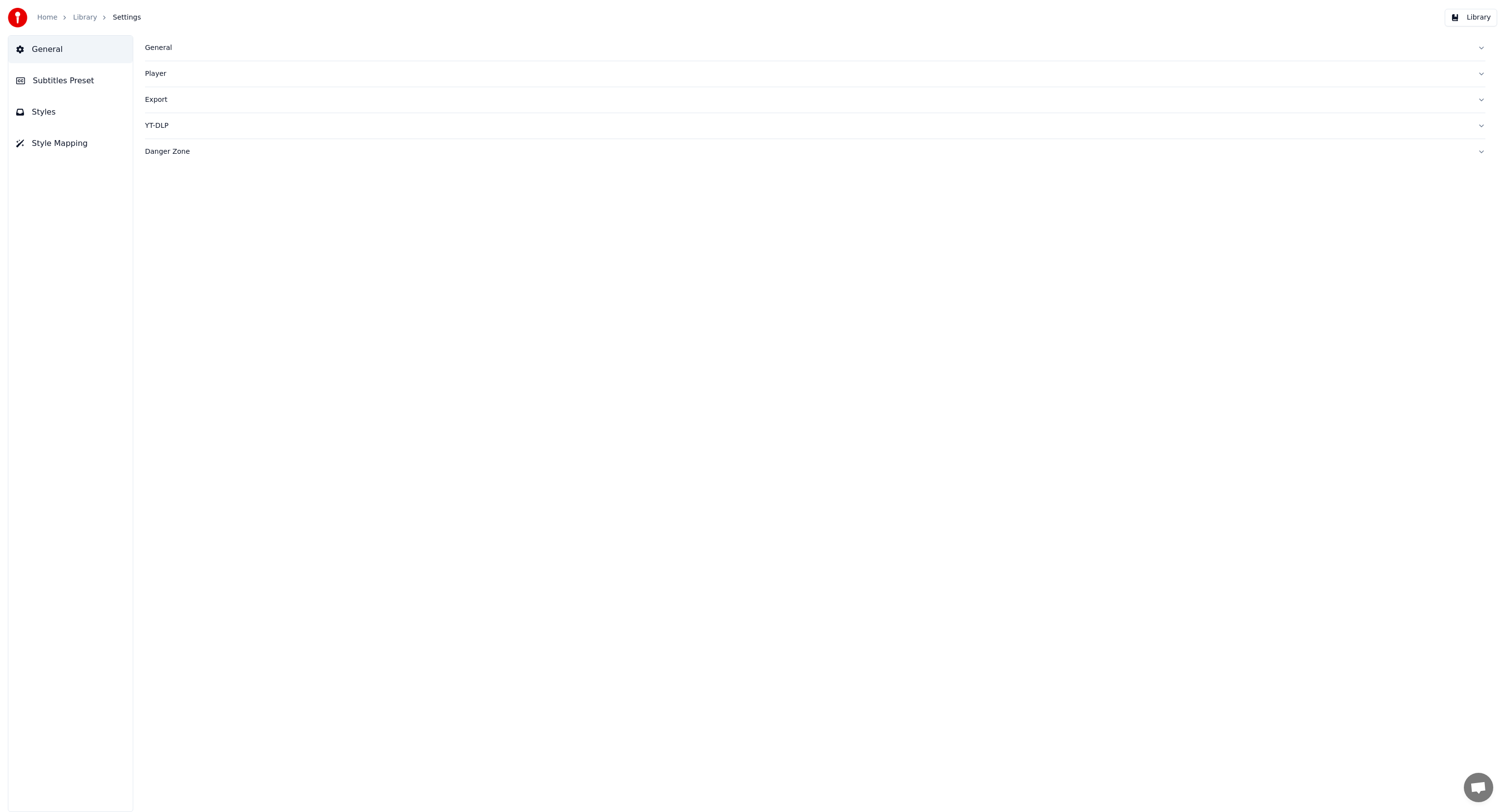
click at [160, 47] on div "General" at bounding box center [808, 48] width 1326 height 10
click at [216, 193] on html "**********" at bounding box center [752, 406] width 1505 height 812
click at [218, 158] on html "**********" at bounding box center [752, 406] width 1505 height 812
click at [161, 231] on div "Player" at bounding box center [808, 232] width 1326 height 10
click at [154, 190] on div "Export" at bounding box center [808, 188] width 1326 height 10
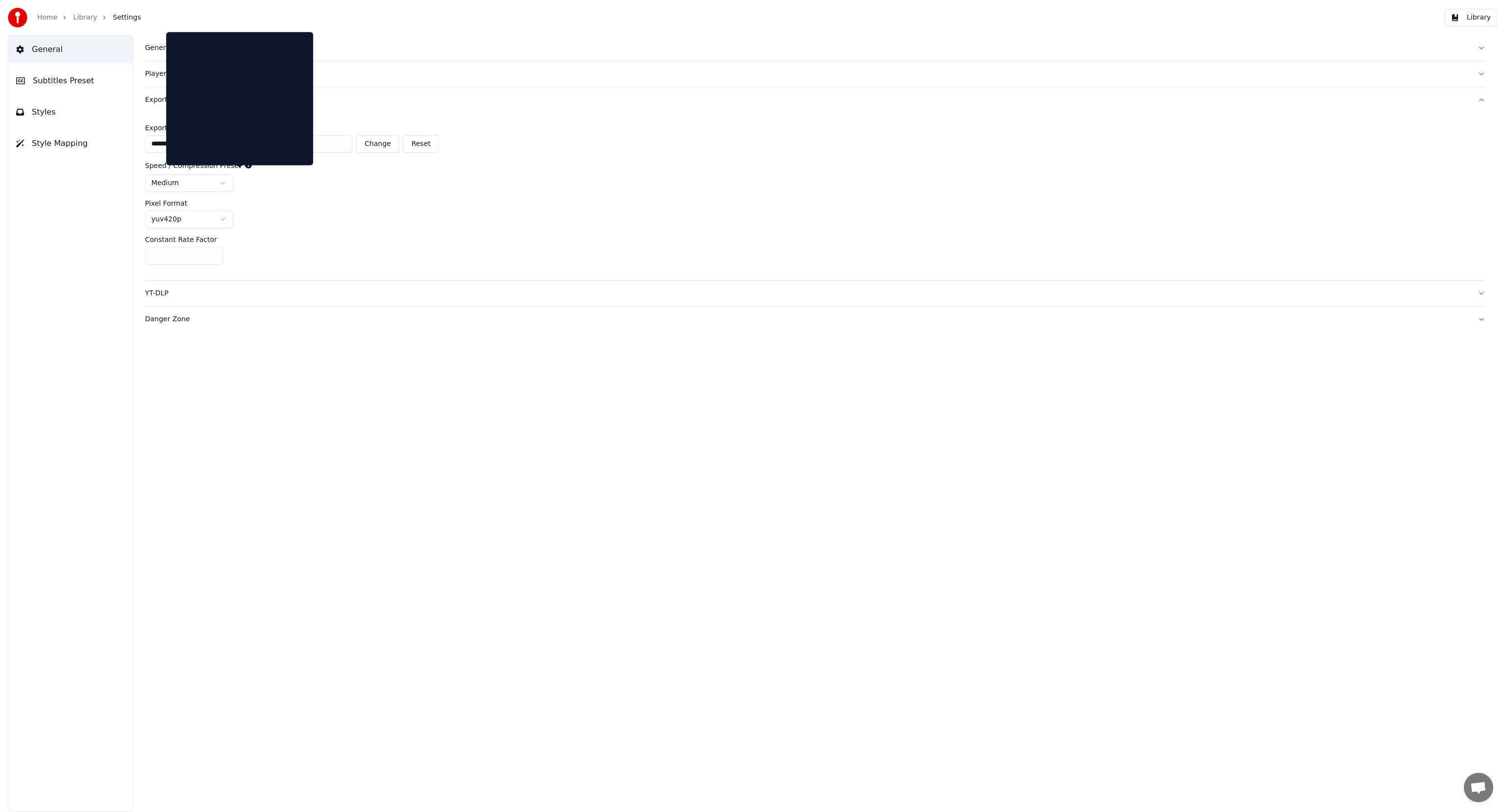
click at [245, 162] on icon at bounding box center [248, 165] width 7 height 7
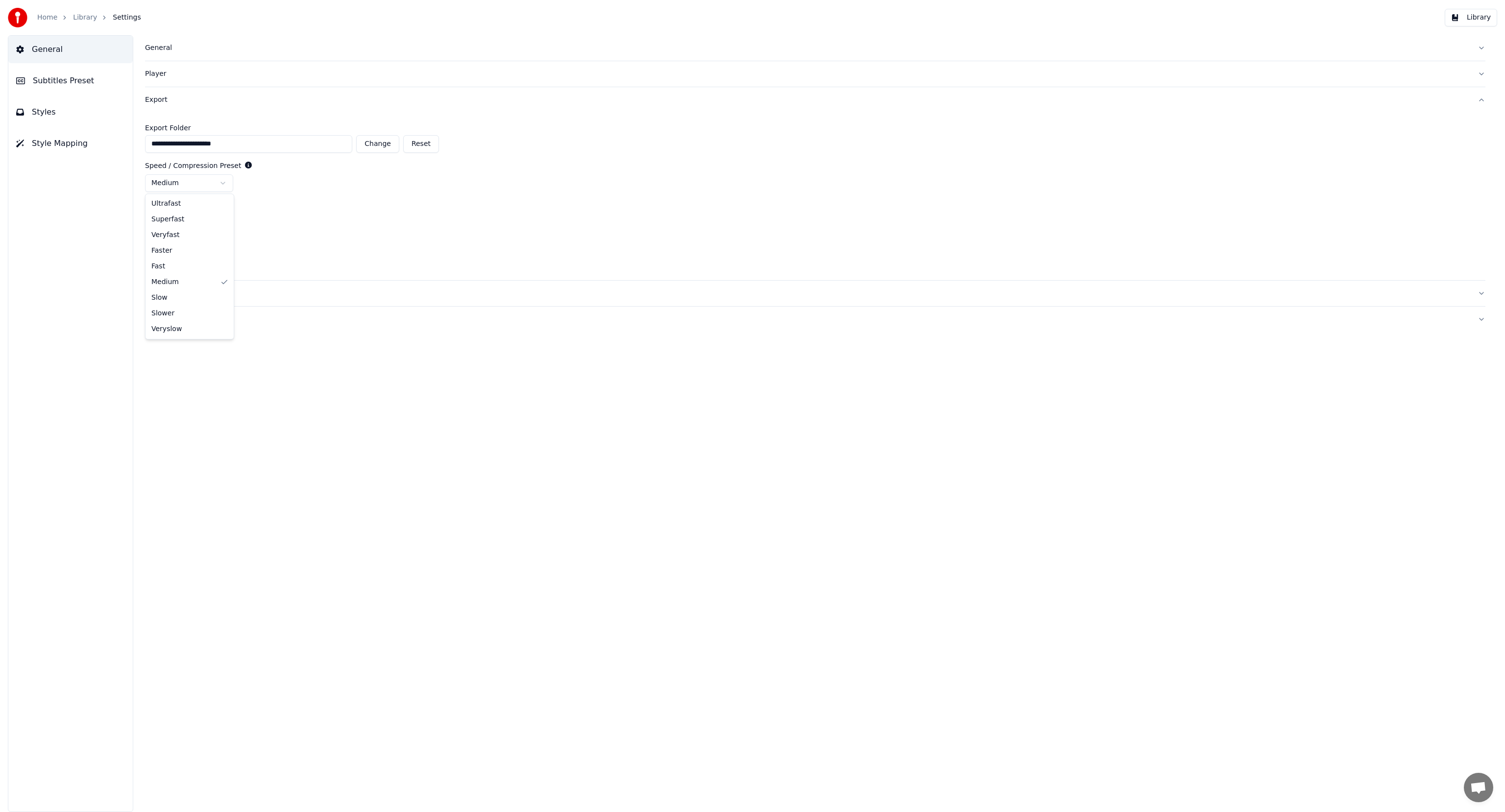
click at [222, 182] on html "**********" at bounding box center [752, 406] width 1505 height 812
click at [303, 188] on div "medium" at bounding box center [815, 183] width 1341 height 18
click at [184, 295] on div "YT-DLP" at bounding box center [808, 293] width 1326 height 10
click at [150, 98] on div "Export" at bounding box center [808, 99] width 1326 height 10
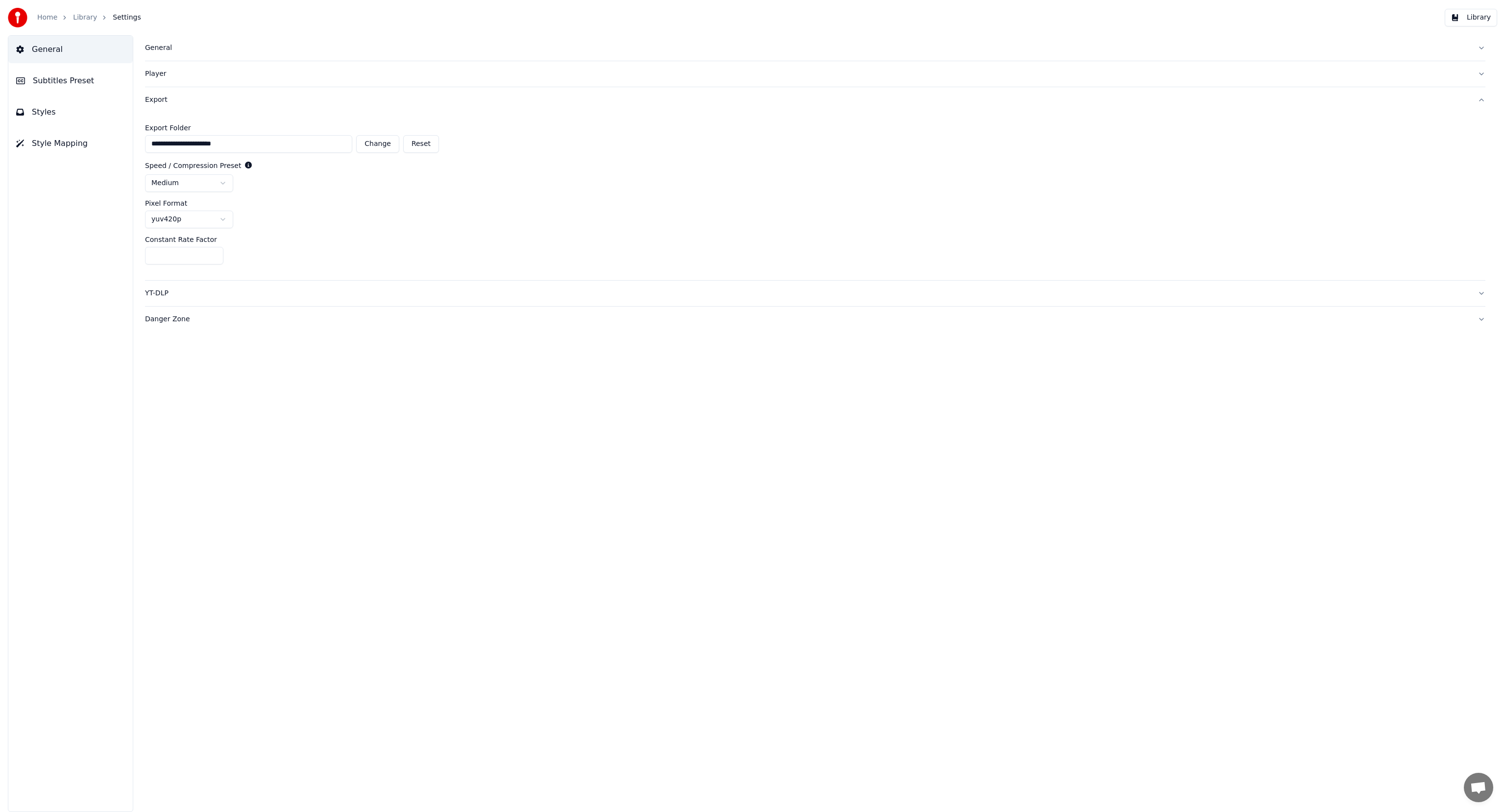
click at [1487, 15] on button "Library" at bounding box center [1472, 18] width 53 height 18
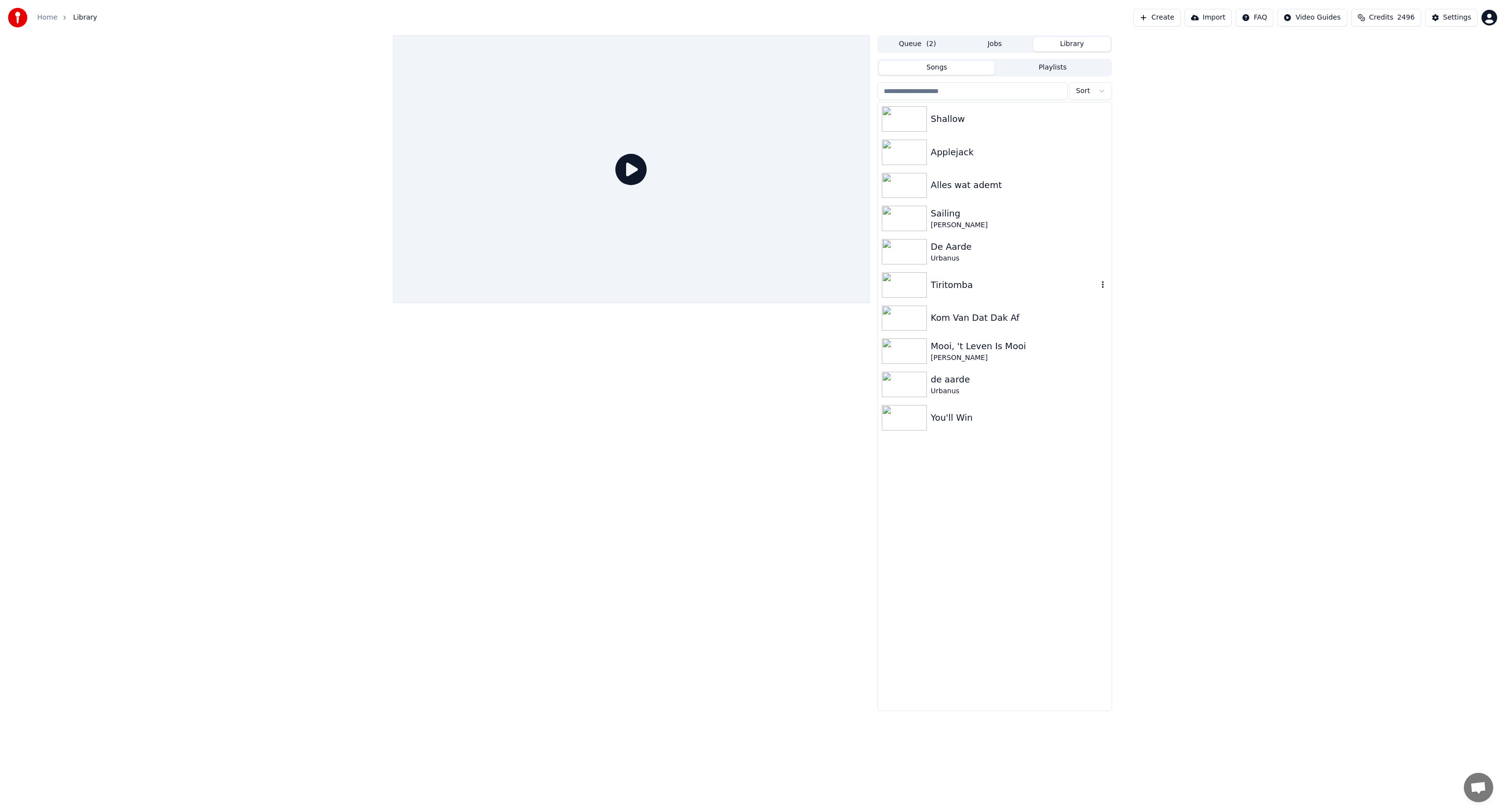
click at [908, 288] on img at bounding box center [904, 285] width 45 height 25
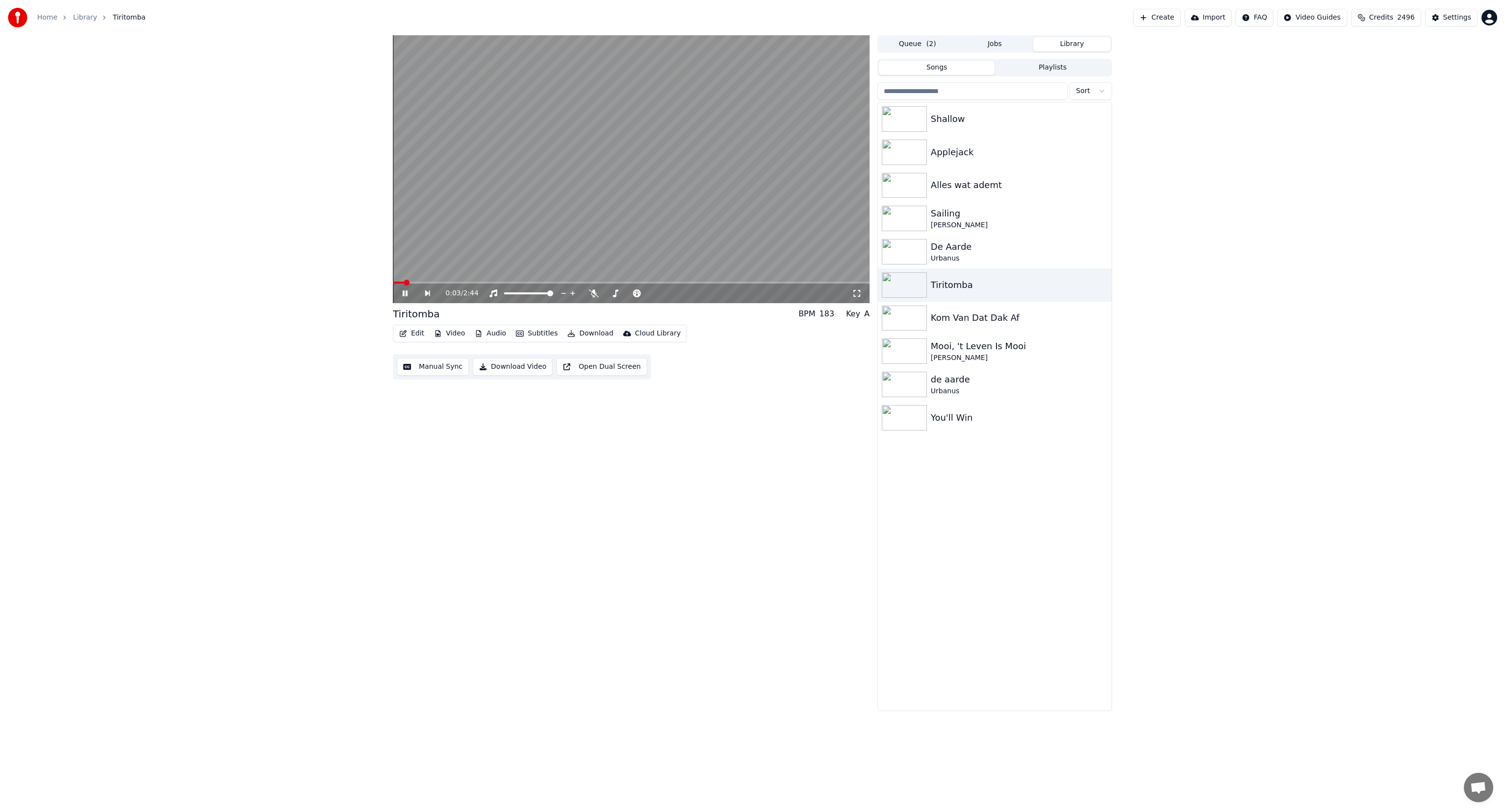
click at [743, 472] on div "0:03 / 2:44 Tiritomba BPM 183 Key A Edit Video Audio Subtitles Download Cloud L…" at bounding box center [631, 372] width 477 height 676
click at [604, 158] on video at bounding box center [631, 169] width 477 height 268
click at [250, 493] on div "0:07 / 2:44 Tiritomba BPM 183 Key A Edit Video Audio Subtitles Download Cloud L…" at bounding box center [752, 372] width 1505 height 676
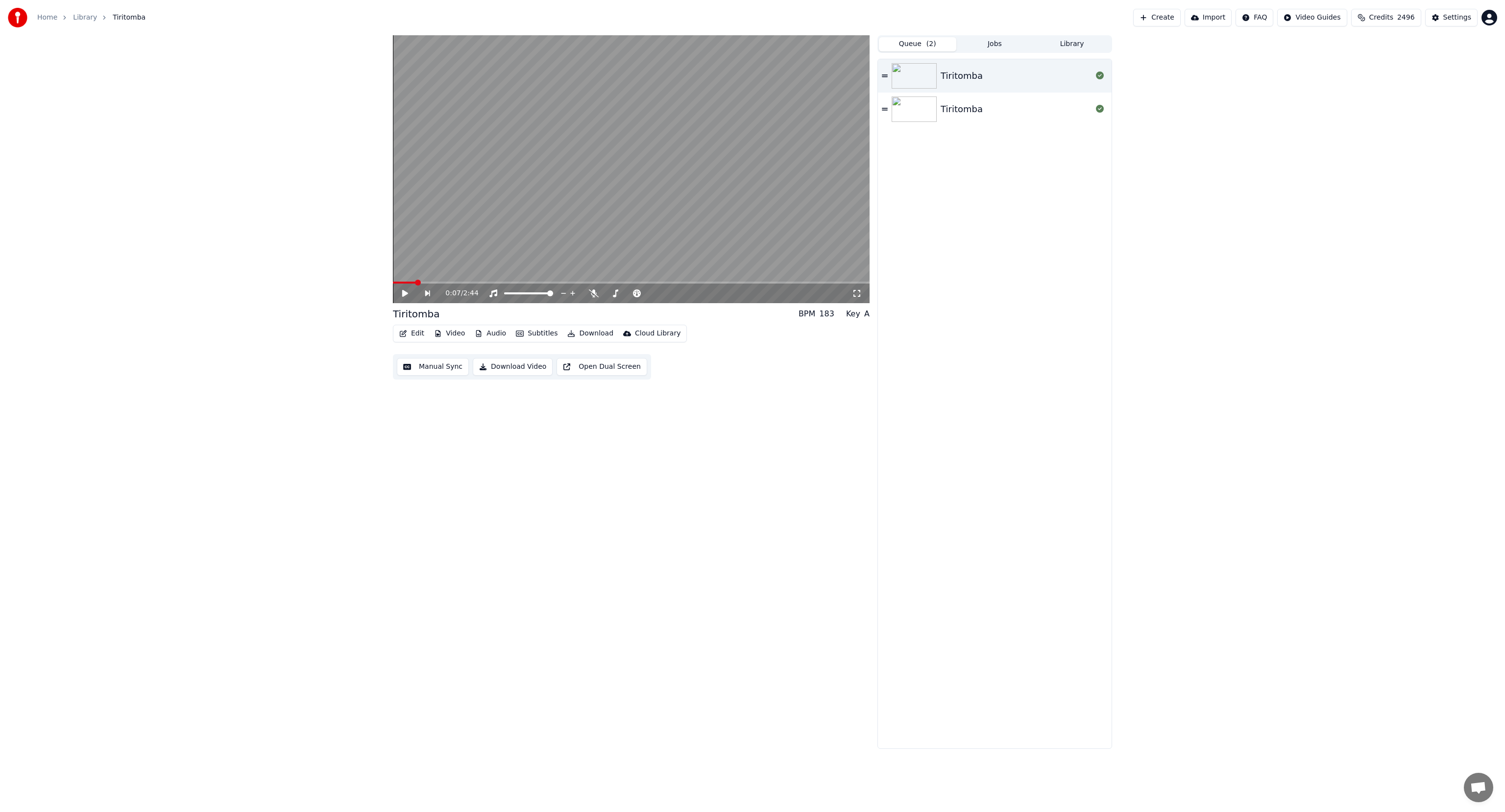
click at [905, 47] on button "Queue ( 2 )" at bounding box center [917, 44] width 77 height 15
click at [901, 72] on img at bounding box center [914, 76] width 45 height 25
click at [406, 292] on icon at bounding box center [405, 293] width 5 height 6
click at [987, 44] on button "Jobs" at bounding box center [995, 44] width 77 height 15
click at [1072, 42] on button "Library" at bounding box center [1072, 44] width 77 height 15
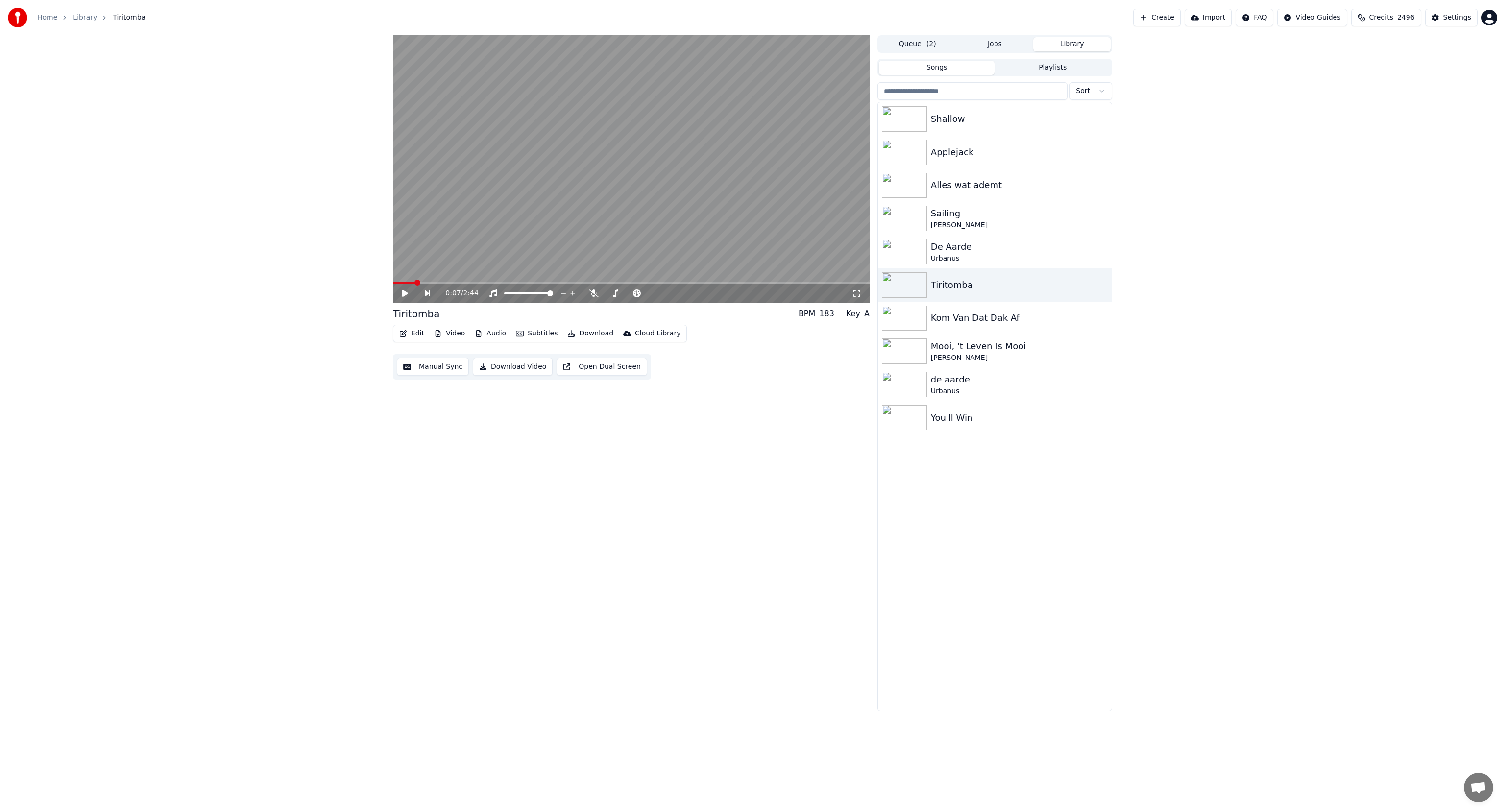
click at [923, 43] on button "Queue ( 2 )" at bounding box center [917, 44] width 77 height 15
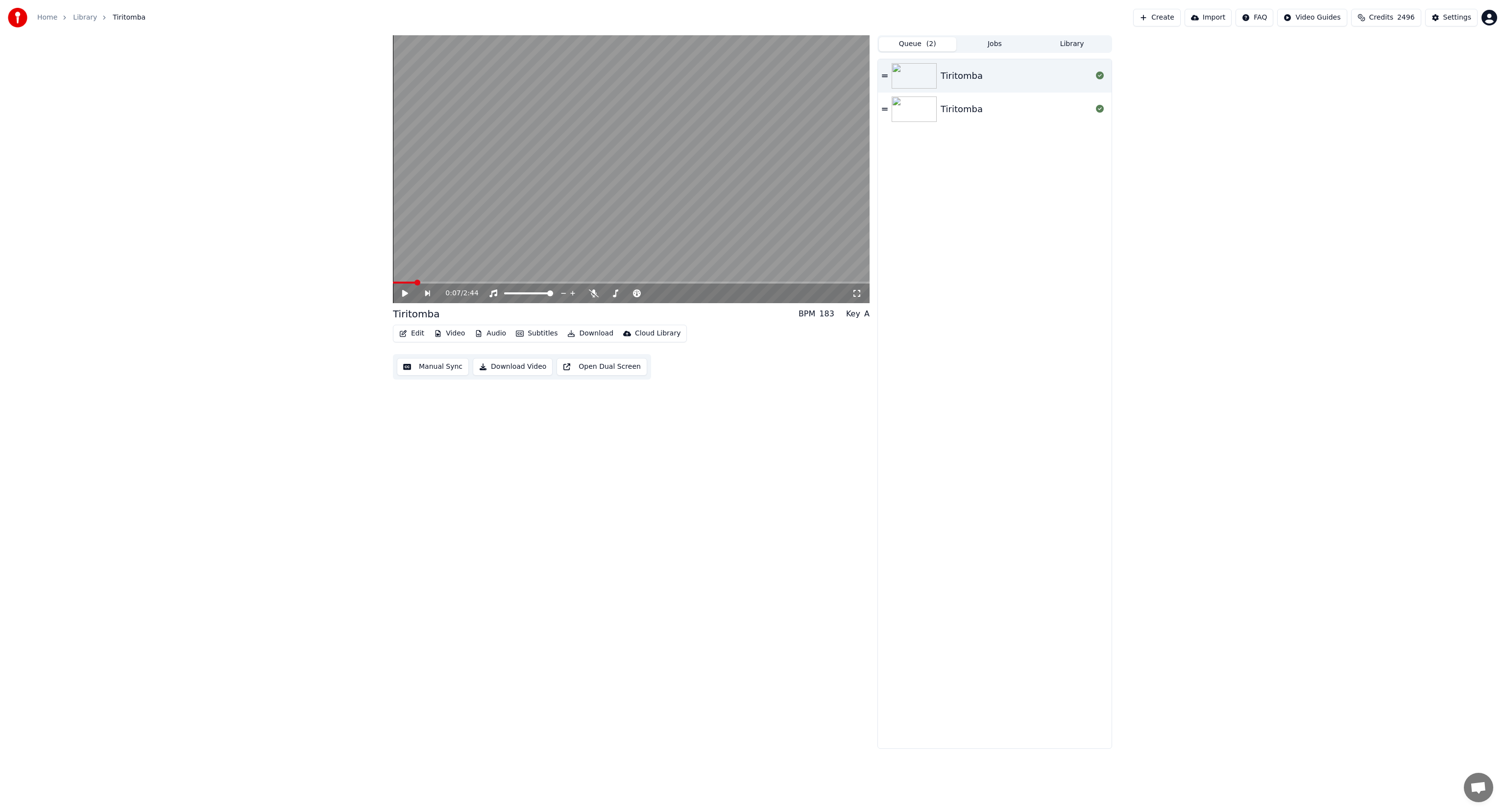
click at [1173, 18] on button "Create" at bounding box center [1157, 18] width 48 height 18
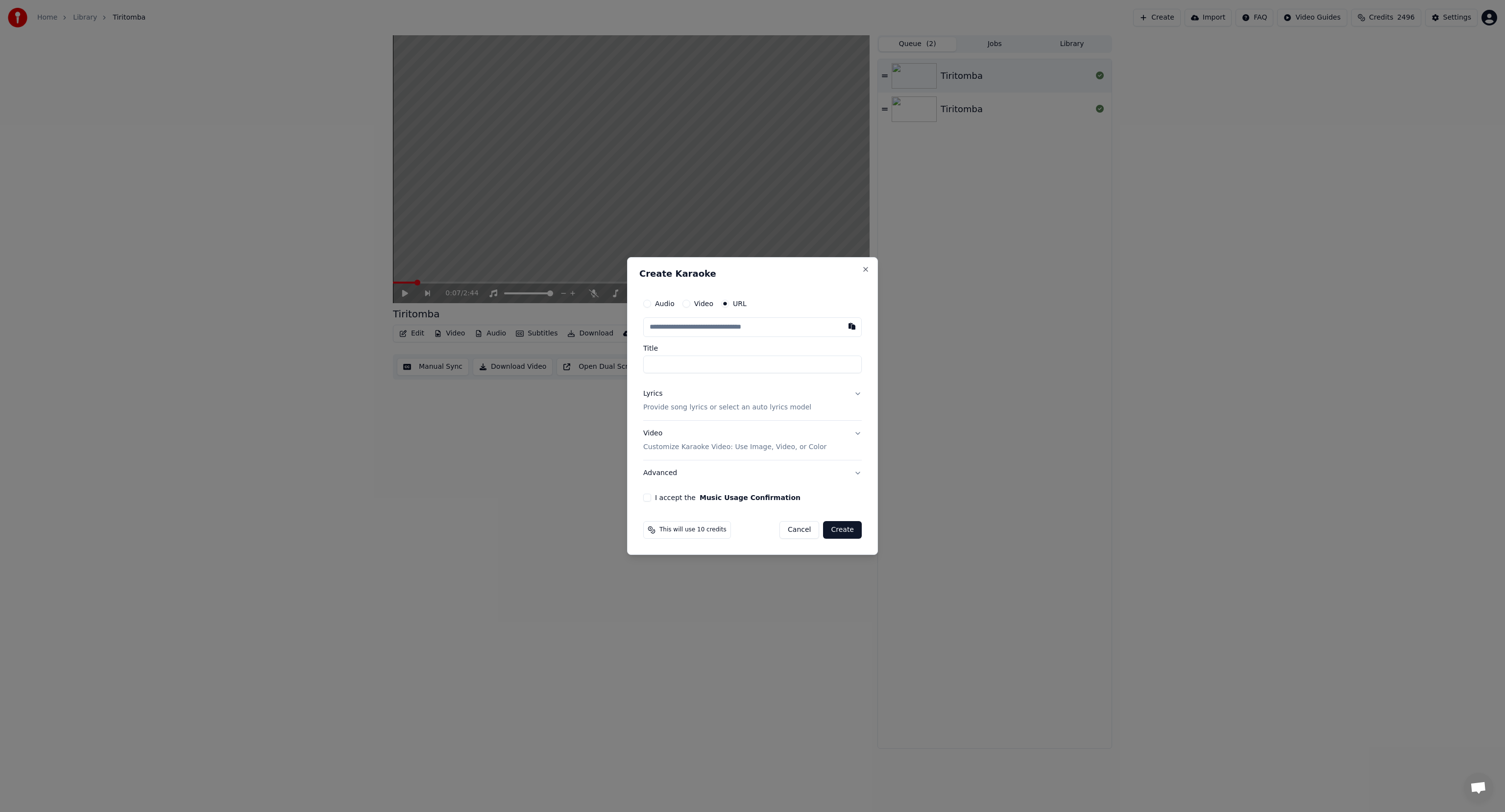
click at [650, 303] on button "Audio" at bounding box center [648, 303] width 8 height 8
click at [662, 328] on div "Choose File" at bounding box center [671, 328] width 55 height 18
type input "**********"
click at [716, 407] on p "Provide song lyrics or select an auto lyrics model" at bounding box center [726, 406] width 168 height 10
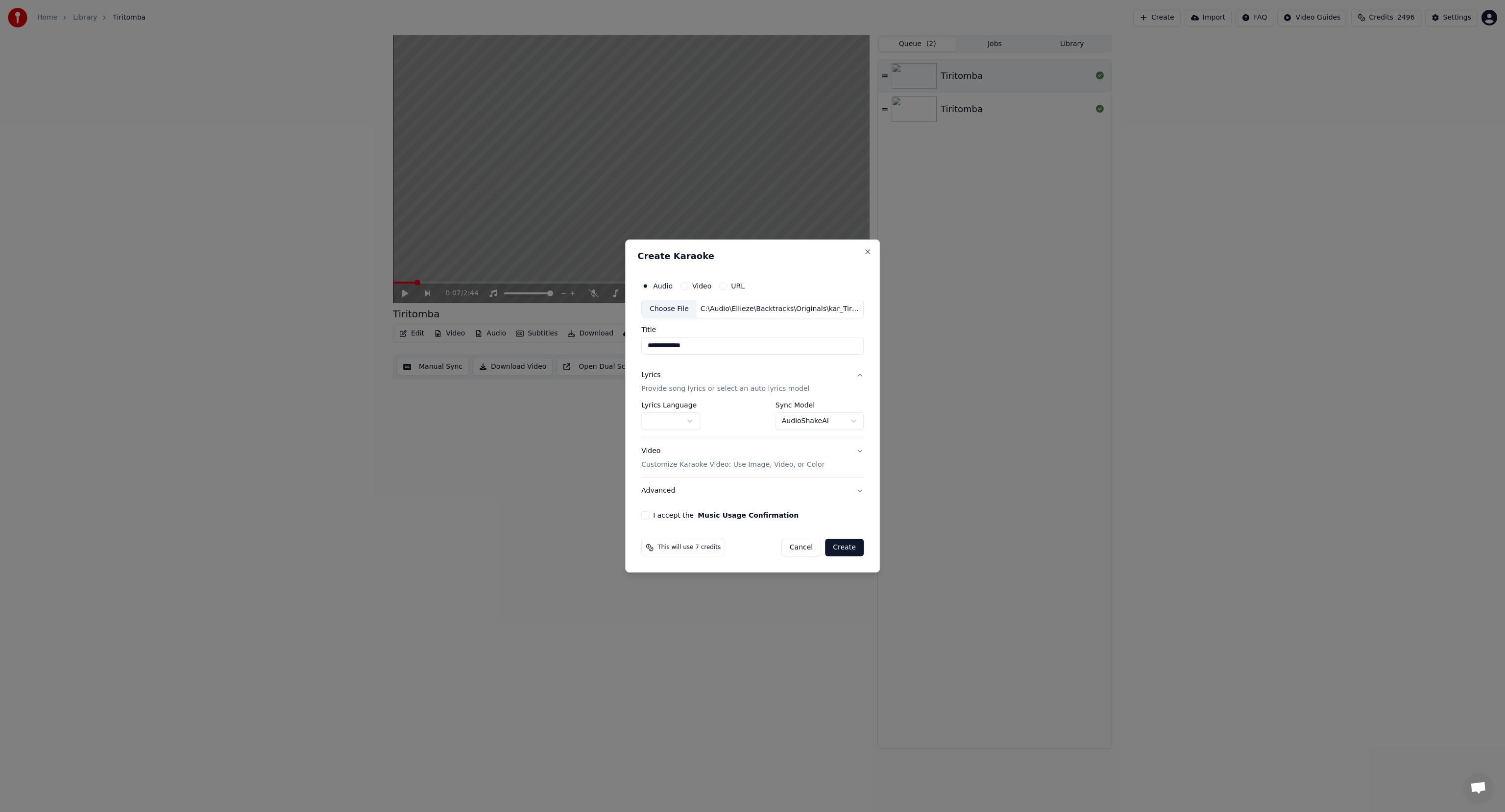
click at [676, 419] on body "**********" at bounding box center [752, 406] width 1505 height 812
select select "**"
click at [801, 419] on body "**********" at bounding box center [752, 406] width 1505 height 812
click at [855, 487] on button "Advanced" at bounding box center [753, 490] width 222 height 25
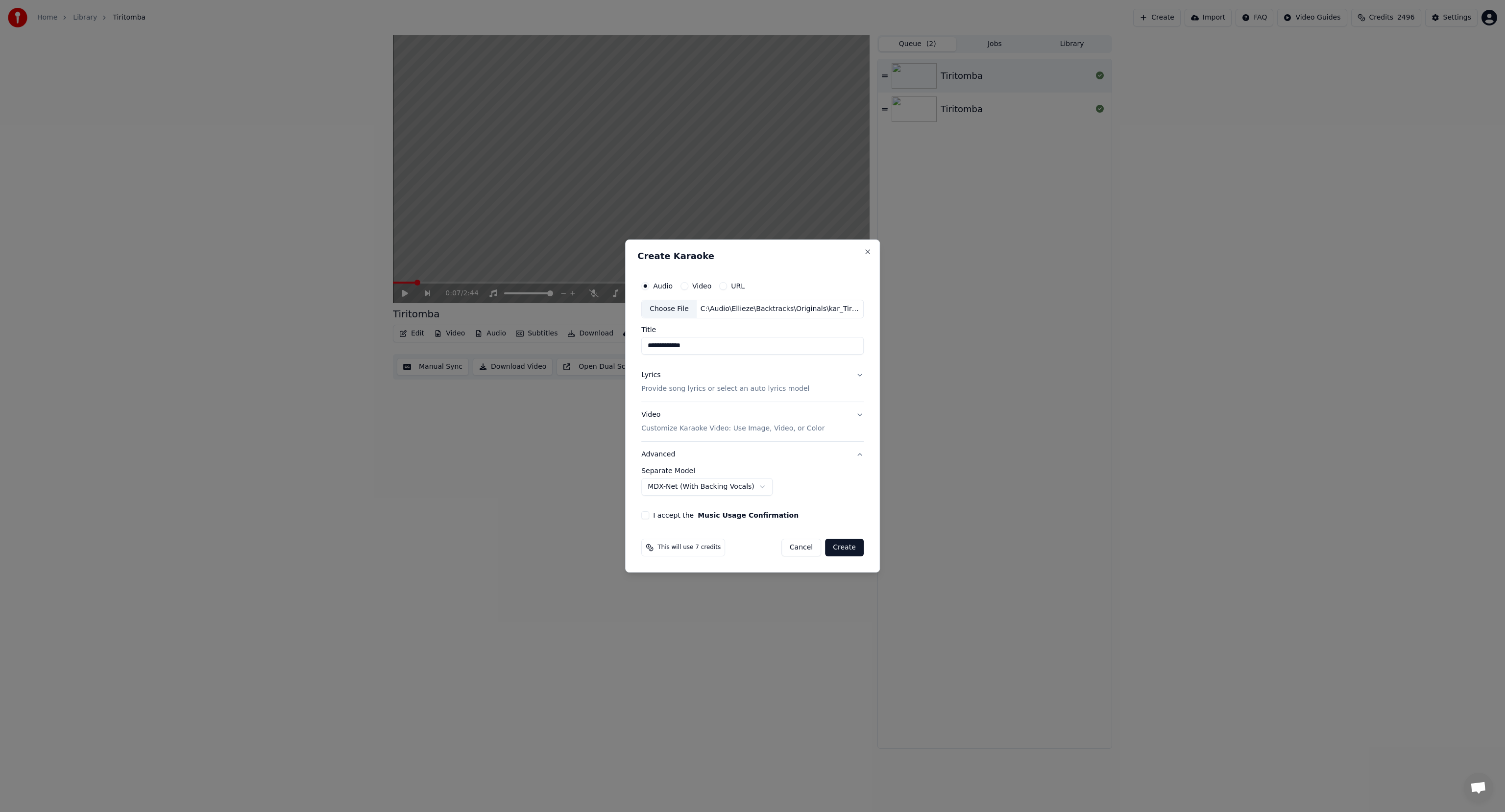
click at [705, 484] on body "**********" at bounding box center [752, 406] width 1505 height 812
click at [648, 516] on button "I accept the Music Usage Confirmation" at bounding box center [646, 516] width 8 height 8
click at [851, 550] on button "Create" at bounding box center [845, 548] width 39 height 18
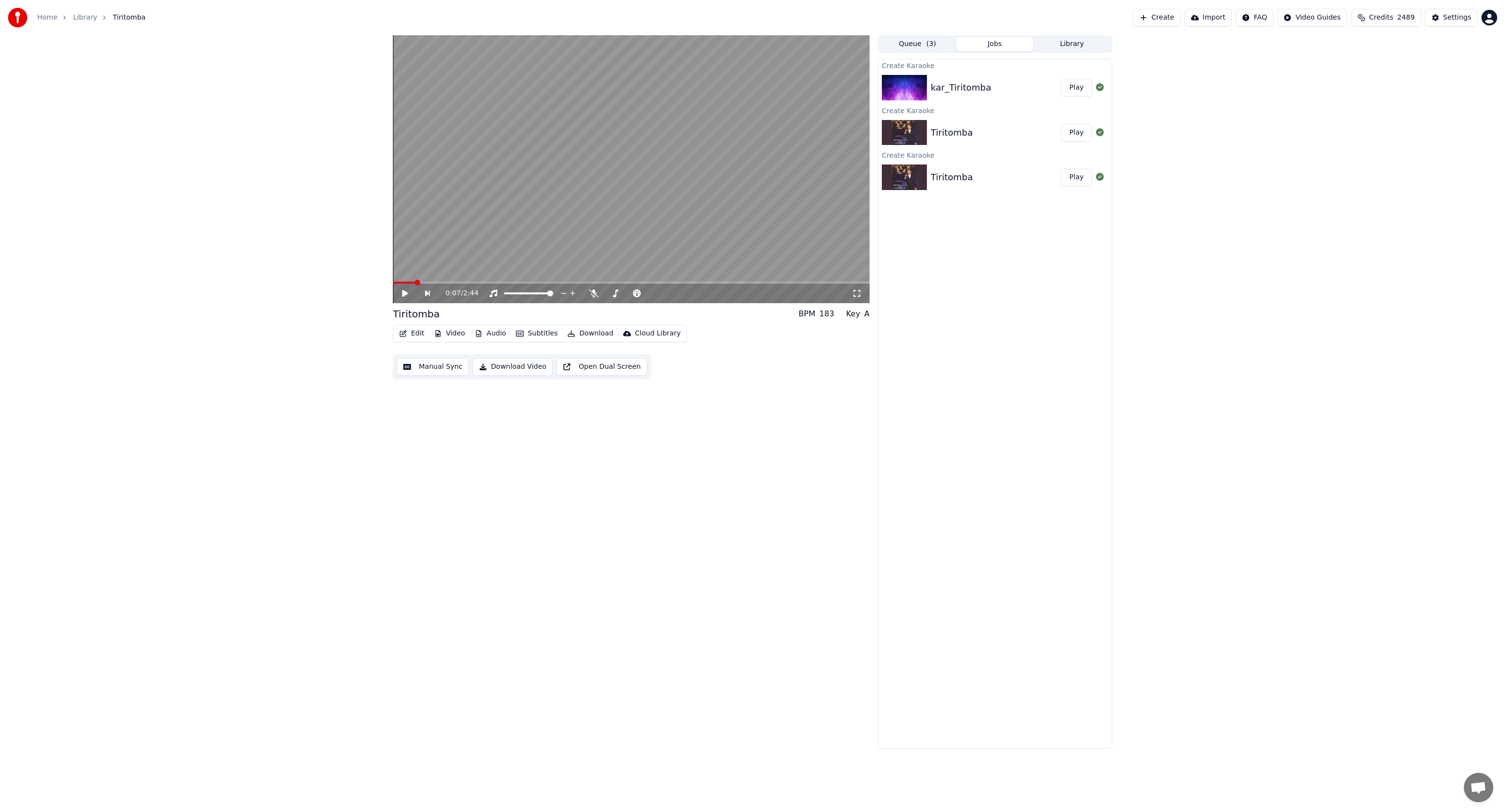
click at [1076, 92] on button "Play" at bounding box center [1077, 88] width 31 height 18
click at [571, 291] on icon at bounding box center [573, 293] width 10 height 8
click at [572, 293] on icon at bounding box center [573, 293] width 6 height 8
click at [575, 290] on icon at bounding box center [573, 293] width 10 height 8
click at [573, 290] on icon at bounding box center [573, 293] width 6 height 8
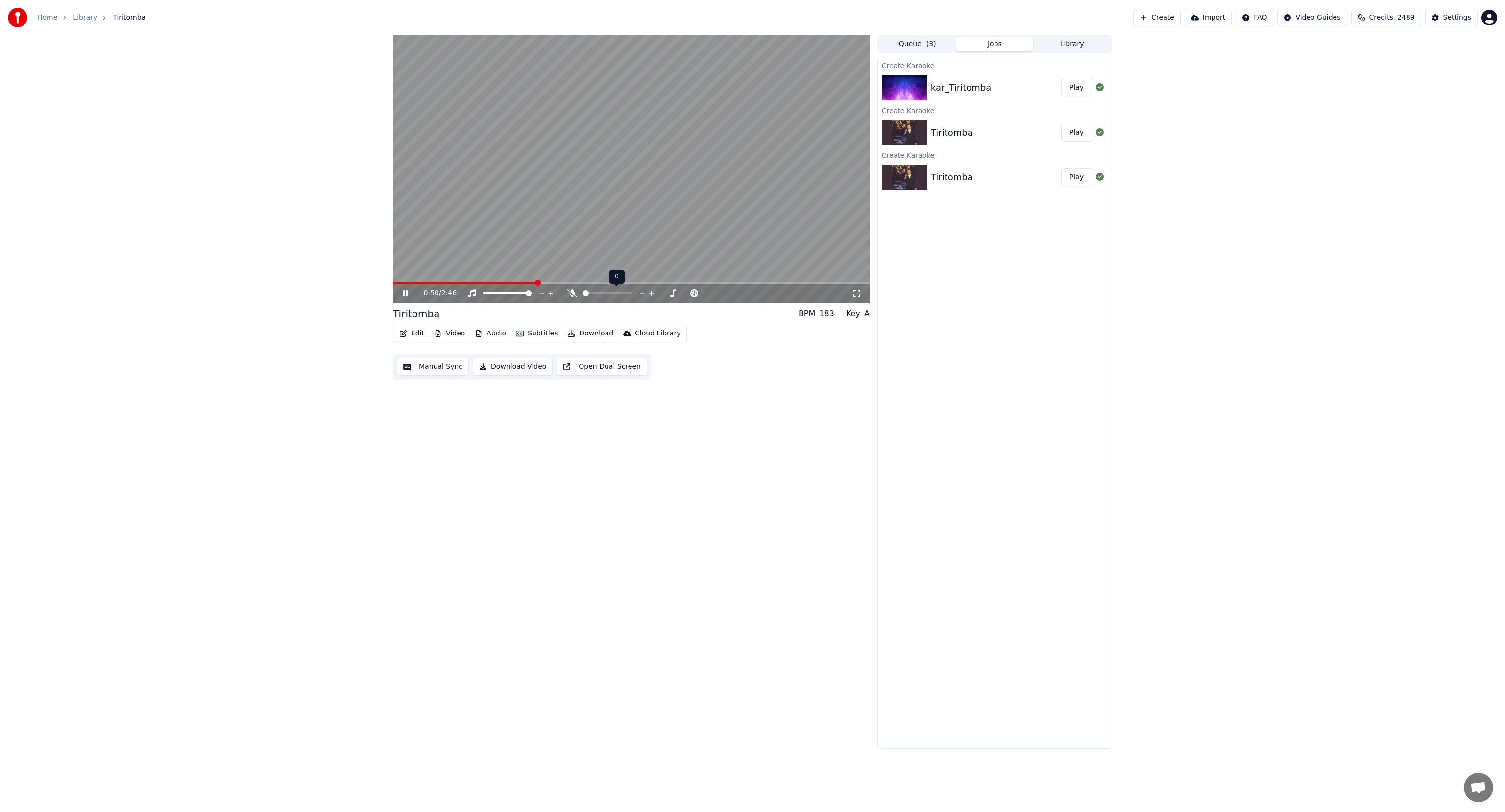
click at [573, 290] on icon at bounding box center [573, 293] width 10 height 8
click at [913, 85] on img at bounding box center [904, 88] width 45 height 25
drag, startPoint x: 573, startPoint y: 291, endPoint x: 548, endPoint y: 276, distance: 29.2
click at [572, 291] on icon at bounding box center [573, 293] width 6 height 8
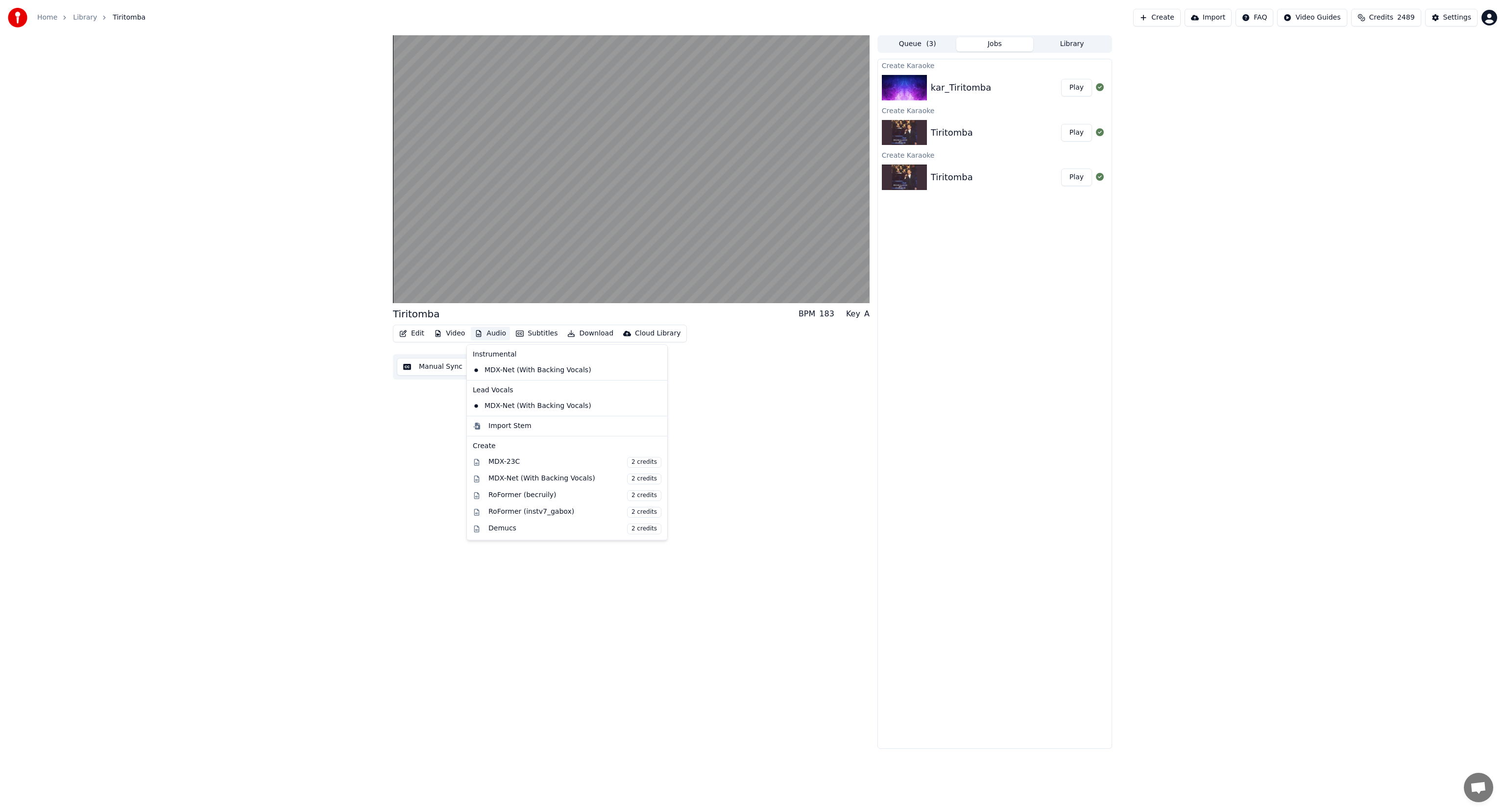
click at [482, 332] on button "Audio" at bounding box center [491, 333] width 39 height 14
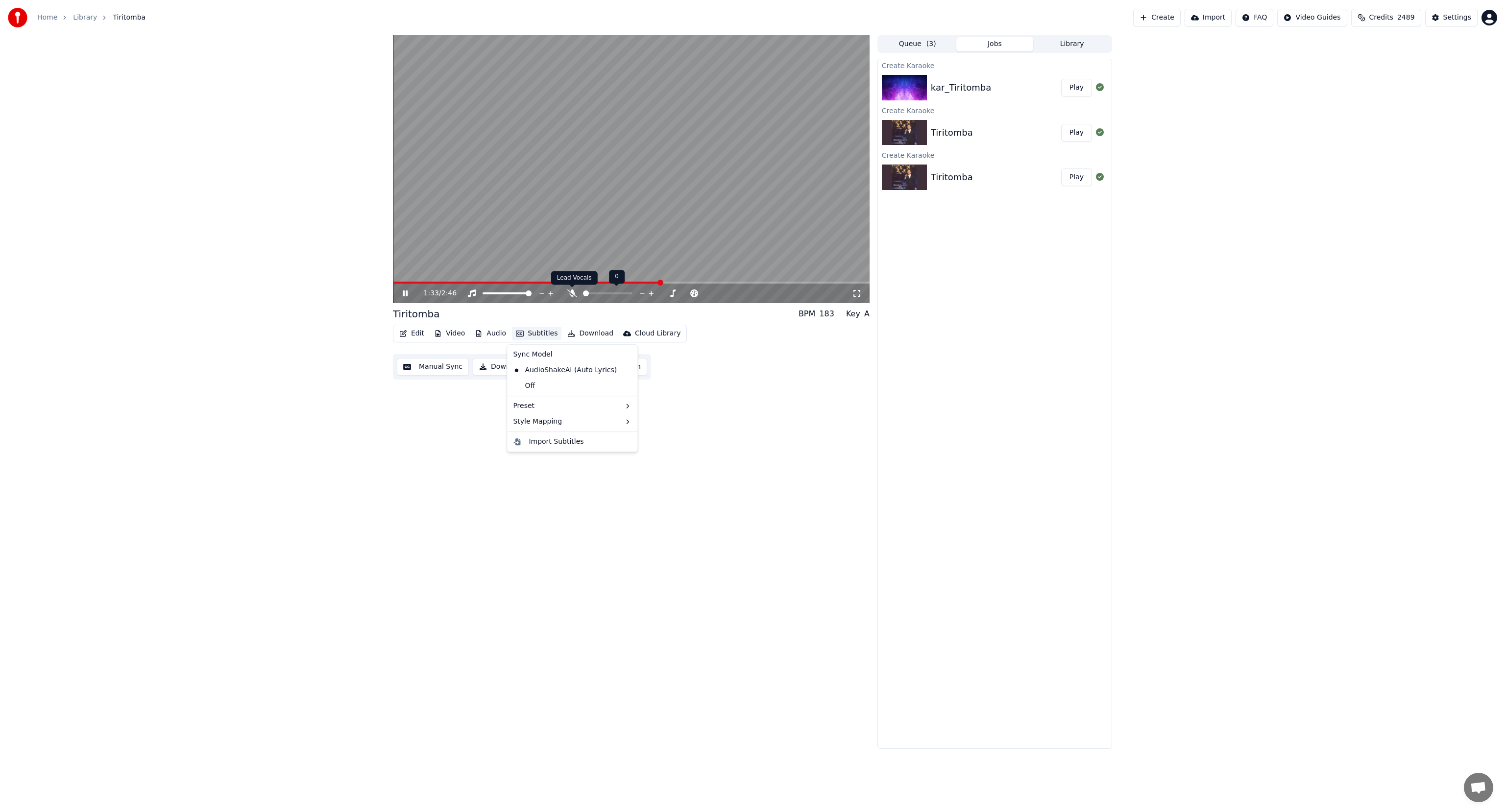
click at [568, 290] on icon at bounding box center [573, 293] width 10 height 8
click at [628, 227] on video at bounding box center [631, 169] width 477 height 268
click at [954, 135] on div "Tiritomba" at bounding box center [952, 133] width 42 height 14
drag, startPoint x: 1080, startPoint y: 130, endPoint x: 1072, endPoint y: 131, distance: 8.1
click at [1079, 130] on button "Play" at bounding box center [1077, 133] width 31 height 18
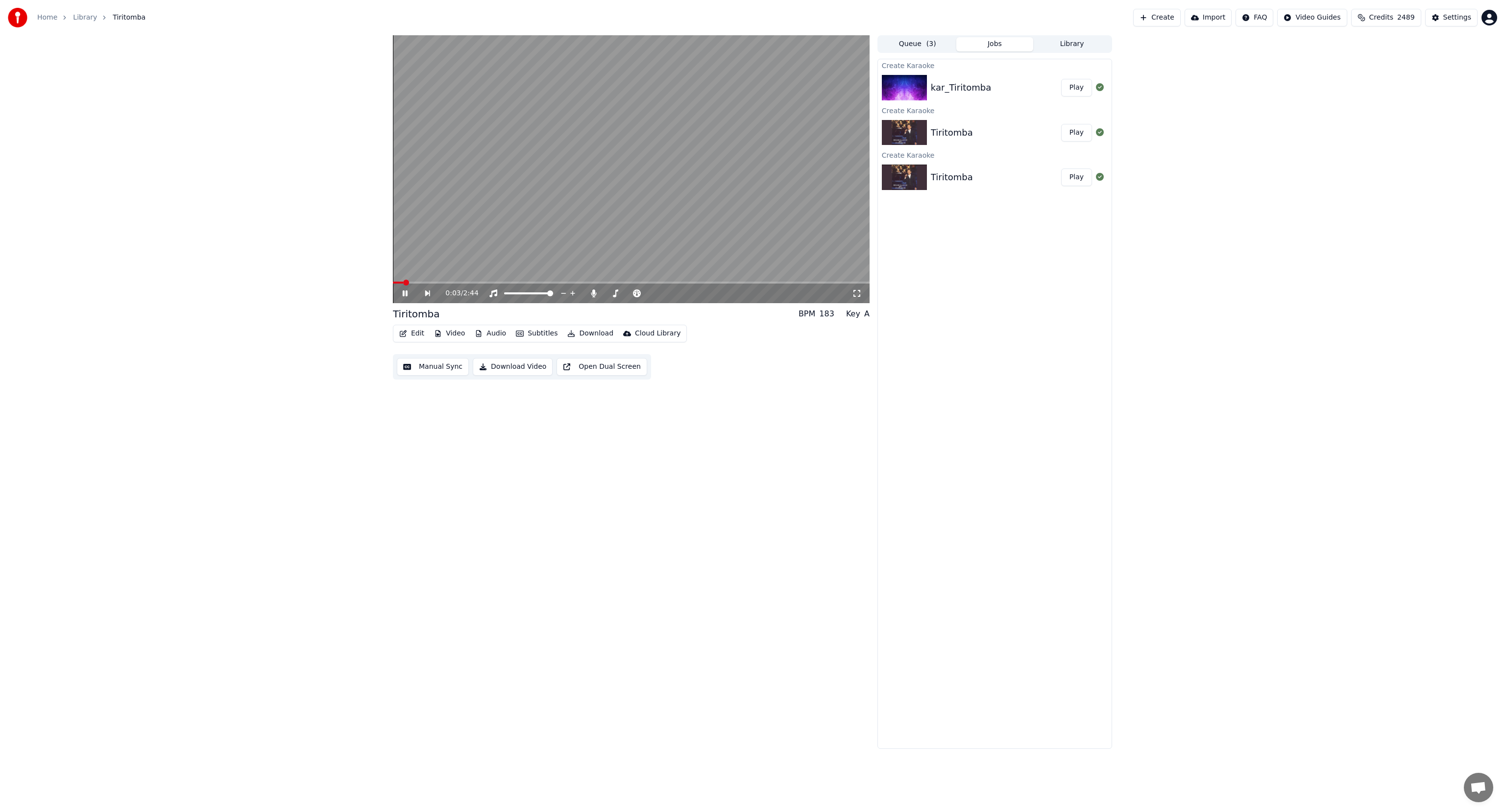
click at [410, 291] on icon at bounding box center [412, 293] width 22 height 8
click at [488, 331] on button "Audio" at bounding box center [491, 333] width 39 height 14
click at [497, 475] on div "MDX-Net (With Backing Vocals) 2 credits" at bounding box center [574, 479] width 173 height 11
click at [484, 331] on button "Audio" at bounding box center [491, 333] width 39 height 14
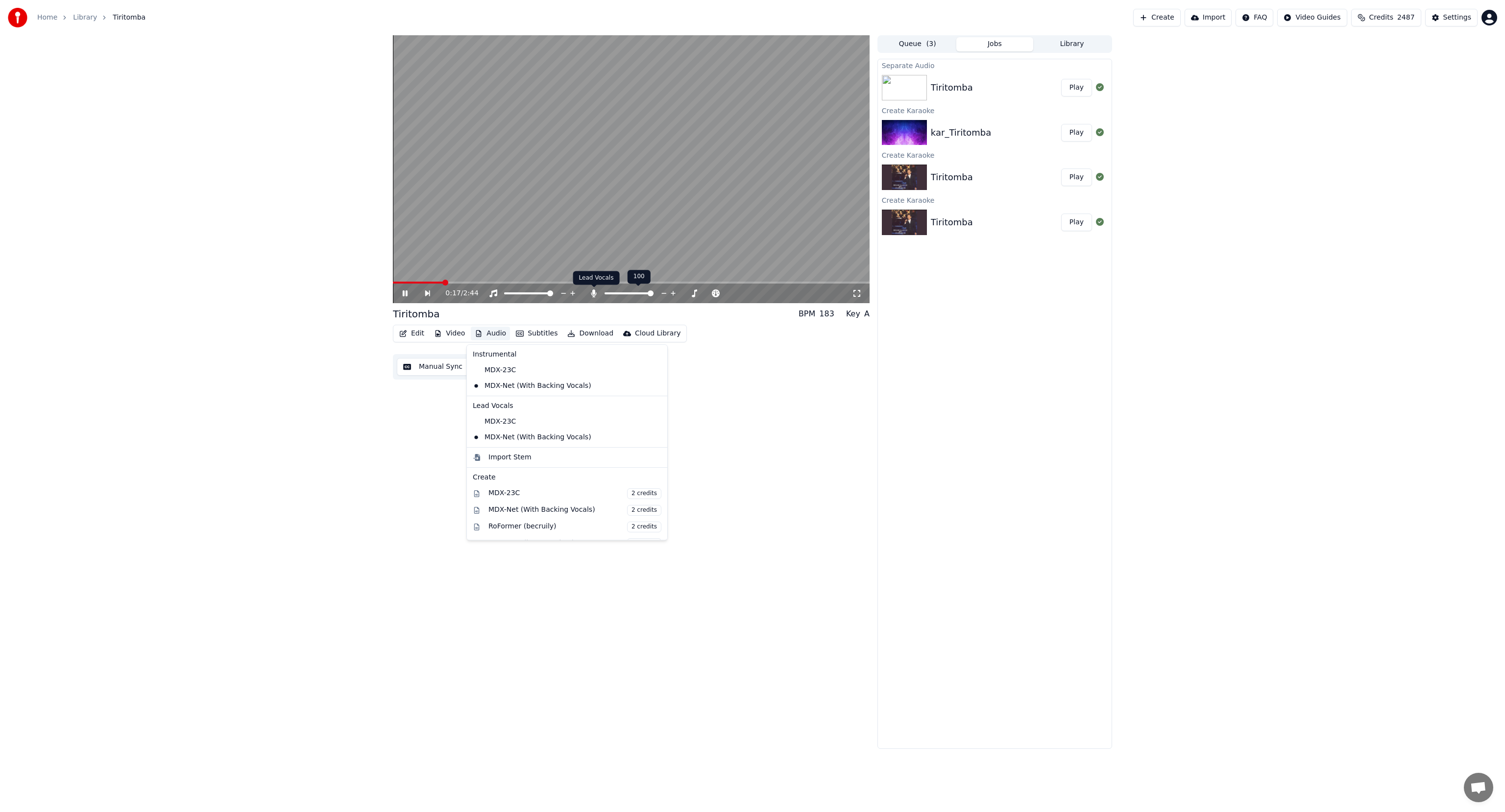
drag, startPoint x: 594, startPoint y: 293, endPoint x: 594, endPoint y: 287, distance: 6.0
click at [594, 293] on icon at bounding box center [594, 293] width 6 height 8
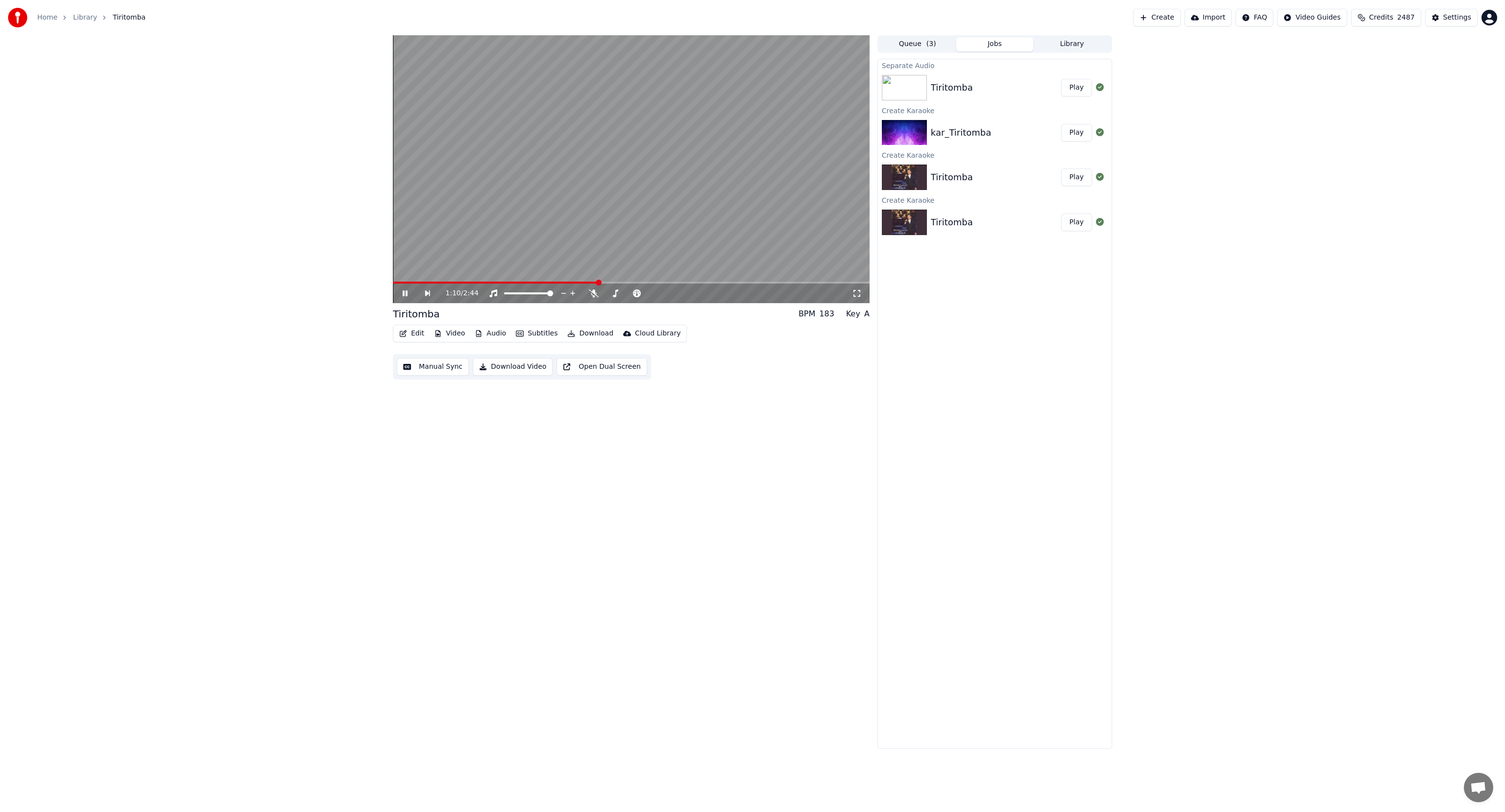
click at [406, 293] on icon at bounding box center [405, 293] width 5 height 6
click at [403, 293] on icon at bounding box center [405, 292] width 6 height 7
click at [595, 293] on icon at bounding box center [594, 293] width 10 height 8
click at [594, 293] on icon at bounding box center [594, 293] width 6 height 8
click at [407, 290] on icon at bounding box center [405, 293] width 5 height 6
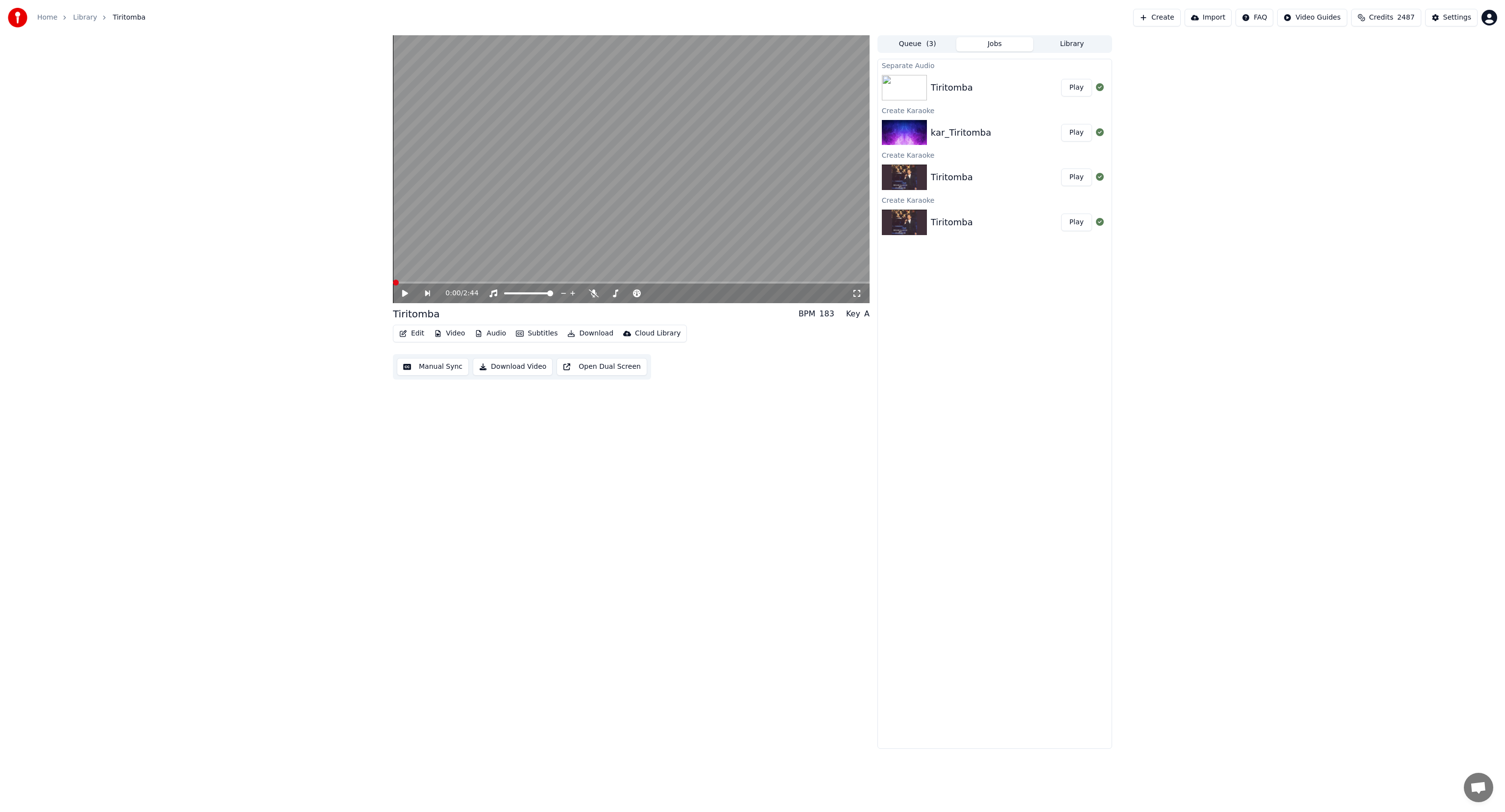
click at [393, 282] on span at bounding box center [396, 283] width 6 height 6
click at [403, 293] on icon at bounding box center [405, 292] width 6 height 7
click at [547, 243] on video at bounding box center [631, 169] width 477 height 268
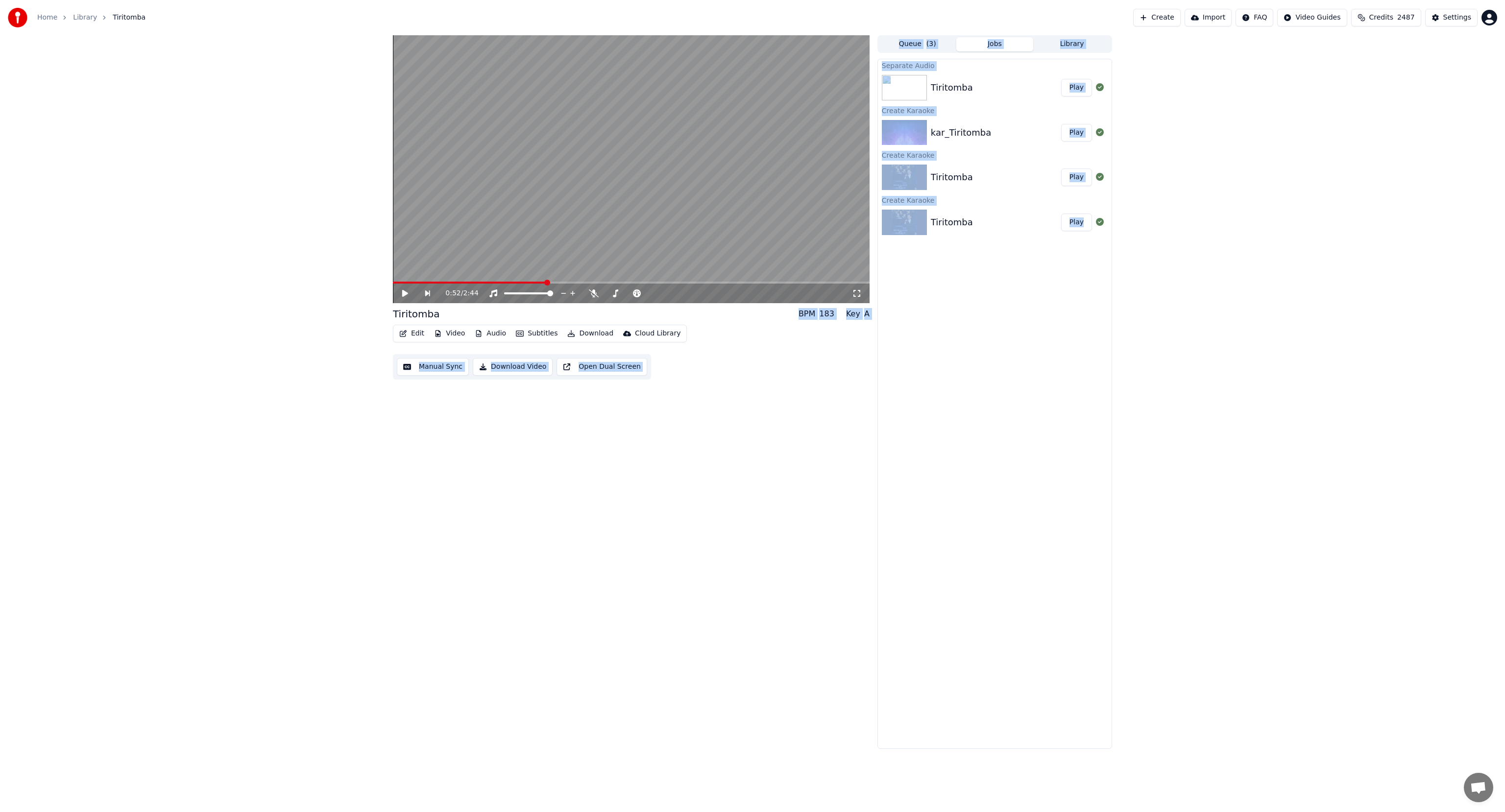
drag, startPoint x: 548, startPoint y: 283, endPoint x: 387, endPoint y: 283, distance: 161.0
click at [393, 286] on span at bounding box center [396, 283] width 6 height 6
click at [592, 293] on icon at bounding box center [594, 293] width 10 height 8
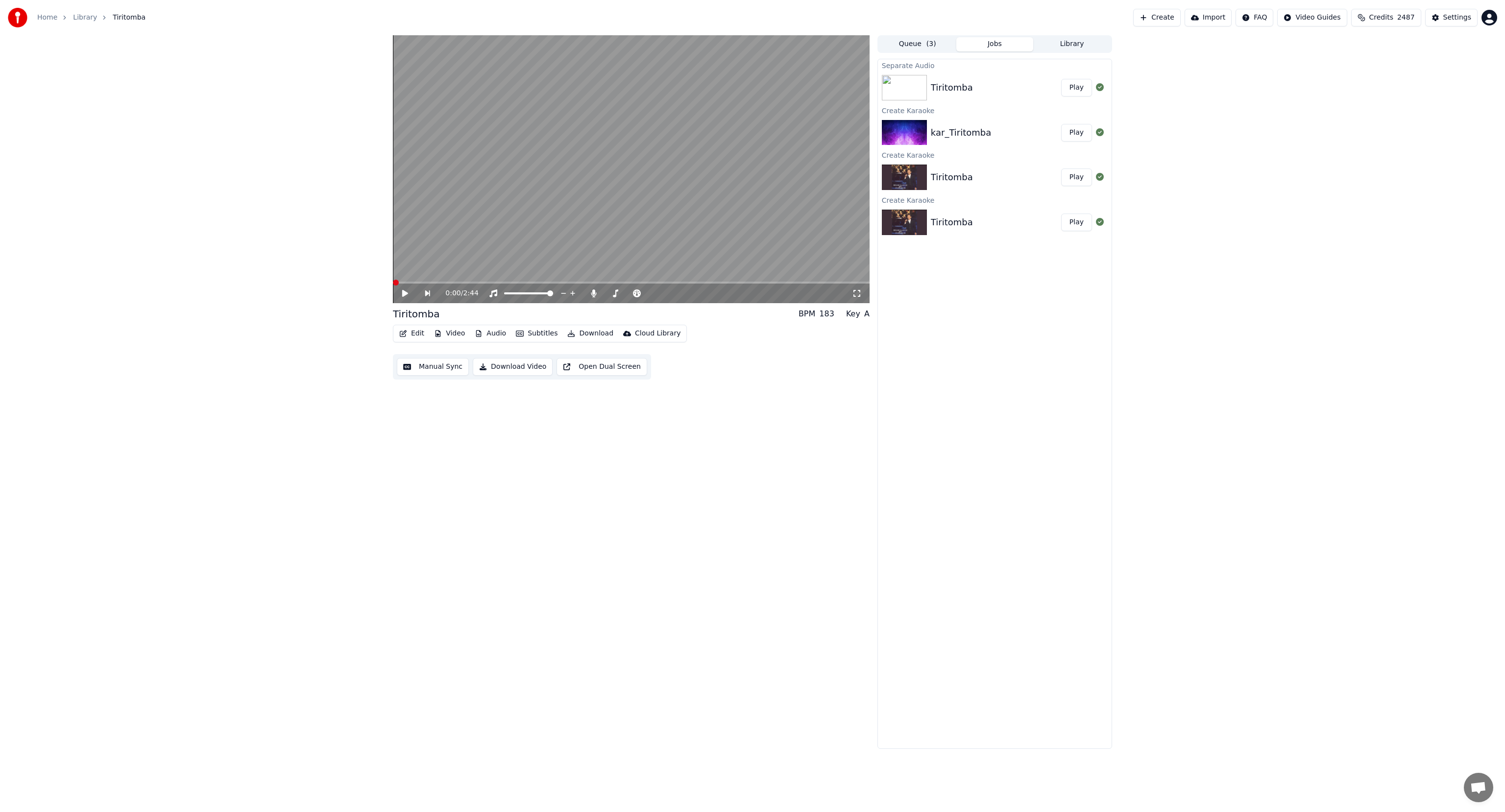
click at [404, 295] on icon at bounding box center [405, 292] width 6 height 7
click at [595, 292] on icon at bounding box center [594, 293] width 6 height 8
click at [595, 292] on icon at bounding box center [594, 293] width 10 height 8
click at [595, 292] on icon at bounding box center [594, 293] width 6 height 8
click at [404, 294] on icon at bounding box center [405, 293] width 5 height 6
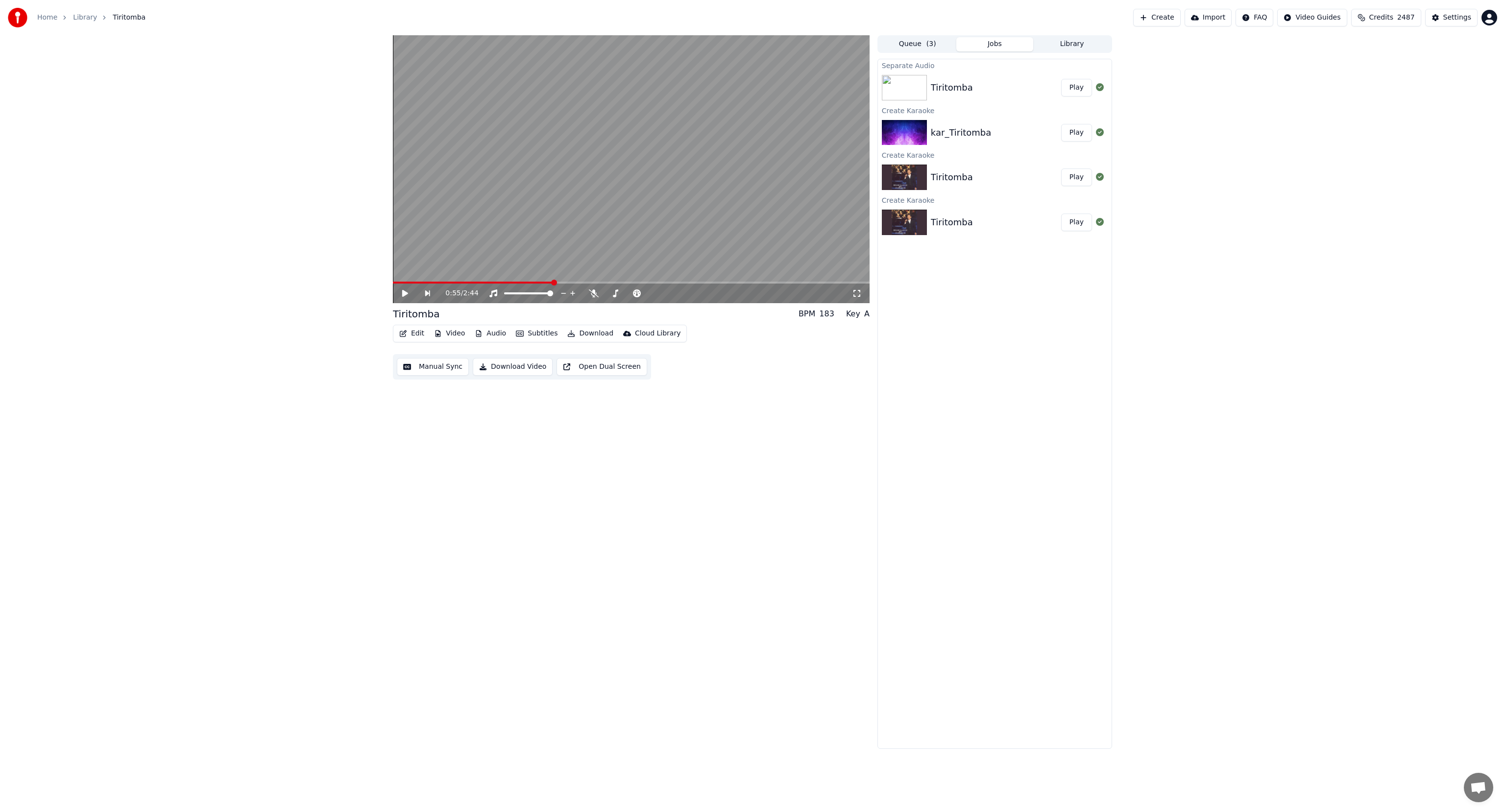
click at [404, 294] on icon at bounding box center [405, 292] width 6 height 7
click at [593, 293] on icon at bounding box center [594, 293] width 10 height 8
click at [593, 293] on icon at bounding box center [594, 293] width 6 height 8
click at [593, 293] on icon at bounding box center [594, 293] width 10 height 8
click at [593, 293] on icon at bounding box center [594, 293] width 6 height 8
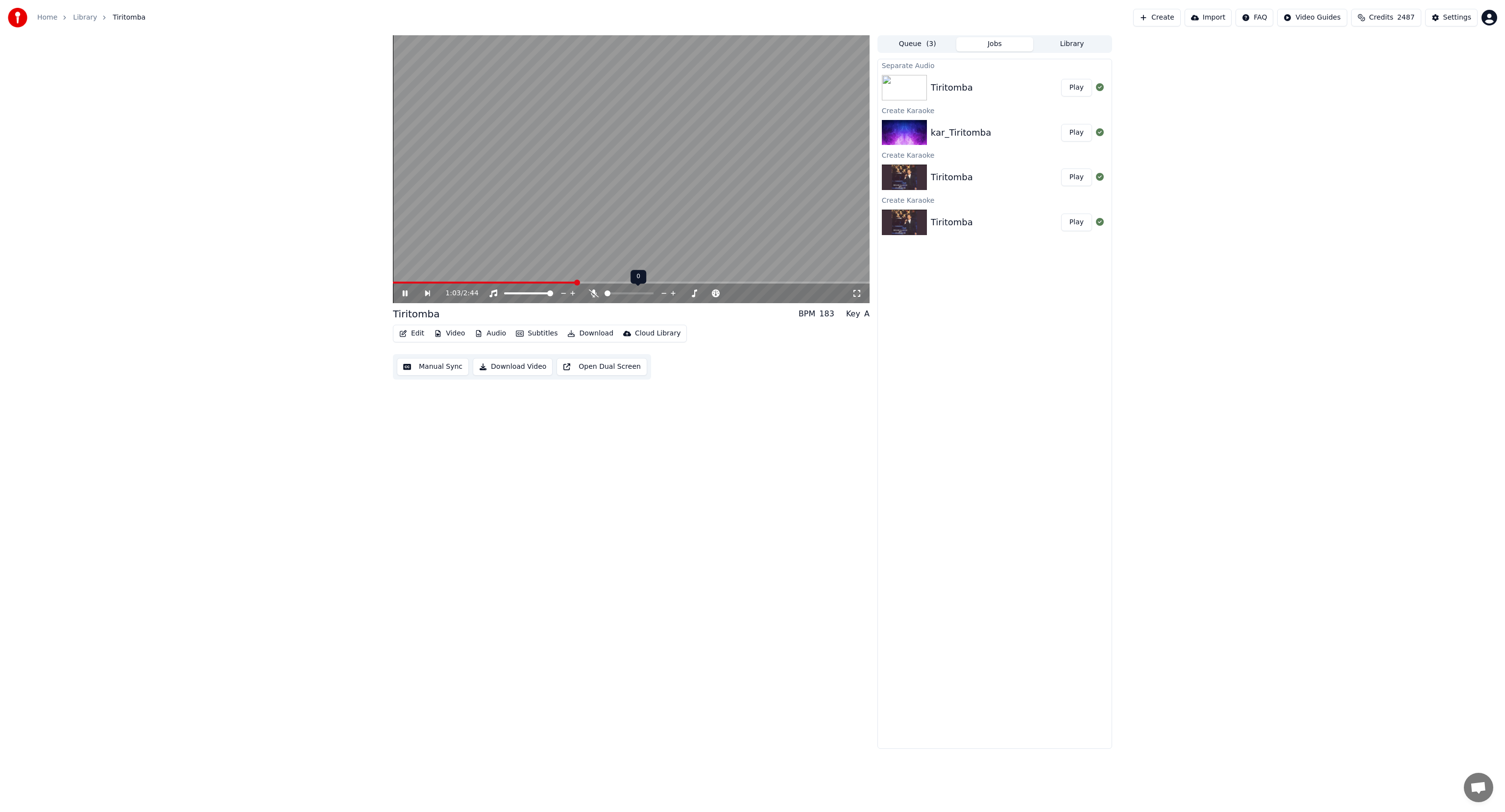
click at [593, 293] on icon at bounding box center [594, 293] width 10 height 8
click at [593, 293] on icon at bounding box center [594, 293] width 6 height 8
click at [593, 293] on icon at bounding box center [594, 293] width 10 height 8
click at [596, 294] on icon at bounding box center [594, 293] width 6 height 8
click at [950, 86] on div "Tiritomba" at bounding box center [952, 88] width 42 height 14
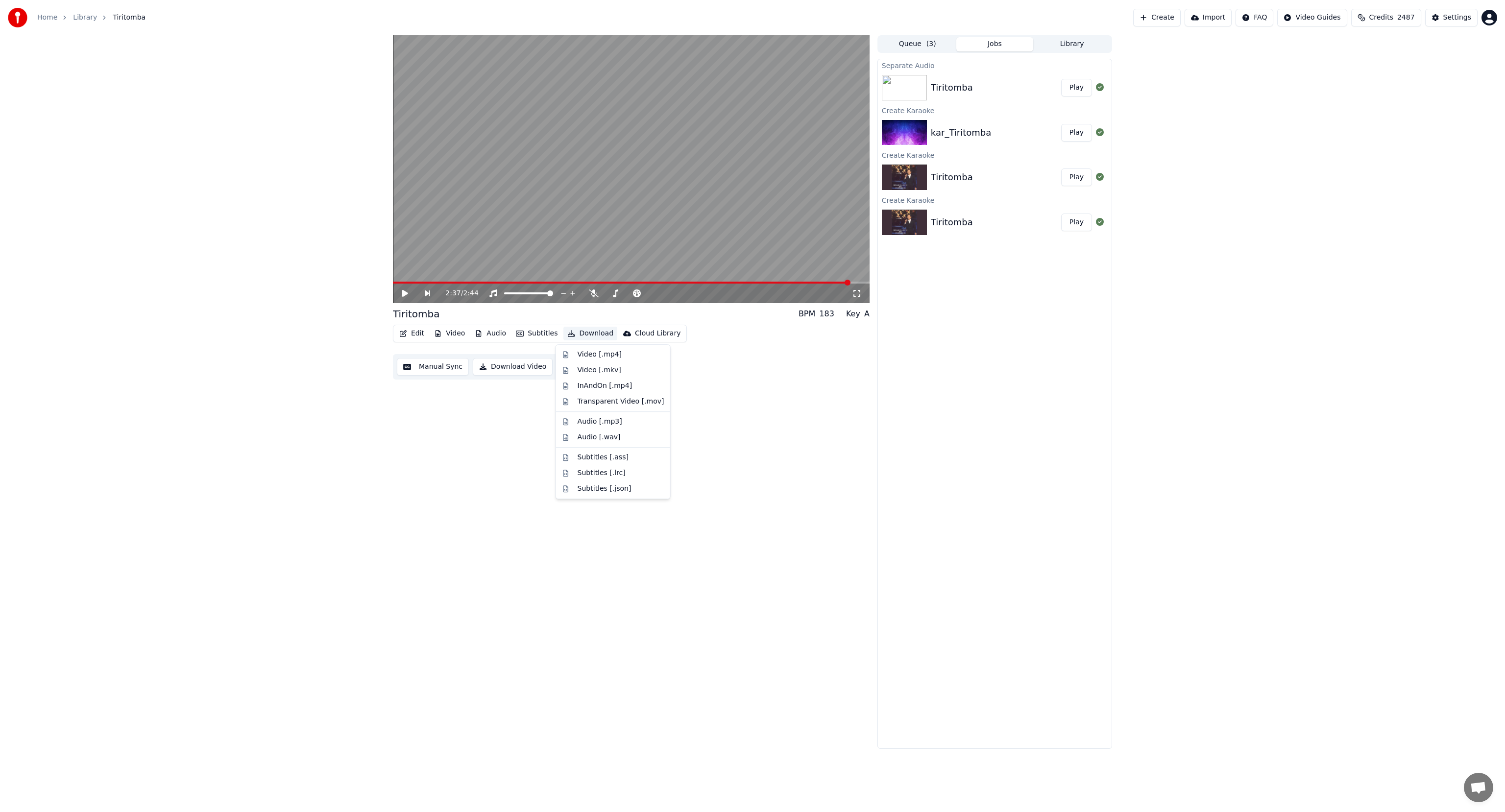
click at [598, 330] on button "Download" at bounding box center [590, 333] width 54 height 14
click at [585, 358] on div "Video [.mp4]" at bounding box center [599, 355] width 44 height 10
click at [596, 331] on button "Download" at bounding box center [590, 333] width 54 height 14
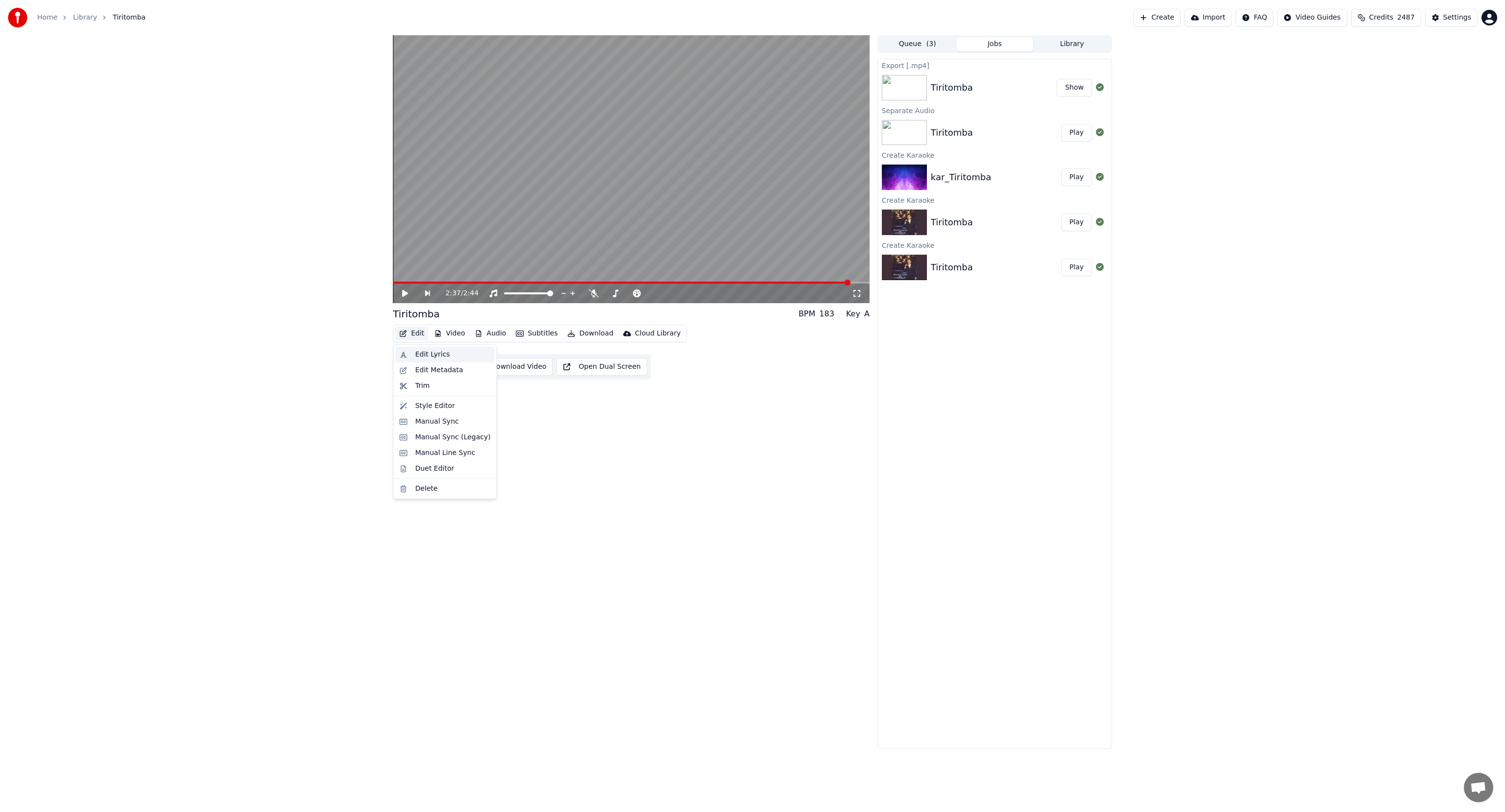
click at [424, 358] on div "Edit Lyrics" at bounding box center [433, 355] width 35 height 10
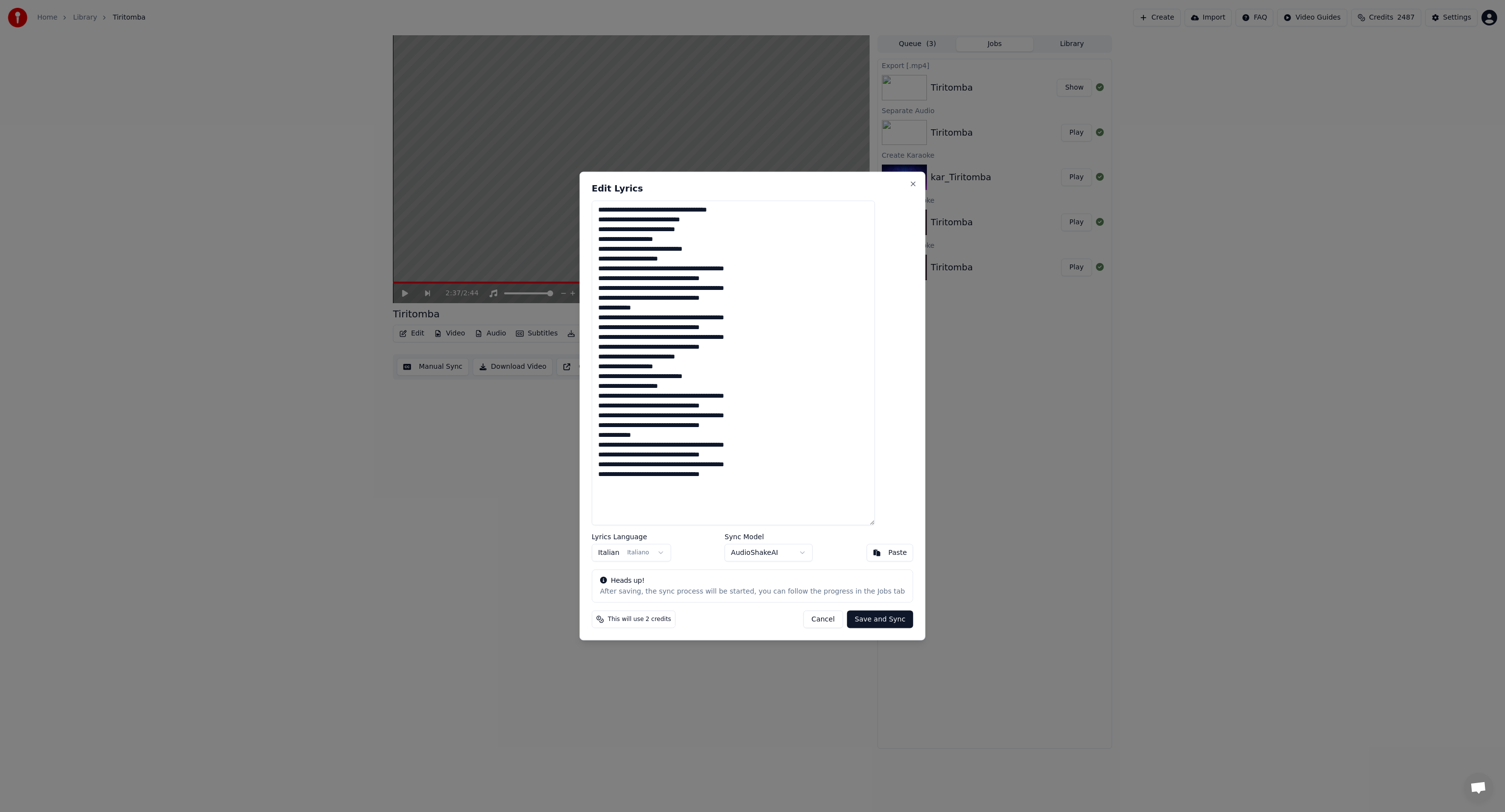
drag, startPoint x: 763, startPoint y: 396, endPoint x: 617, endPoint y: 391, distance: 146.1
click at [617, 391] on textarea at bounding box center [733, 363] width 283 height 325
drag, startPoint x: 758, startPoint y: 209, endPoint x: 608, endPoint y: 206, distance: 150.0
click at [608, 206] on div "Edit Lyrics Lyrics Language Italian Italiano Sync Model AudioShakeAI Paste Head…" at bounding box center [752, 406] width 346 height 469
drag, startPoint x: 737, startPoint y: 405, endPoint x: 614, endPoint y: 407, distance: 123.0
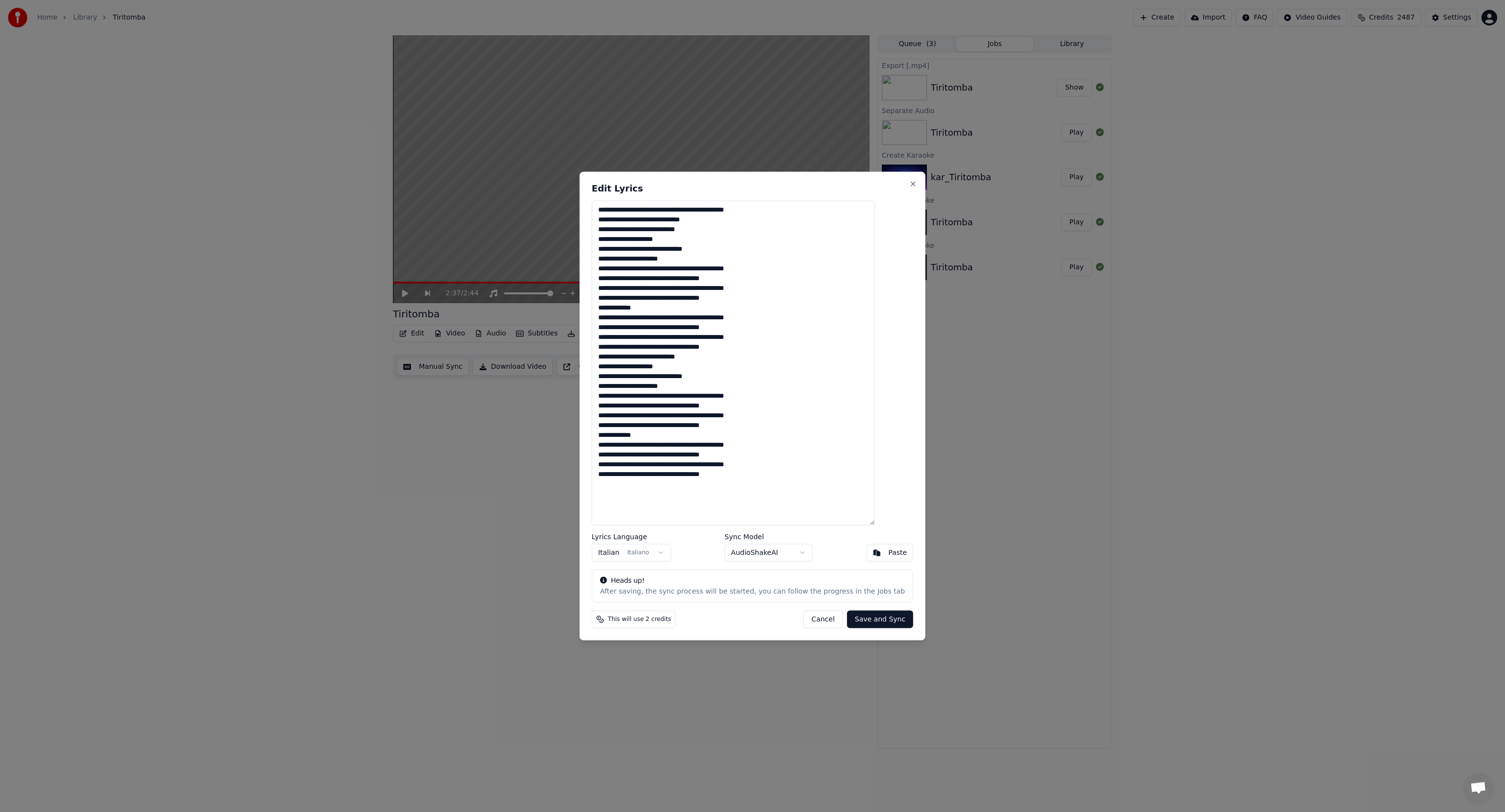
click at [614, 407] on textarea at bounding box center [733, 363] width 283 height 325
drag, startPoint x: 726, startPoint y: 218, endPoint x: 614, endPoint y: 219, distance: 112.0
click at [614, 219] on textarea at bounding box center [733, 363] width 283 height 325
type textarea "**********"
click at [856, 619] on button "Save and Sync" at bounding box center [881, 619] width 66 height 18
